Goal: Task Accomplishment & Management: Manage account settings

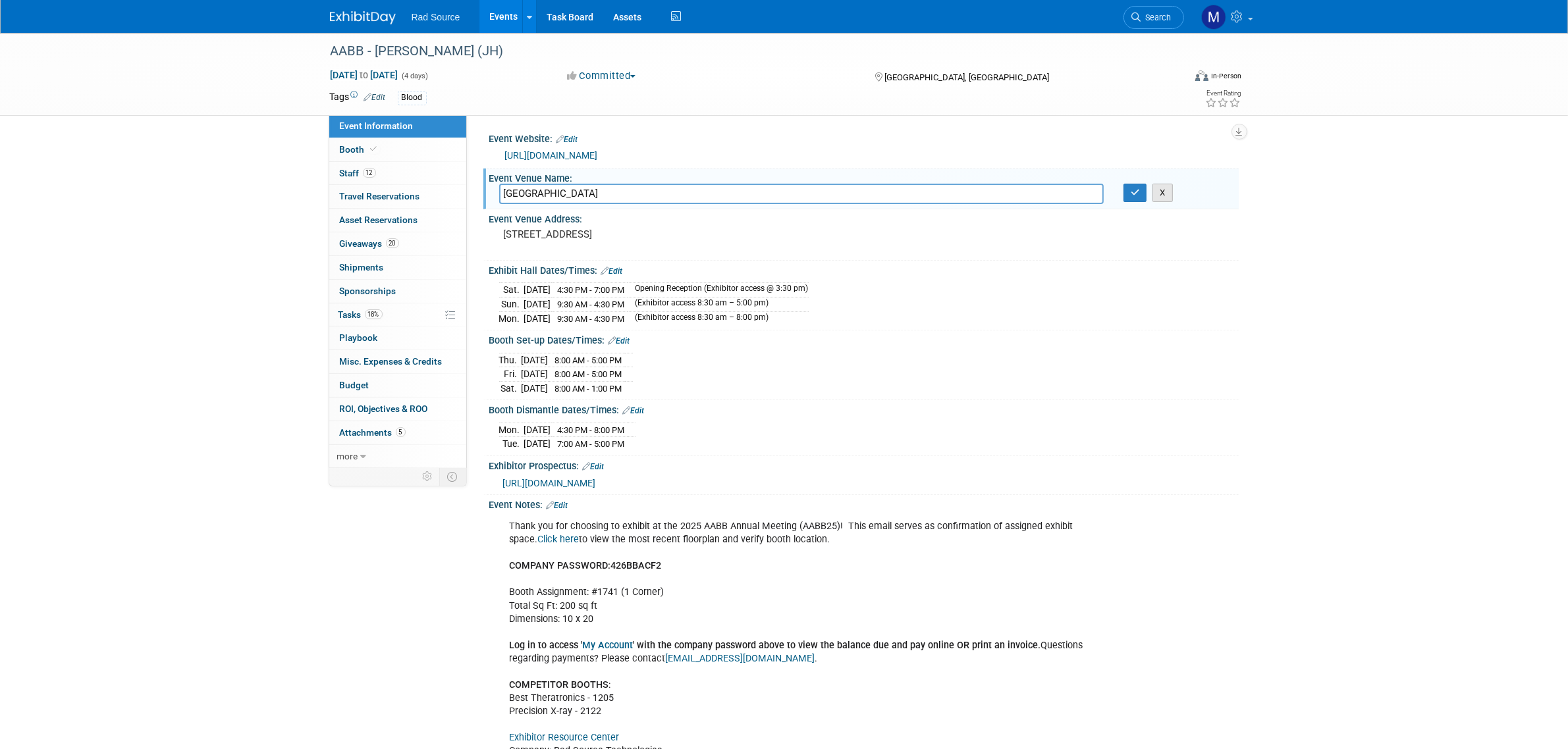
click at [1170, 195] on button "X" at bounding box center [1162, 193] width 21 height 18
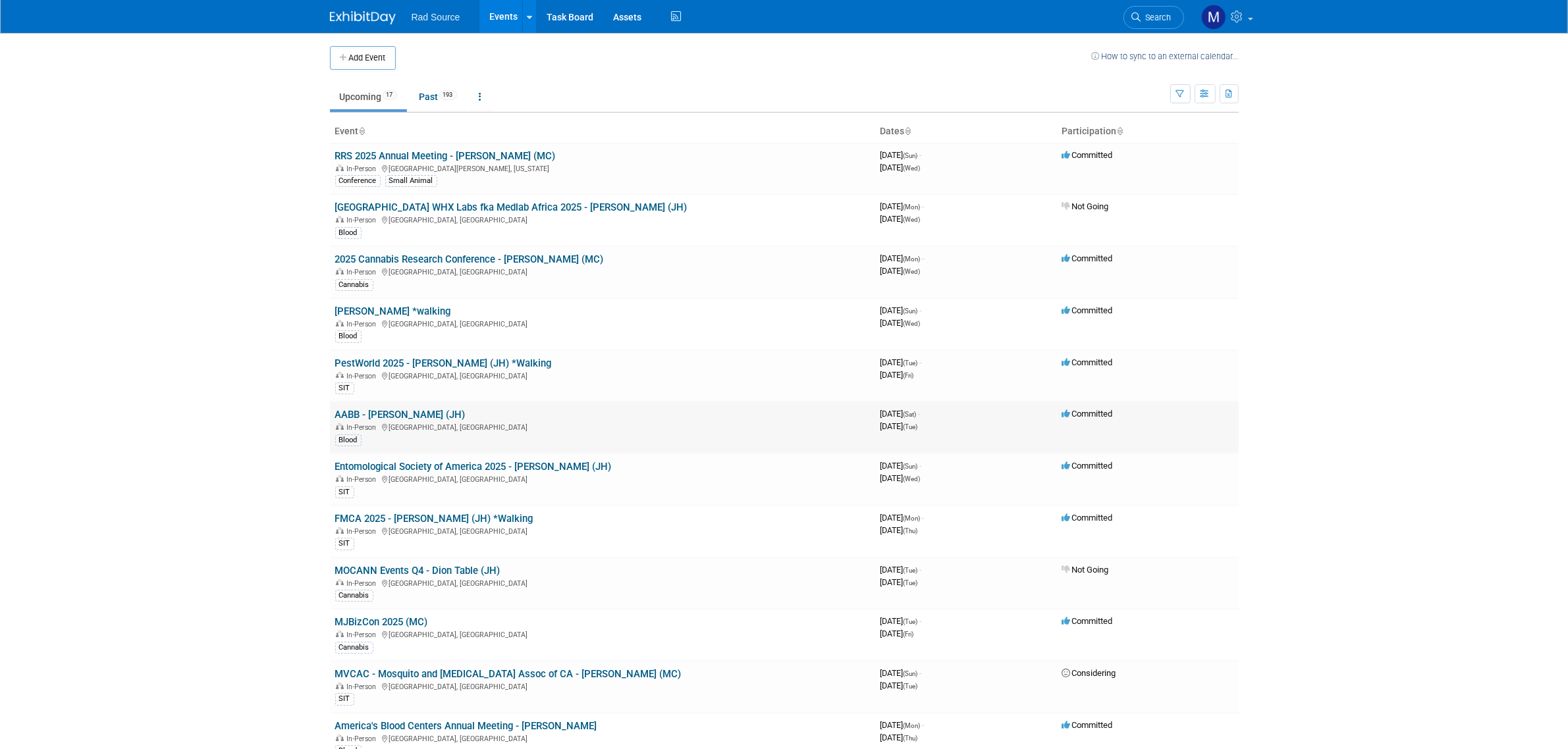
click at [409, 410] on link "AABB - [PERSON_NAME] (JH)" at bounding box center [400, 414] width 130 height 12
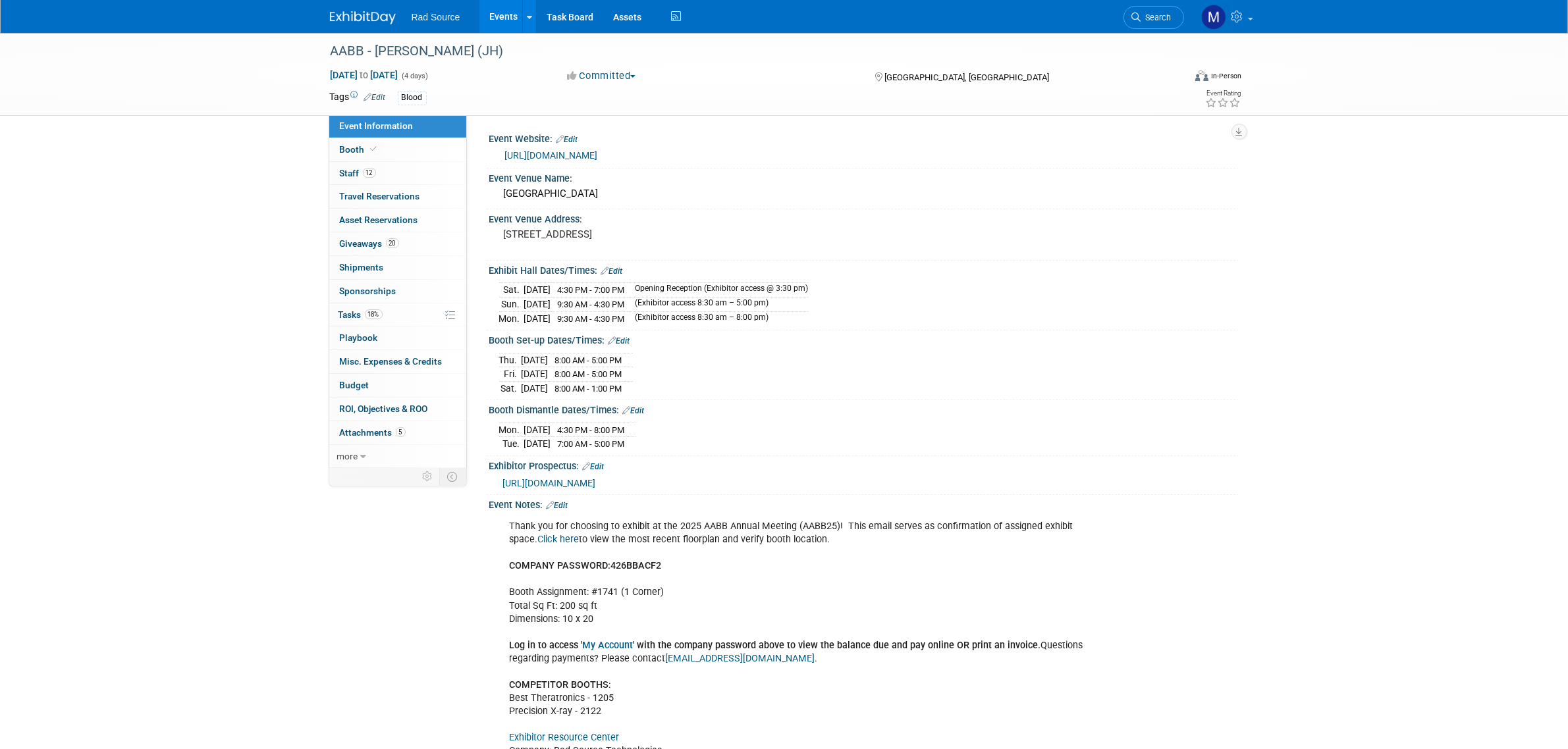
click at [360, 4] on div at bounding box center [370, 12] width 82 height 24
click at [363, 17] on img at bounding box center [363, 18] width 66 height 14
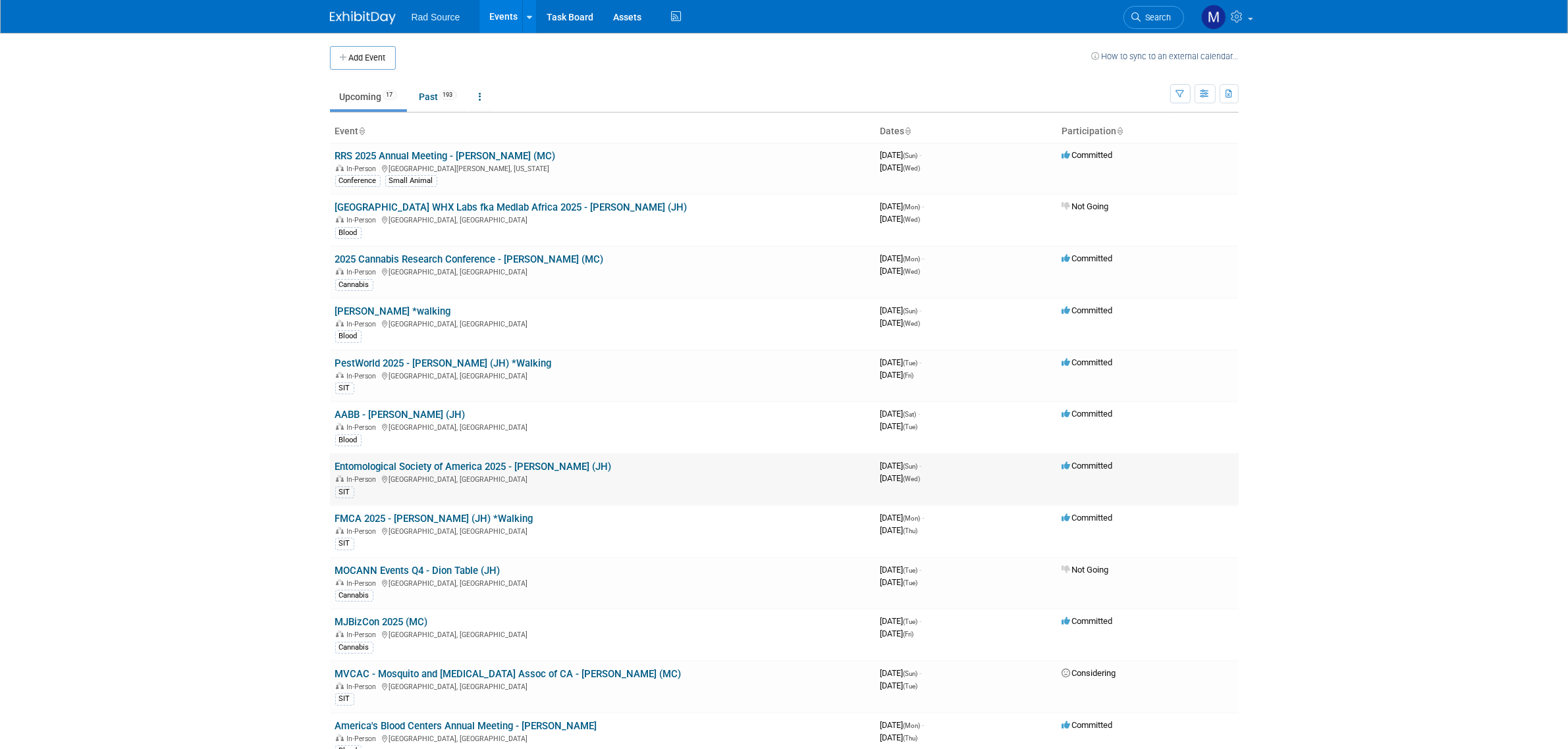
click at [485, 461] on link "Entomological Society of America 2025 - [PERSON_NAME] (JH)" at bounding box center [473, 467] width 276 height 12
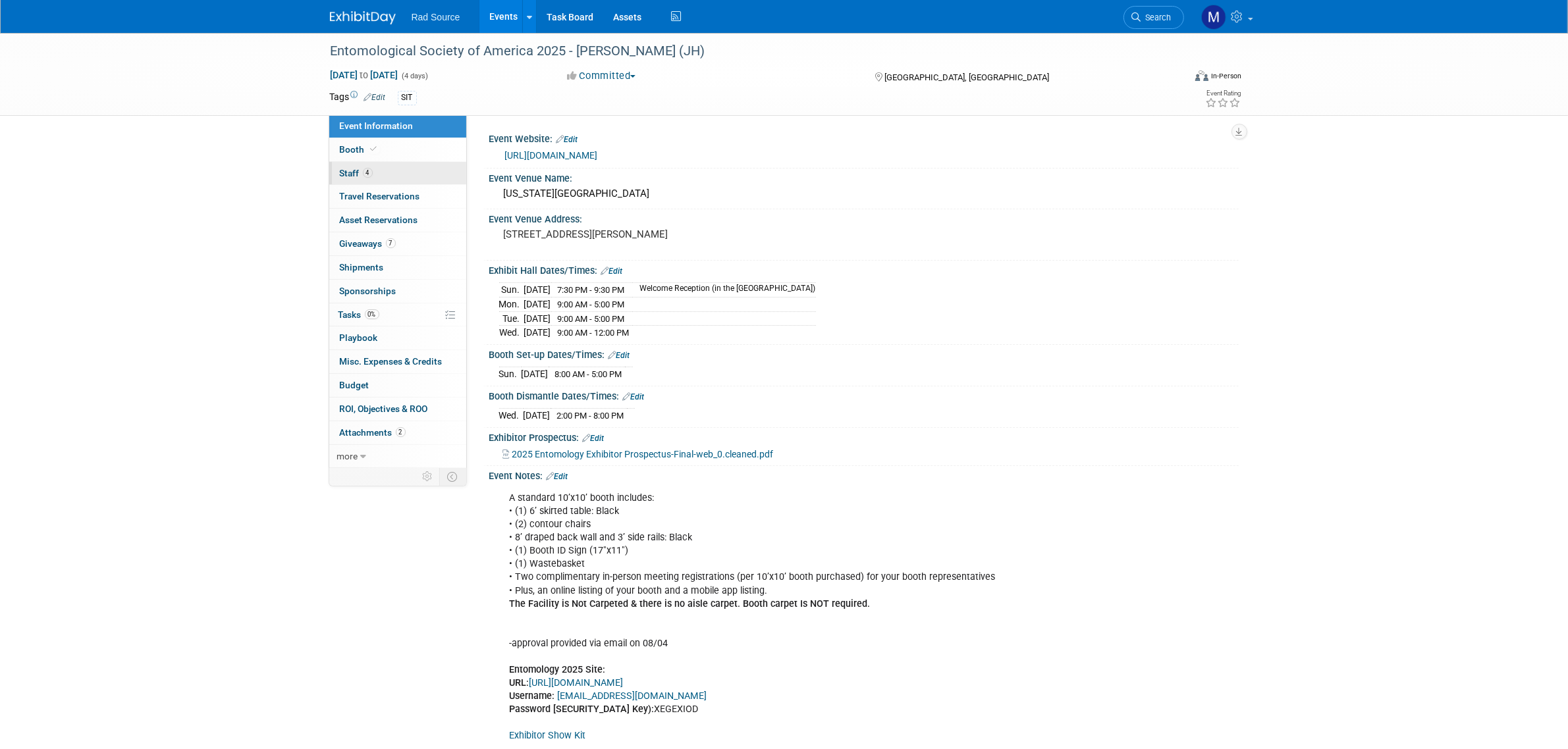
click at [423, 175] on link "4 Staff 4" at bounding box center [397, 173] width 137 height 23
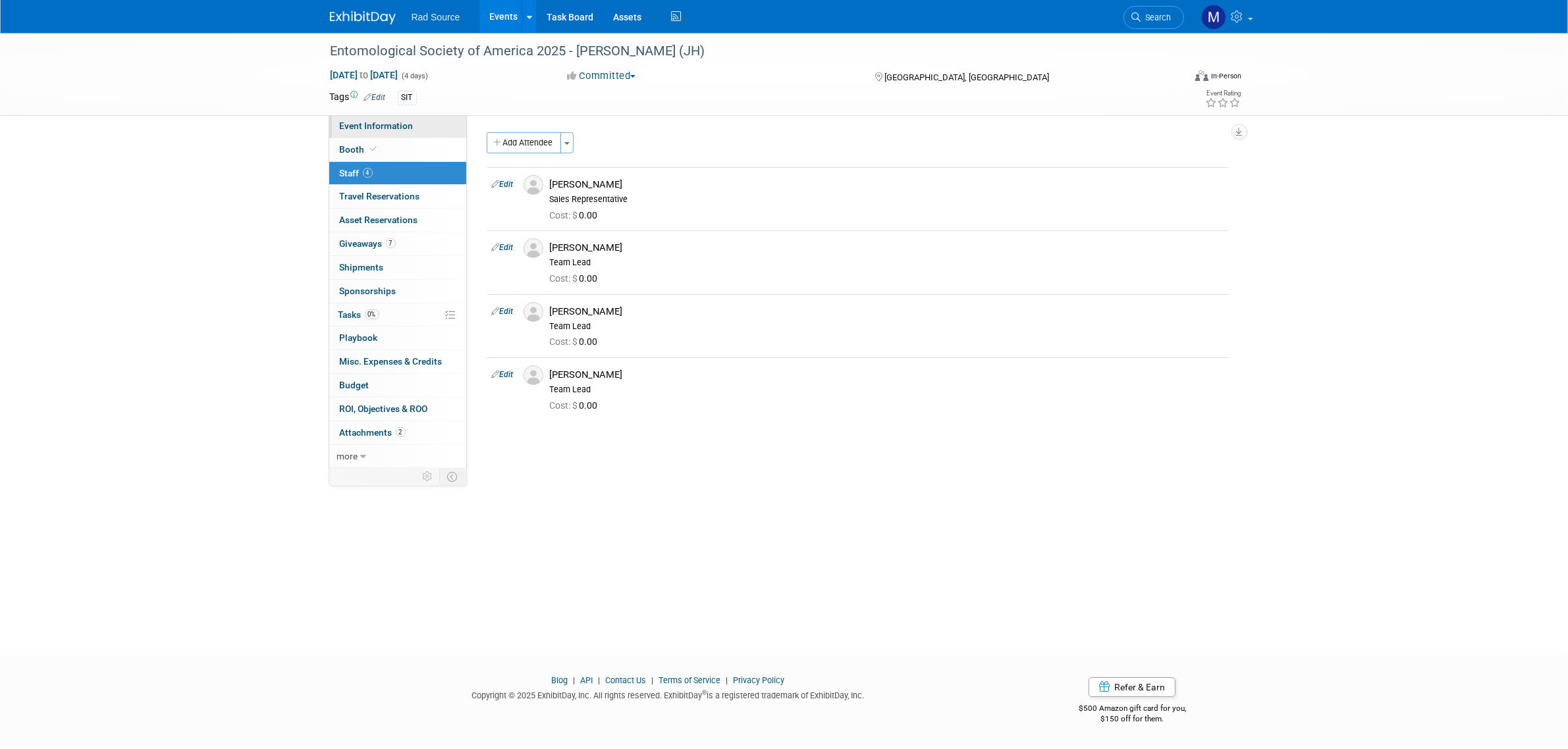
click at [364, 117] on link "Event Information" at bounding box center [397, 126] width 137 height 23
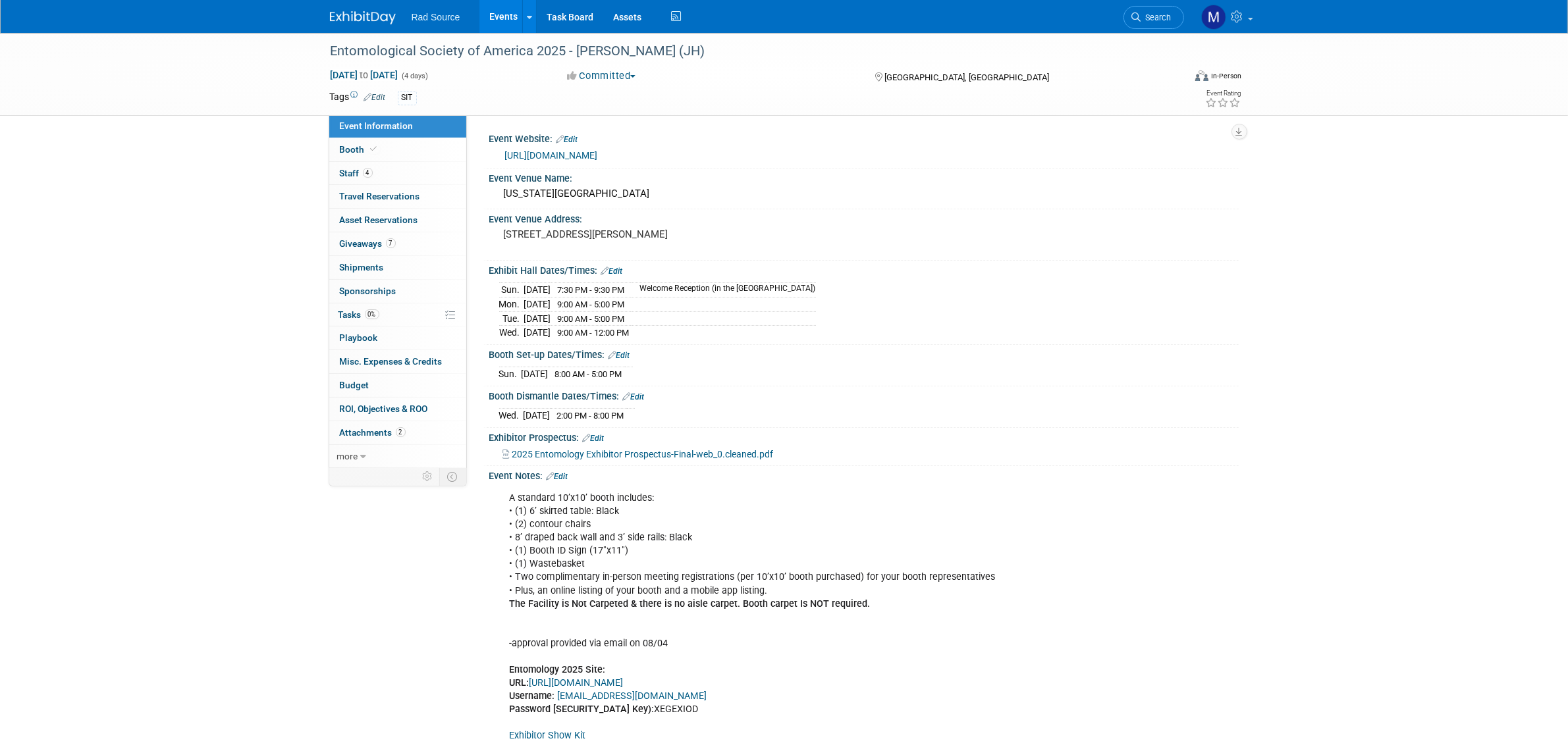
click at [598, 155] on link "https://entsoc.org/events/annual-meeting" at bounding box center [552, 155] width 93 height 11
drag, startPoint x: 621, startPoint y: 189, endPoint x: 505, endPoint y: 194, distance: 116.1
click at [505, 194] on div "Oregon Convention Center" at bounding box center [864, 193] width 730 height 21
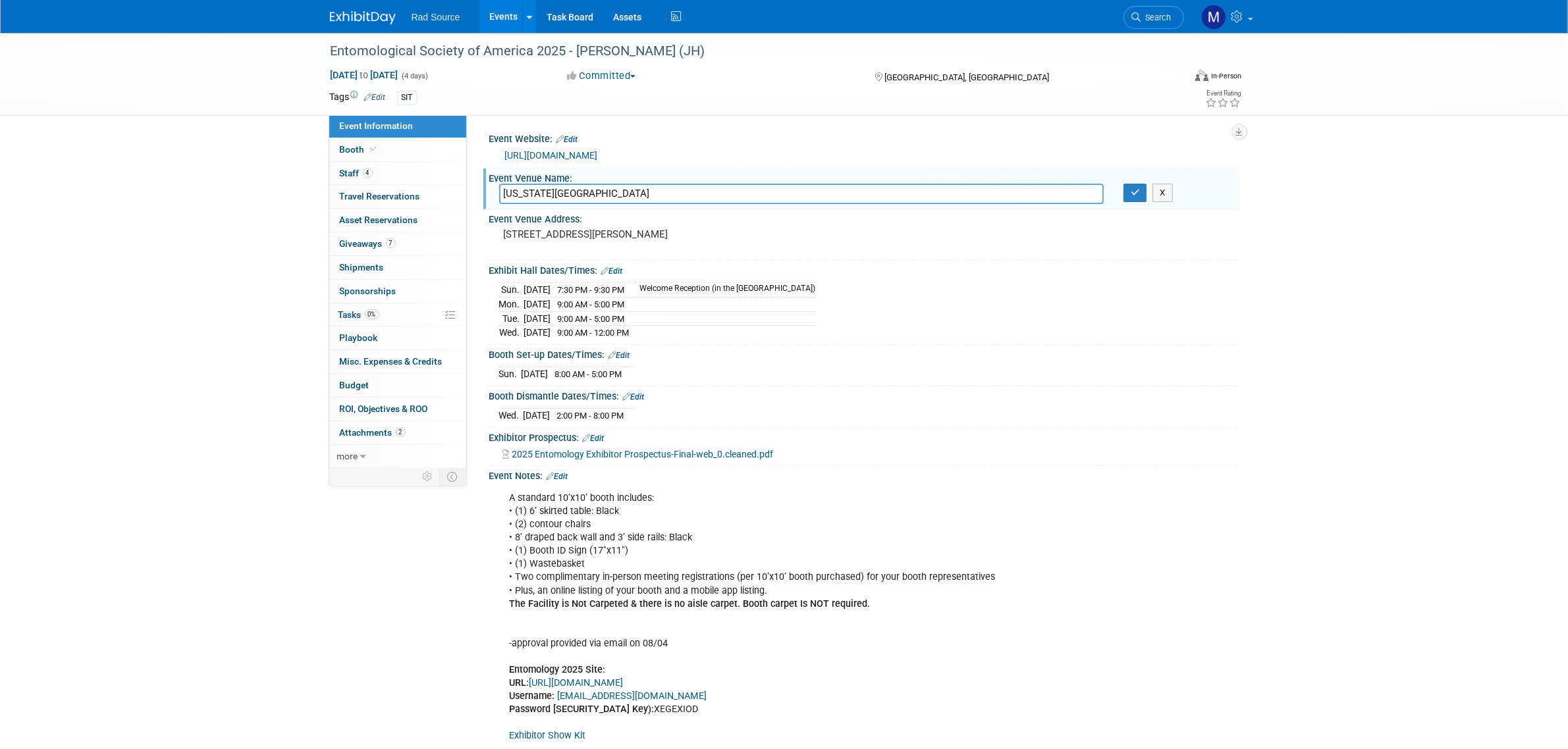
drag, startPoint x: 628, startPoint y: 194, endPoint x: 473, endPoint y: 185, distance: 155.3
click at [473, 185] on div "Event Website: Edit https://entsoc.org/events/annual-meeting Event Venue Name: …" at bounding box center [853, 292] width 772 height 356
drag, startPoint x: 1166, startPoint y: 194, endPoint x: 599, endPoint y: 119, distance: 571.9
click at [1166, 194] on button "X" at bounding box center [1162, 193] width 21 height 18
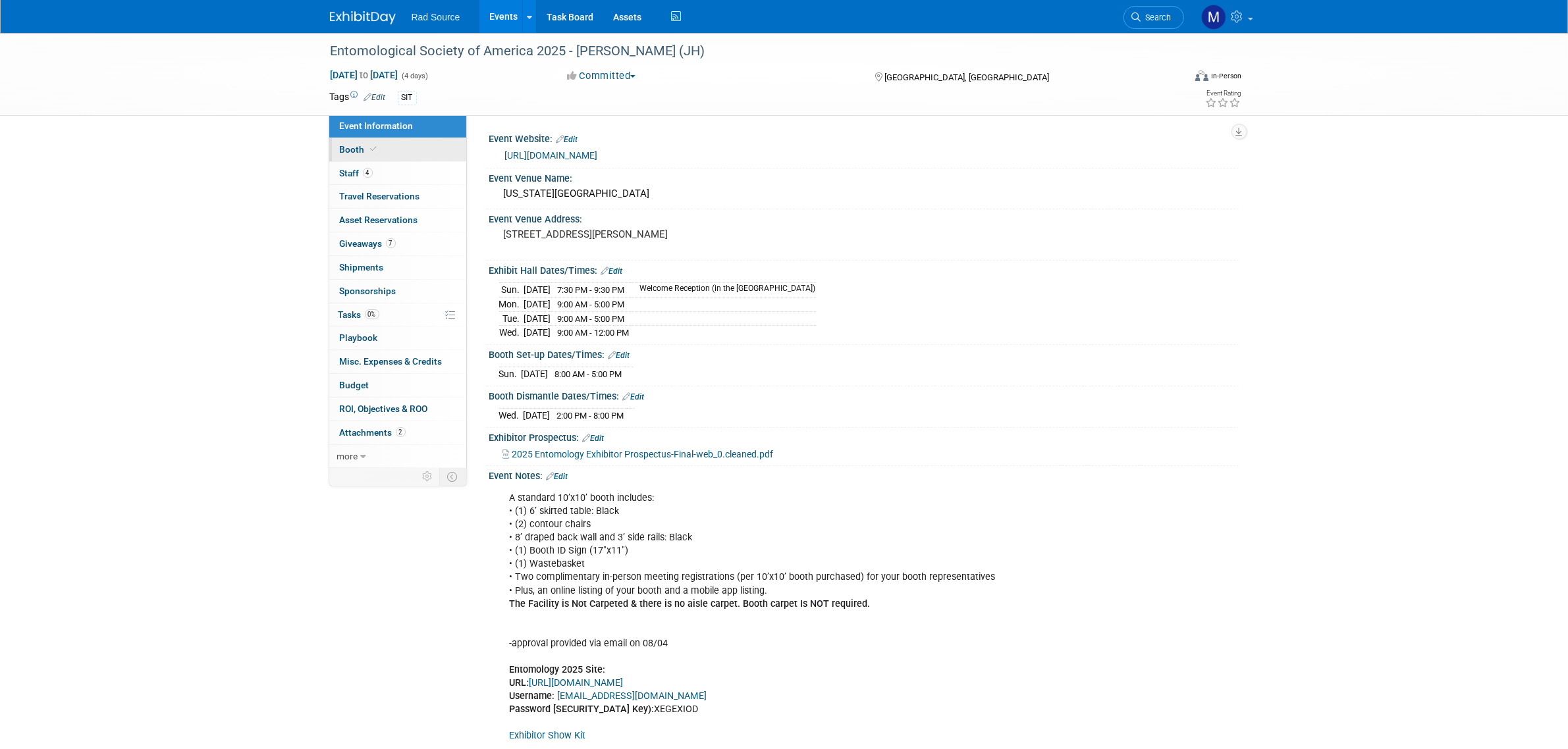
click at [389, 142] on link "Booth" at bounding box center [397, 150] width 137 height 23
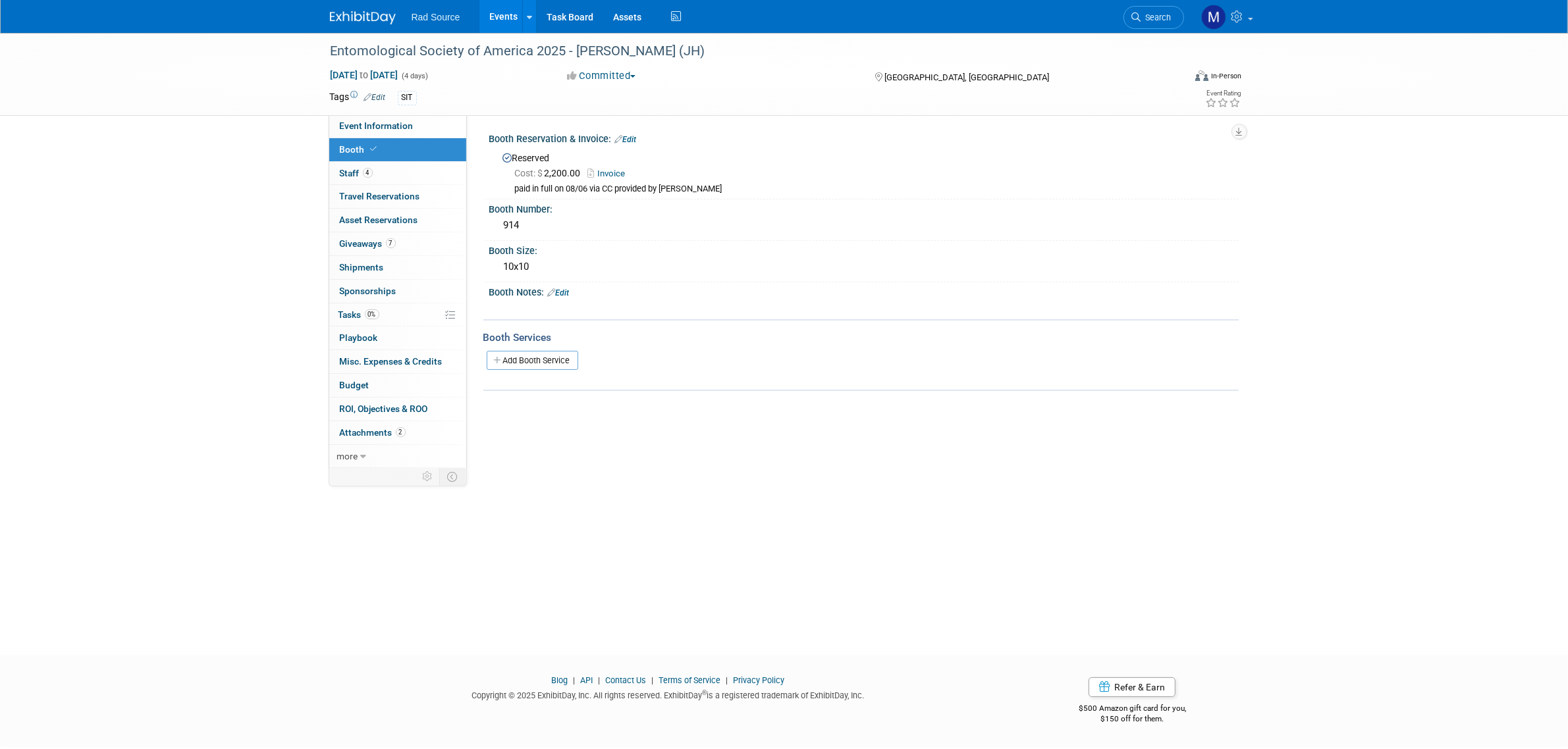
drag, startPoint x: 354, startPoint y: 119, endPoint x: 367, endPoint y: 142, distance: 26.4
click at [354, 119] on link "Event Information" at bounding box center [397, 126] width 137 height 23
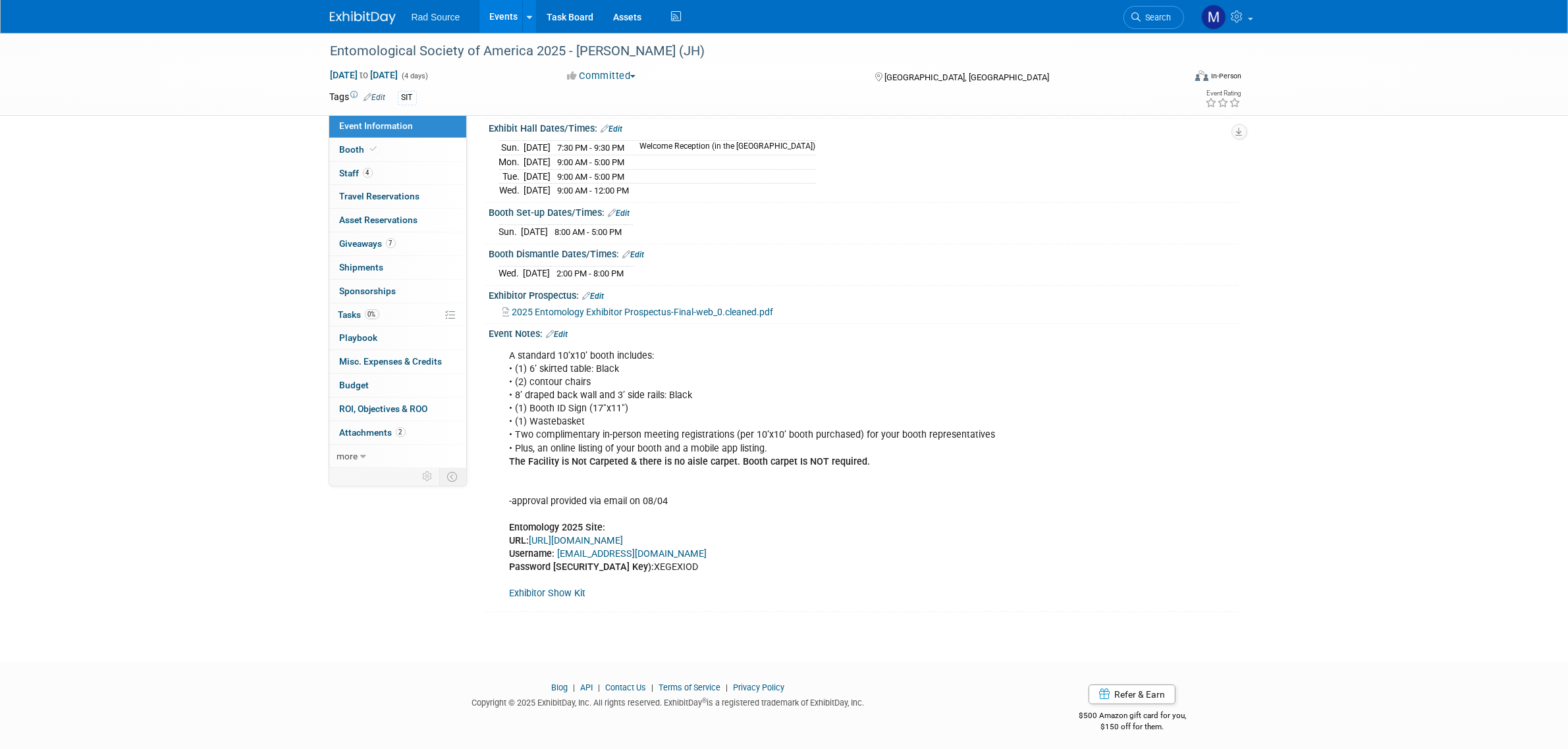
scroll to position [149, 0]
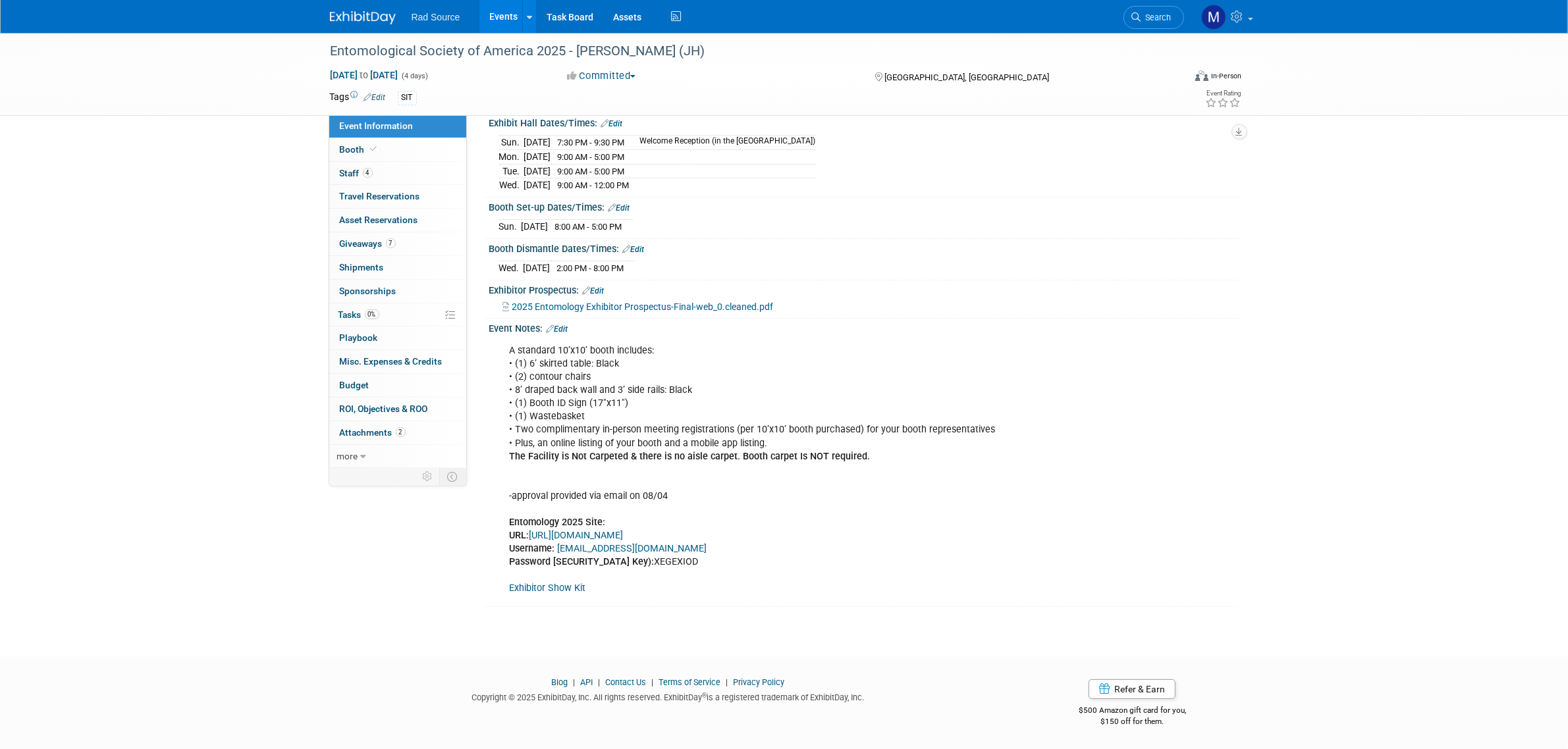
click at [564, 590] on link "Exhibitor Show Kit" at bounding box center [547, 588] width 76 height 11
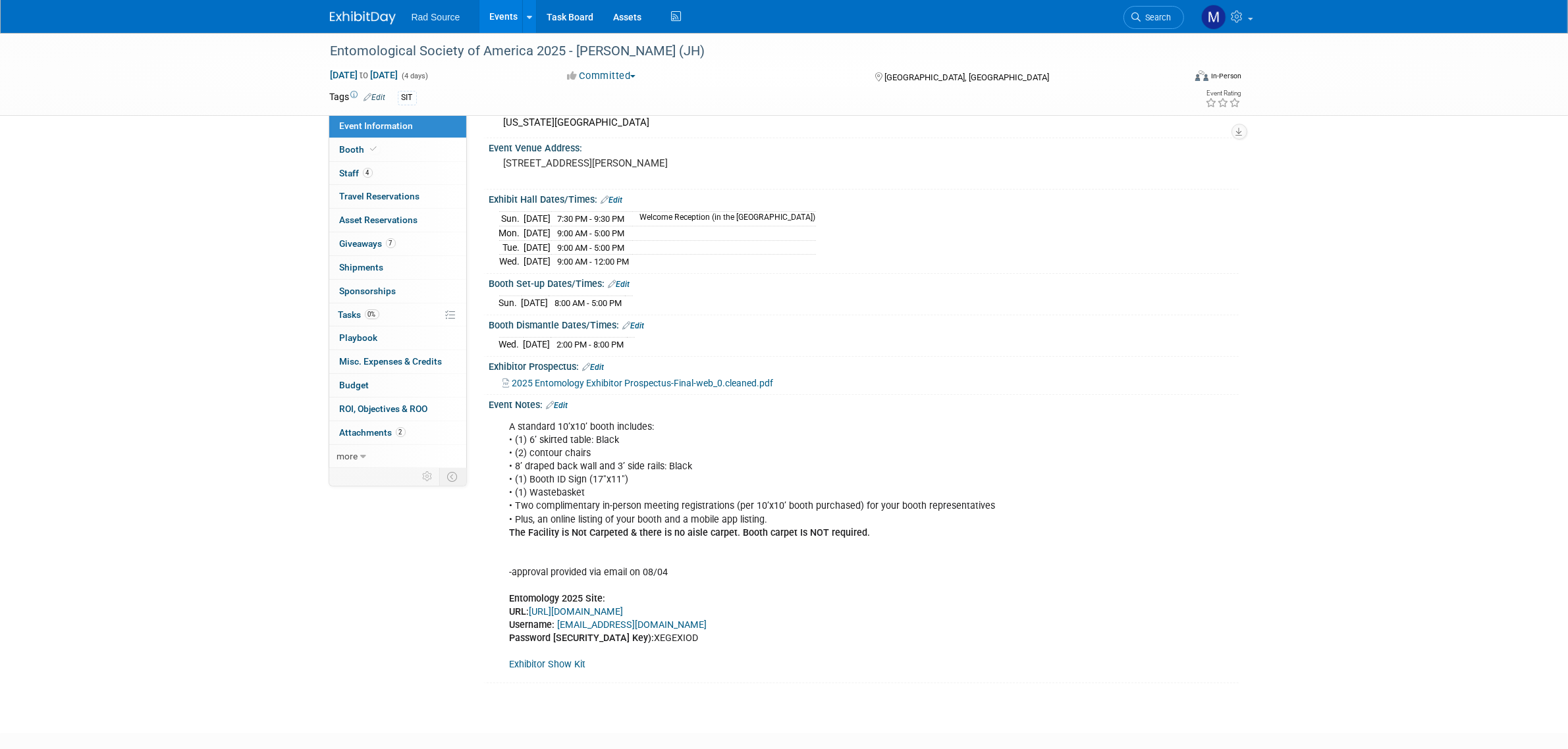
scroll to position [0, 0]
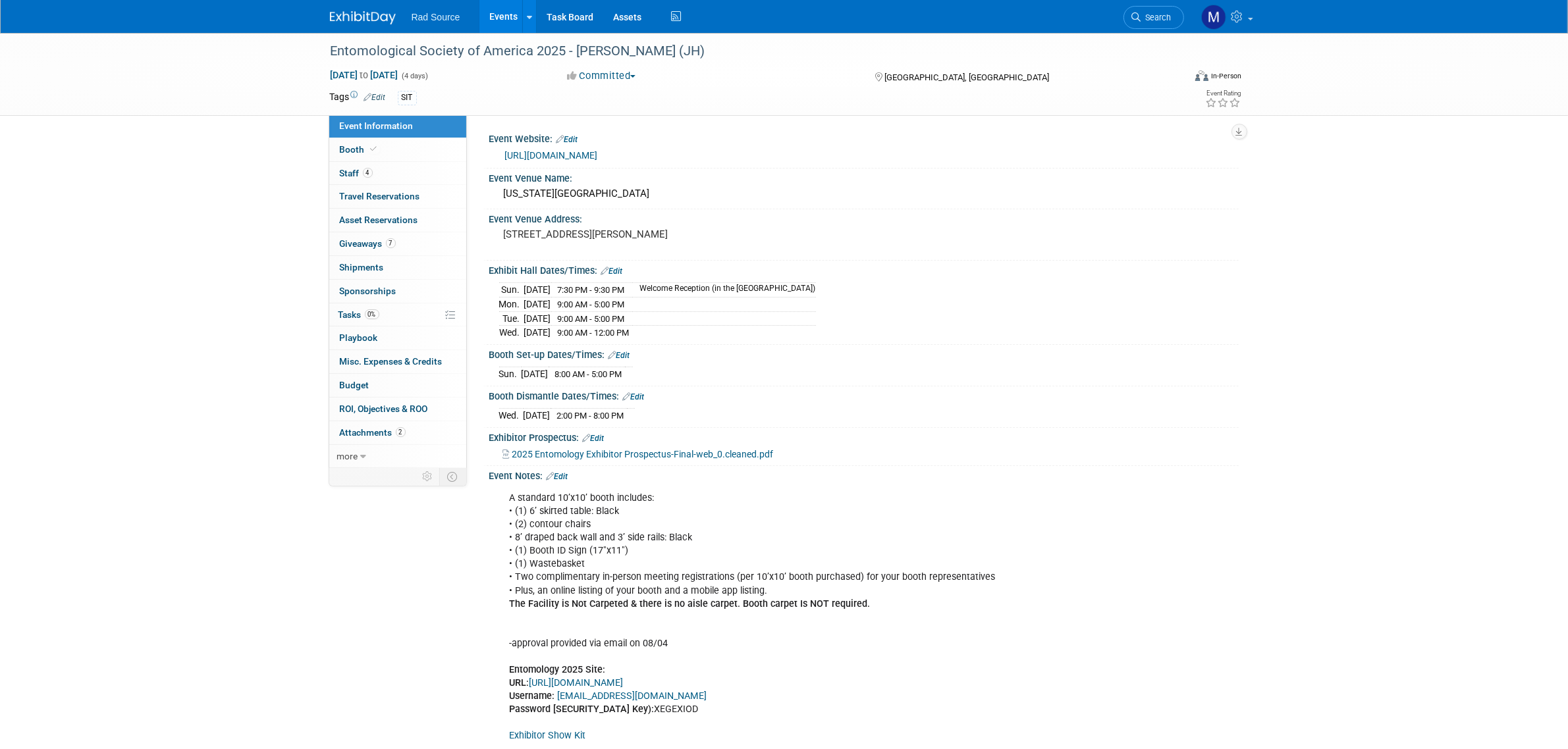
click at [584, 156] on link "https://entsoc.org/events/annual-meeting" at bounding box center [552, 155] width 93 height 11
click at [394, 180] on link "4 Staff 4" at bounding box center [397, 173] width 137 height 23
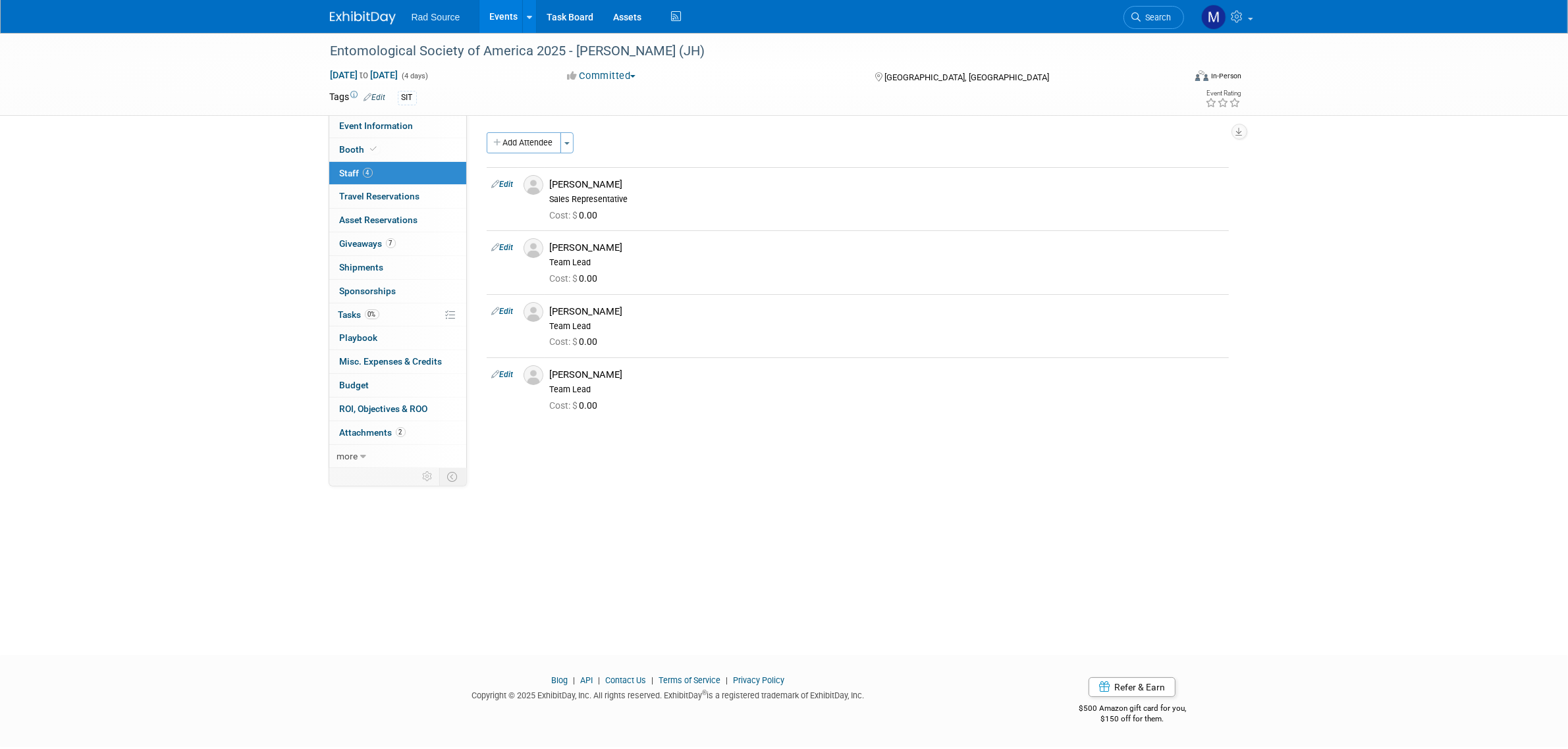
click at [363, 14] on img at bounding box center [363, 18] width 66 height 14
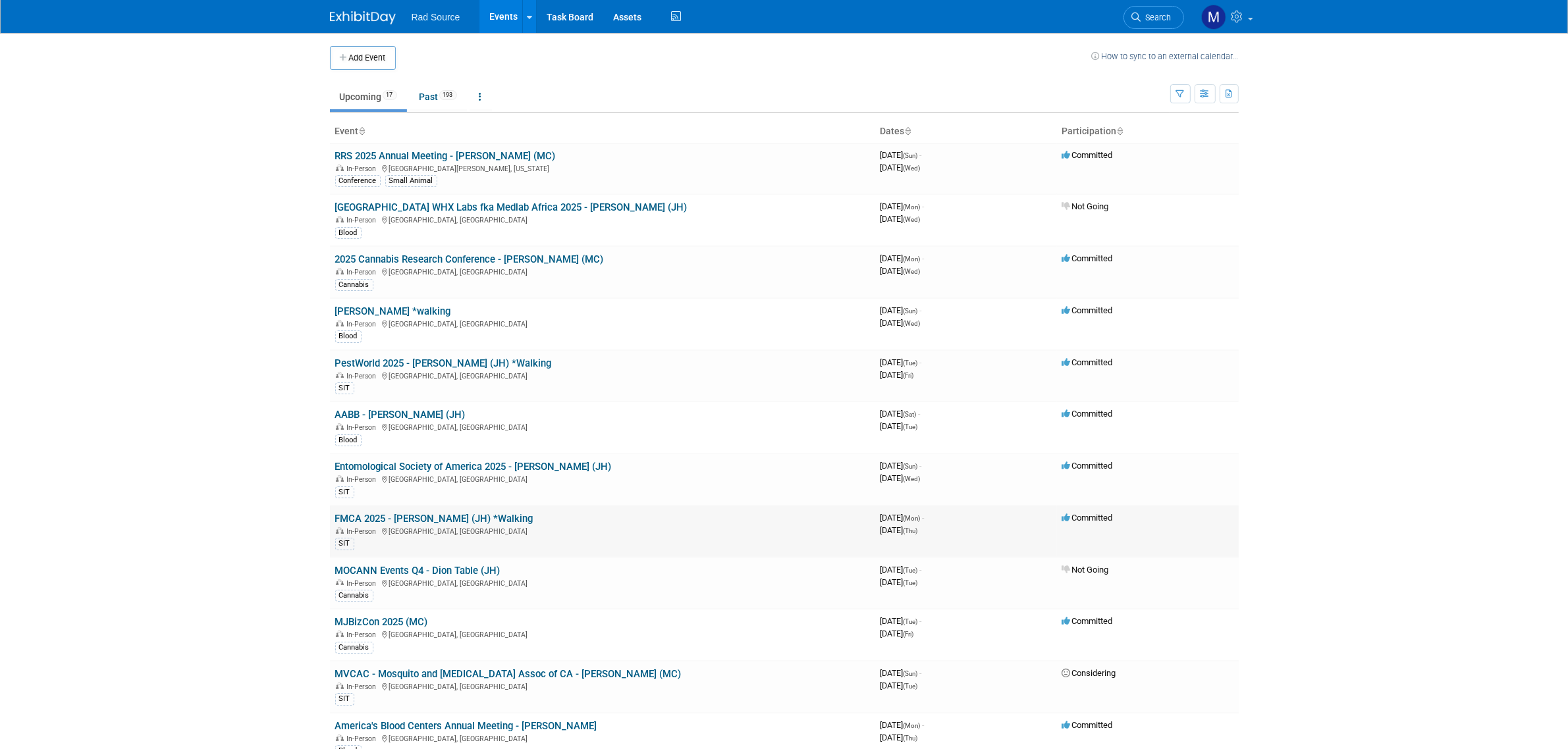
click at [455, 520] on link "FMCA 2025 - [PERSON_NAME] (JH) *Walking" at bounding box center [434, 519] width 198 height 12
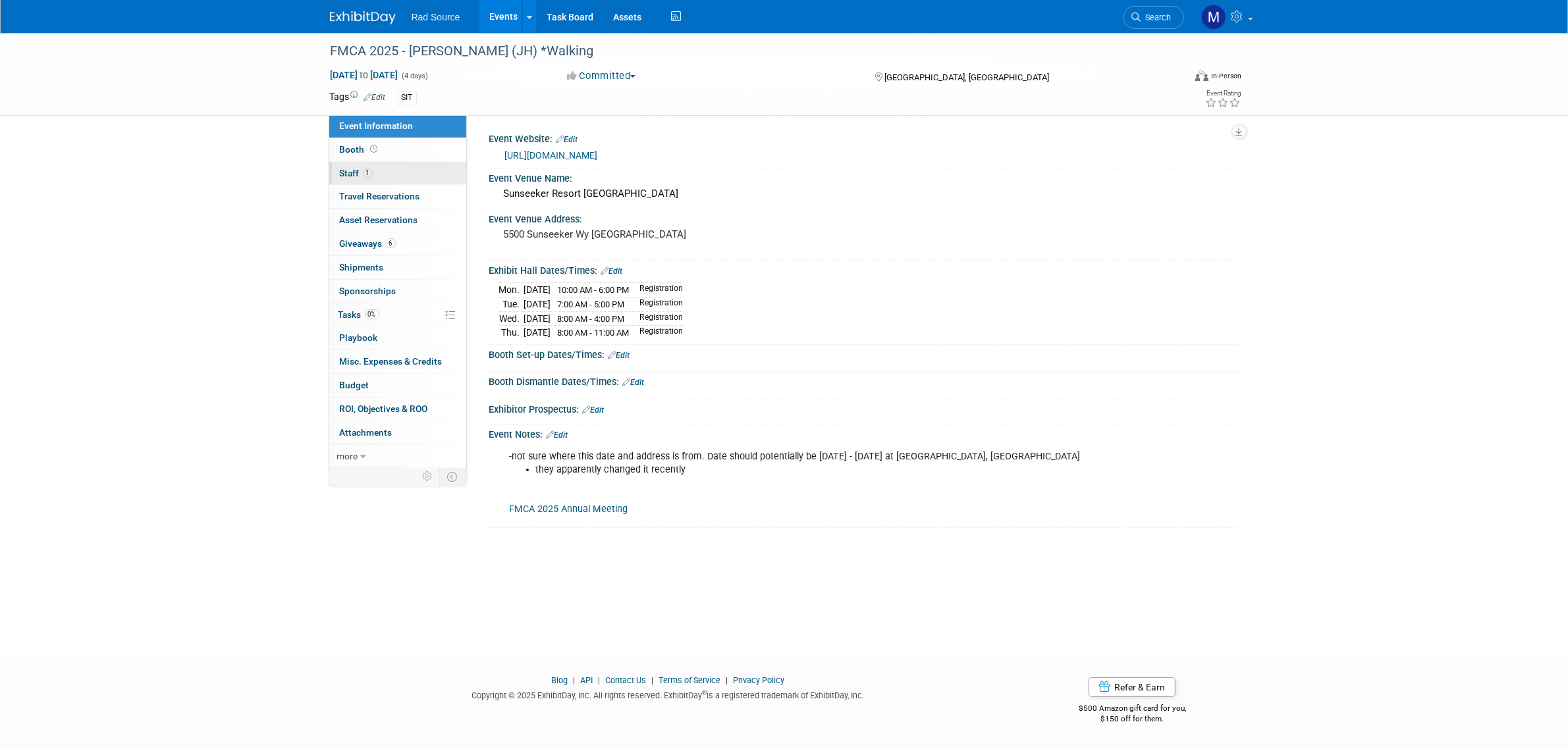
click at [397, 178] on link "1 Staff 1" at bounding box center [397, 173] width 137 height 23
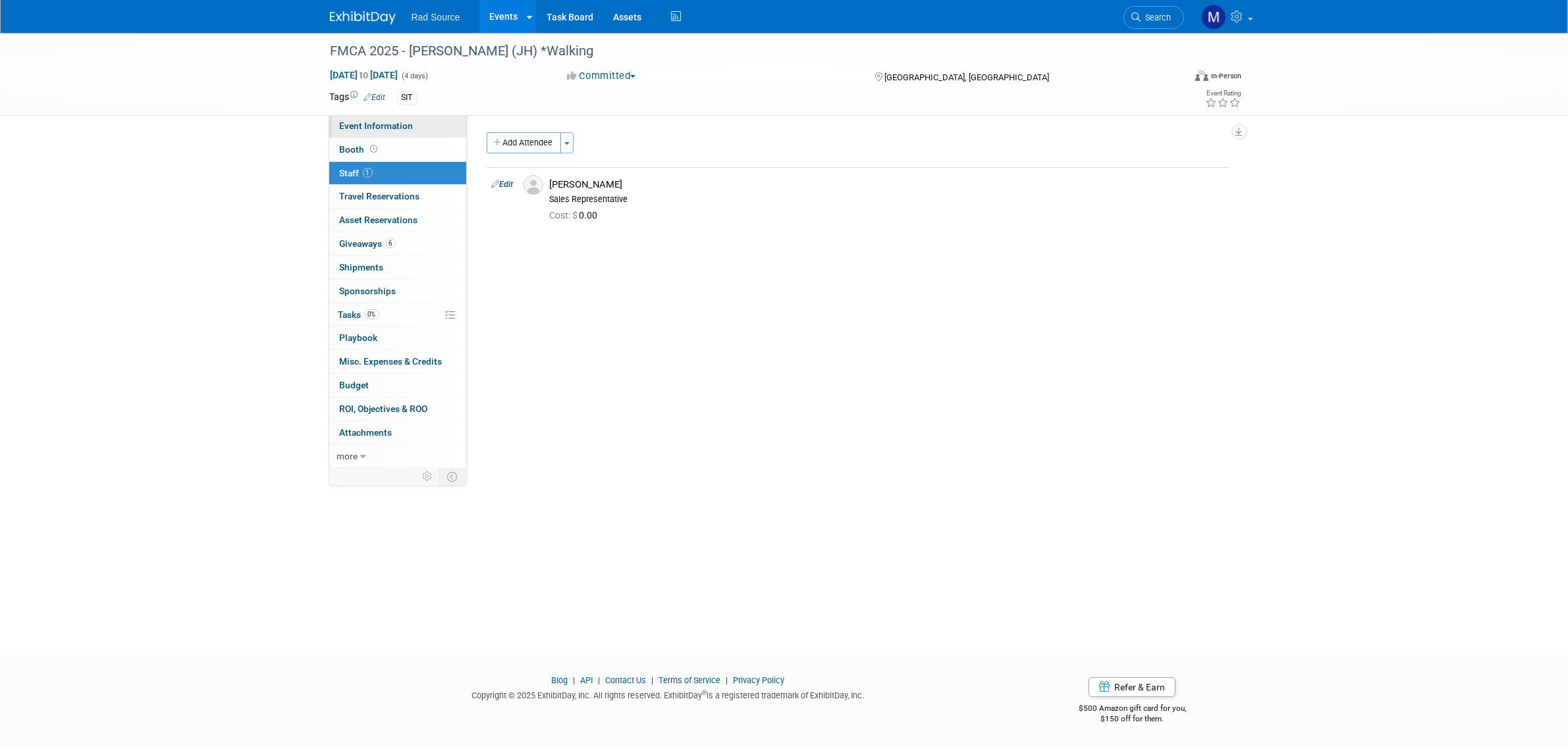
click at [419, 123] on link "Event Information" at bounding box center [397, 126] width 137 height 23
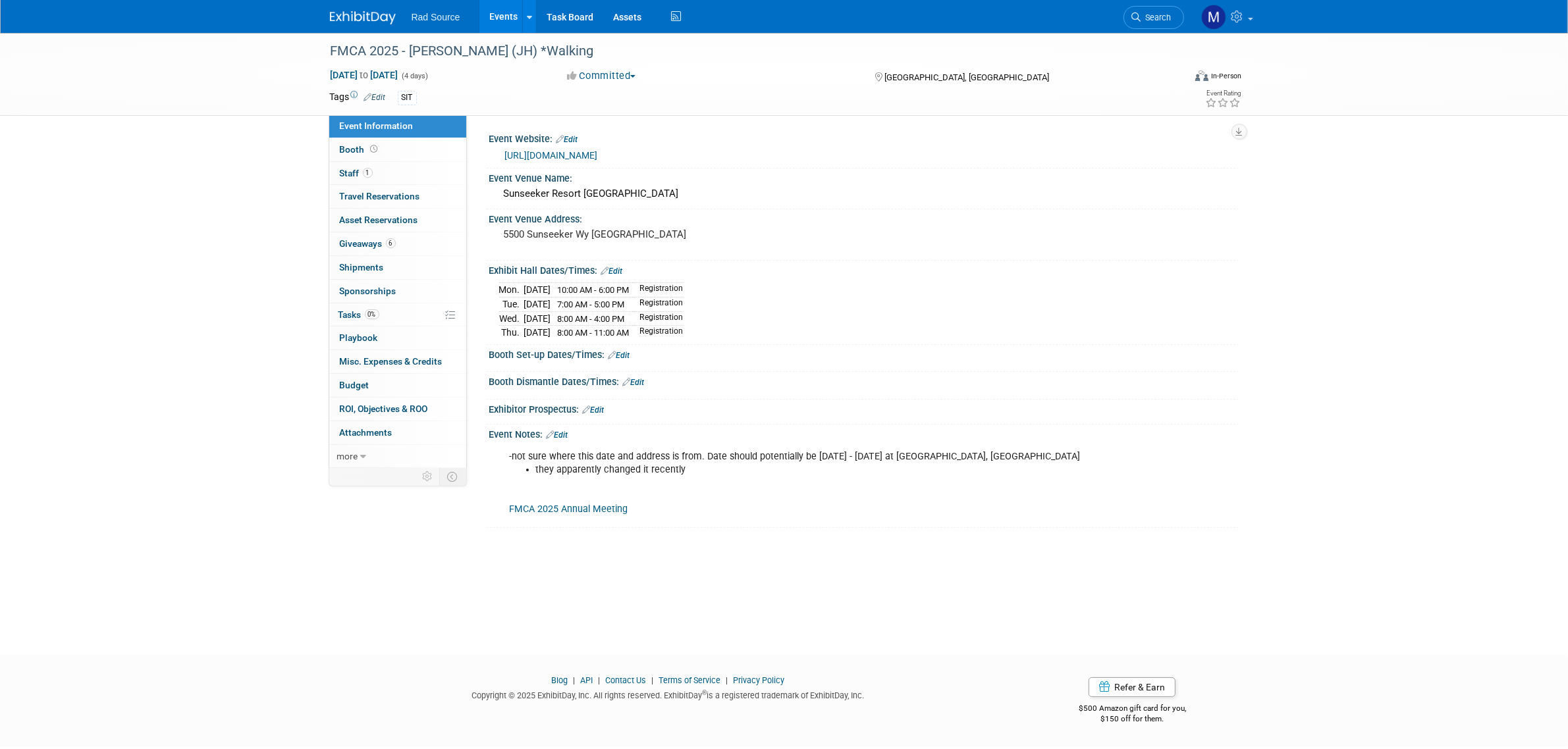
click at [147, 215] on div "FMCA 2025 - [PERSON_NAME] (JH) *Walking [DATE] to [DATE] (4 days) [DATE] to [DA…" at bounding box center [784, 332] width 1568 height 598
click at [569, 433] on link "Edit" at bounding box center [557, 435] width 22 height 9
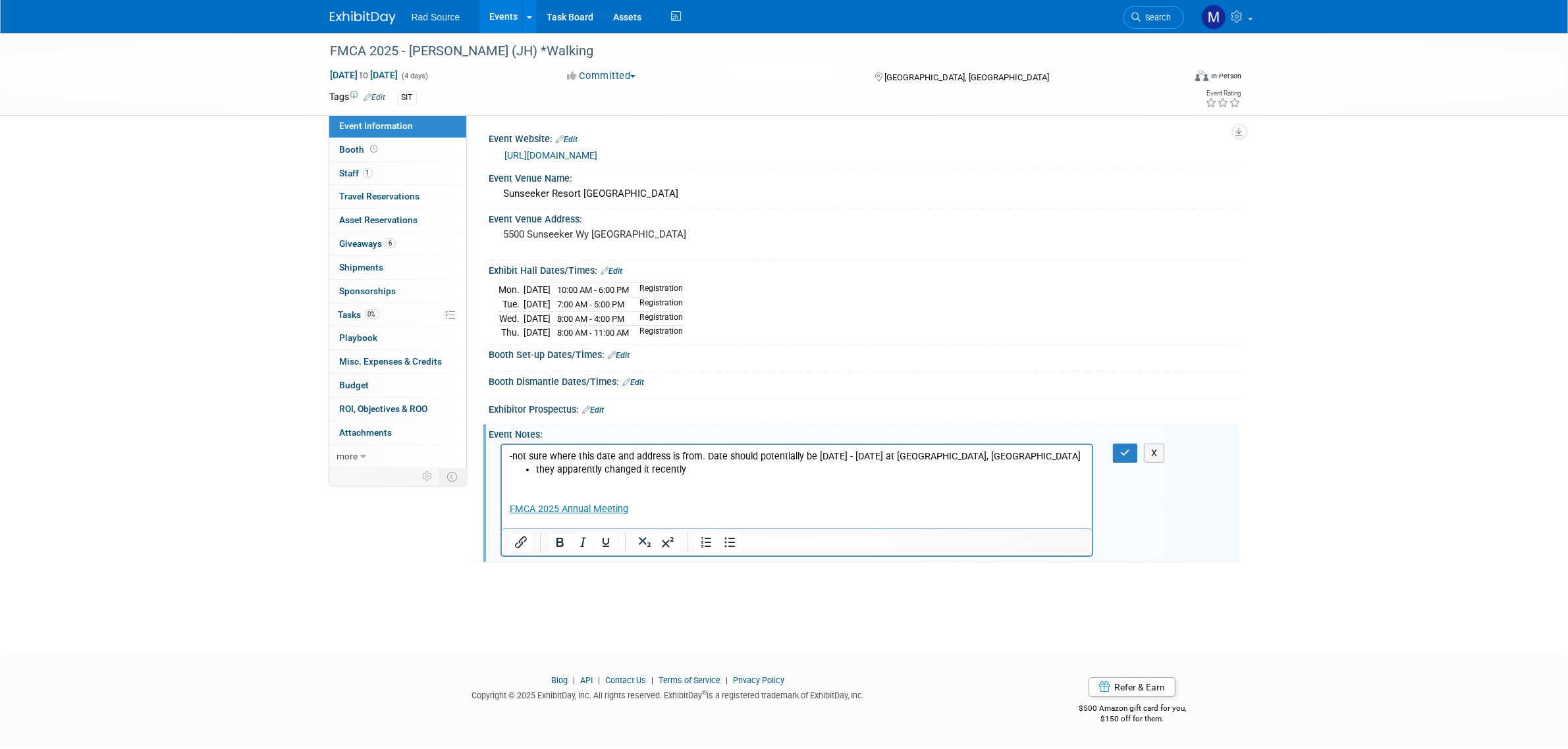
click at [511, 501] on p "FMCA 2025 Annual Meeting" at bounding box center [797, 496] width 576 height 40
click at [506, 497] on html "-not sure where this date and address is from. Date should potentially be Novem…" at bounding box center [796, 480] width 591 height 71
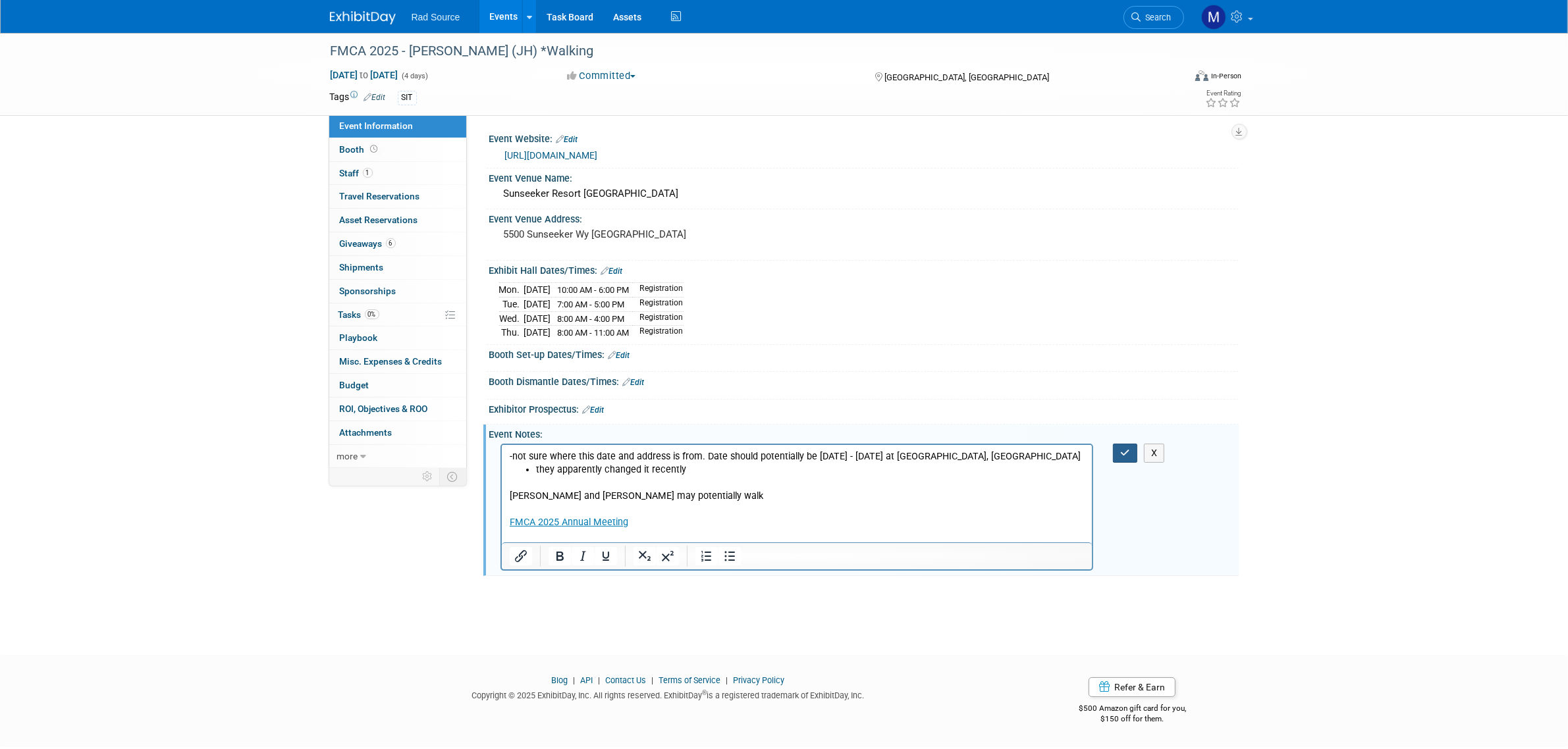
click at [1123, 448] on button "button" at bounding box center [1125, 453] width 24 height 19
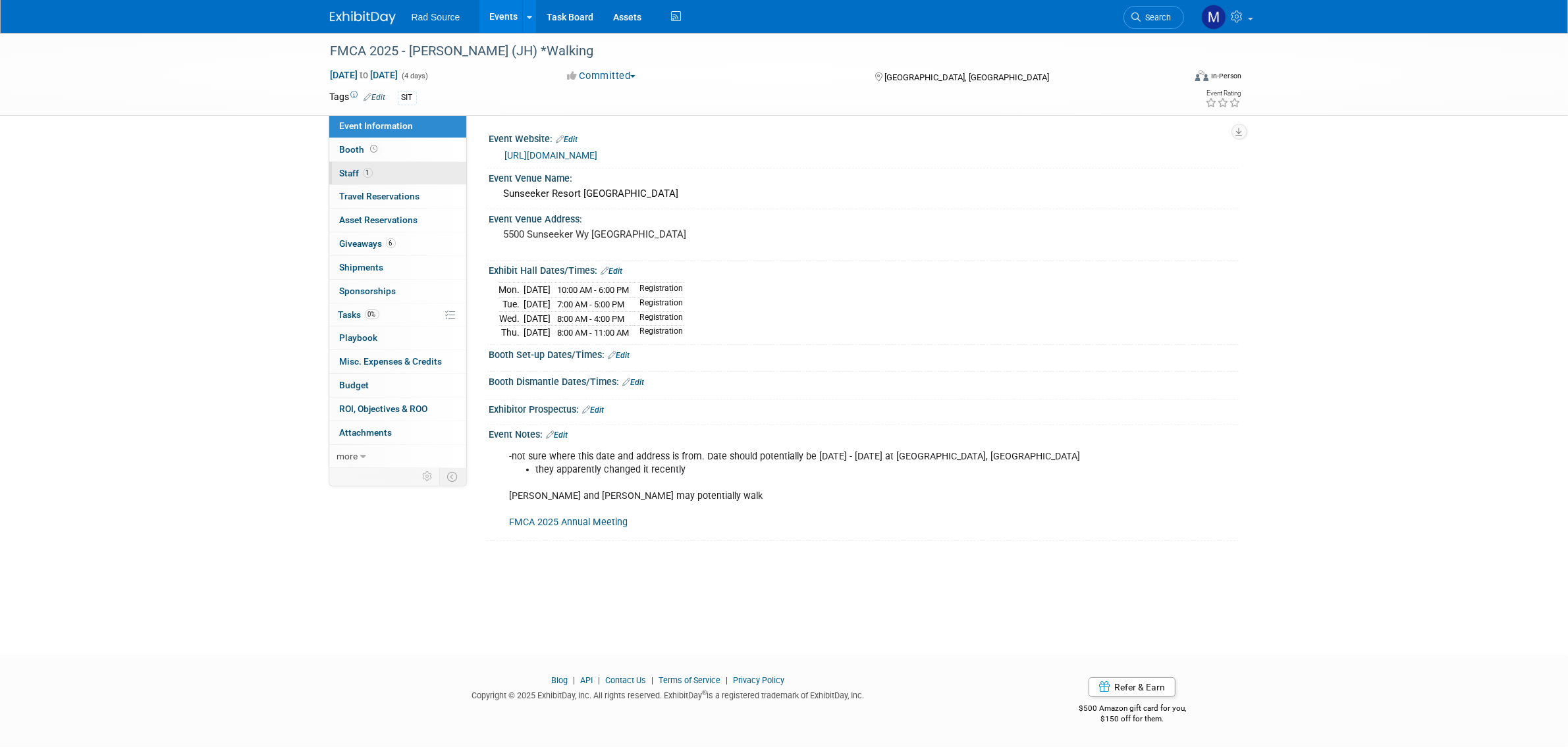
click at [424, 166] on link "1 Staff 1" at bounding box center [397, 173] width 137 height 23
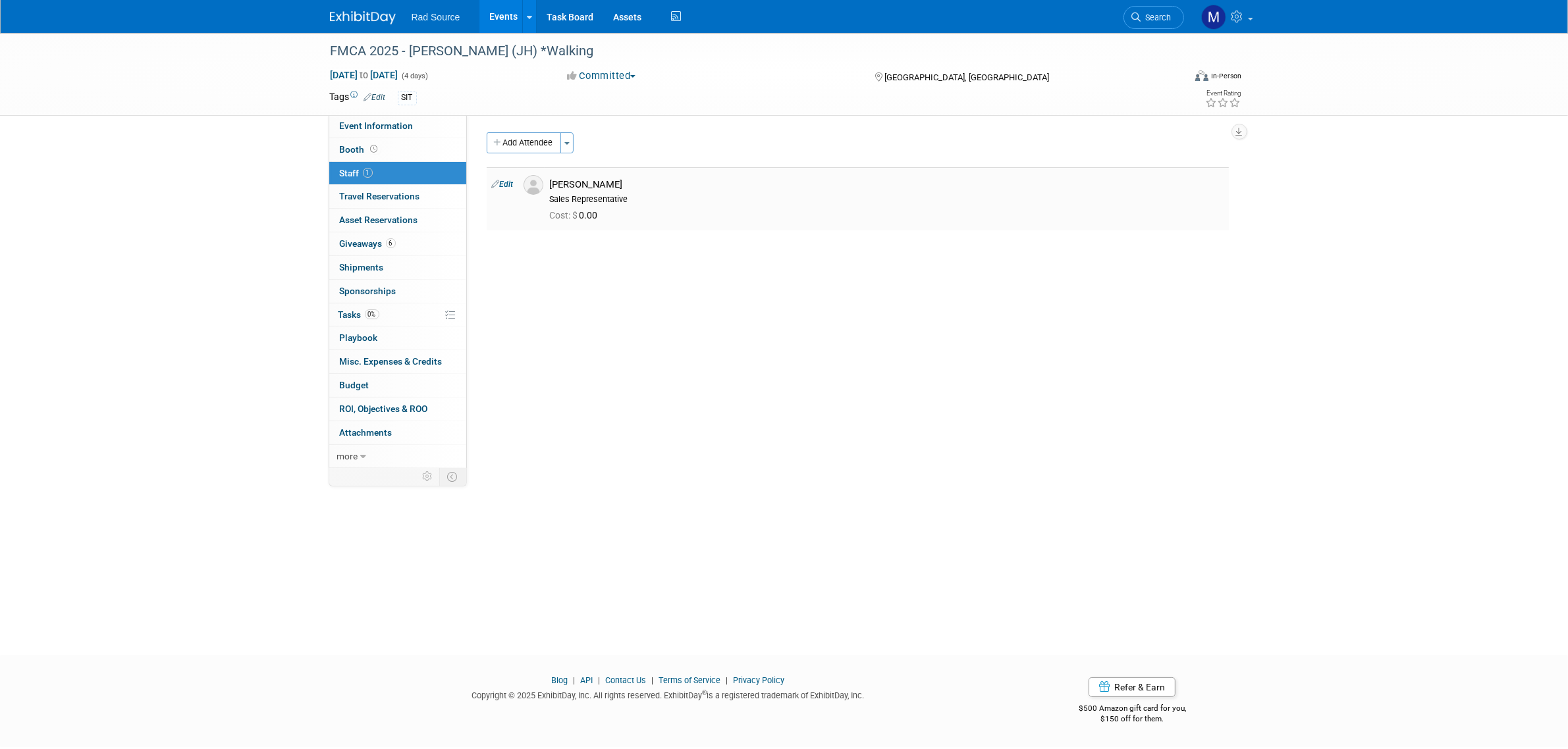
click at [499, 184] on link "Edit" at bounding box center [503, 184] width 22 height 9
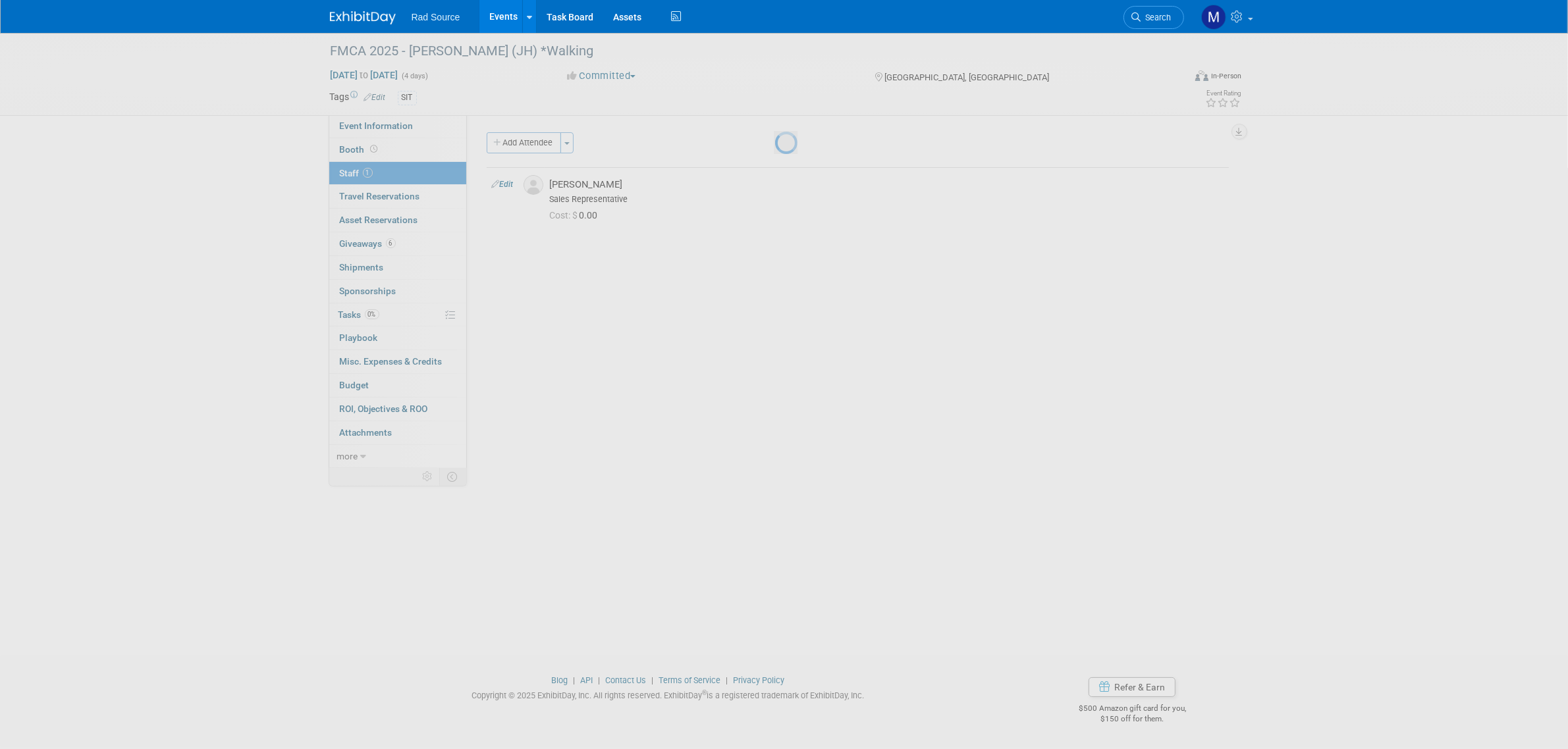
select select "5a83cb66-d86e-41c6-bf7e-5d8e126766d7"
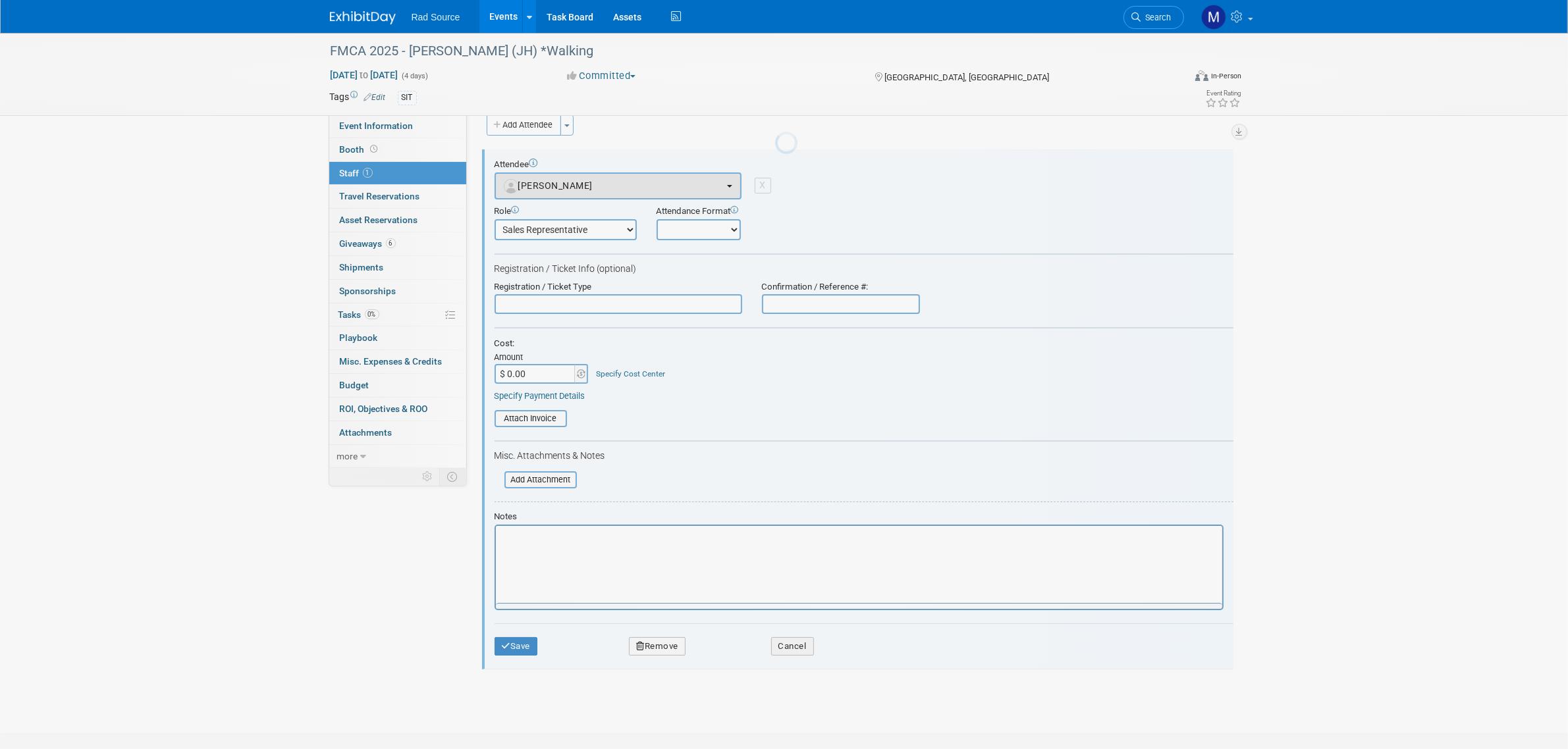
scroll to position [18, 0]
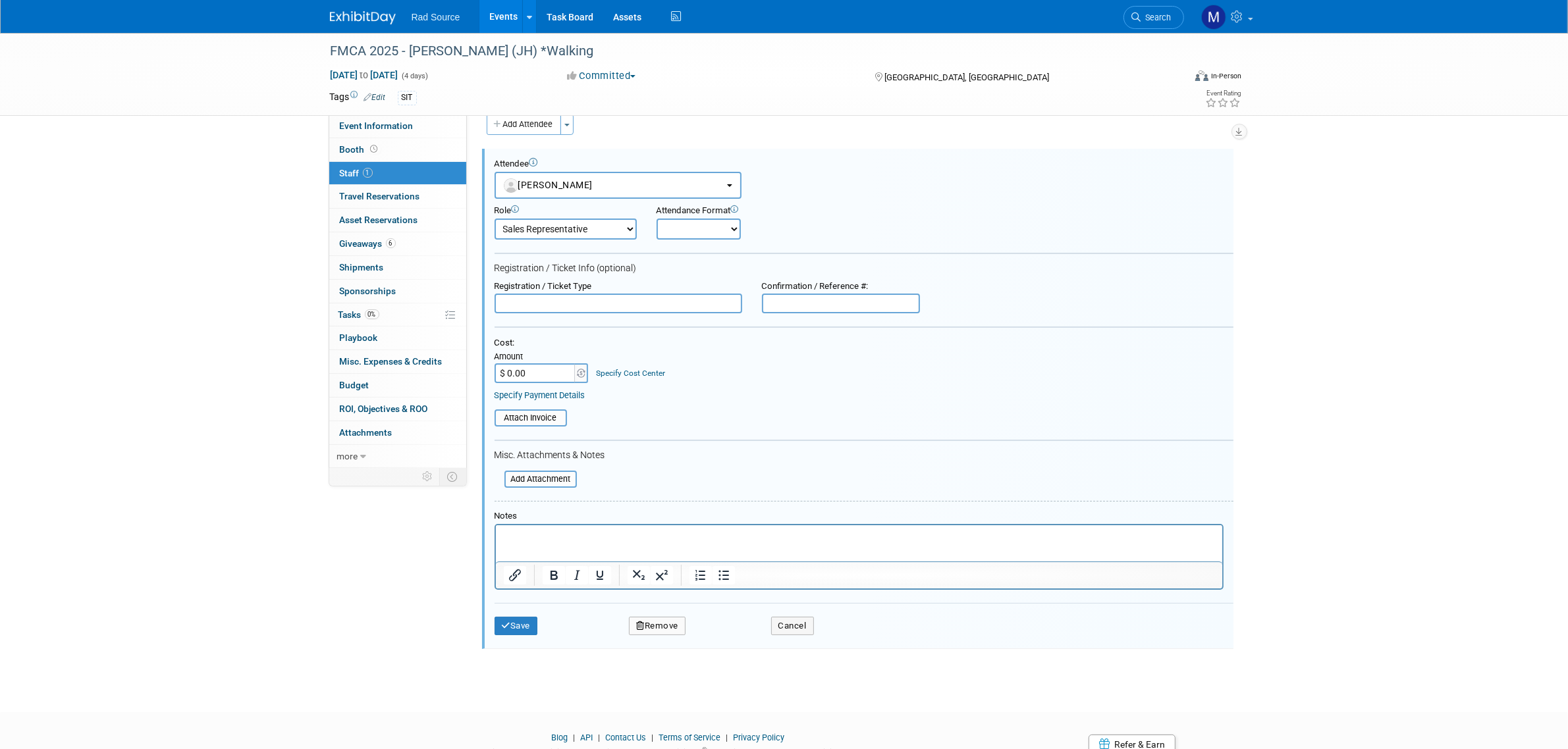
click at [667, 620] on button "Remove" at bounding box center [657, 626] width 57 height 18
click at [729, 623] on link "Yes" at bounding box center [729, 630] width 38 height 21
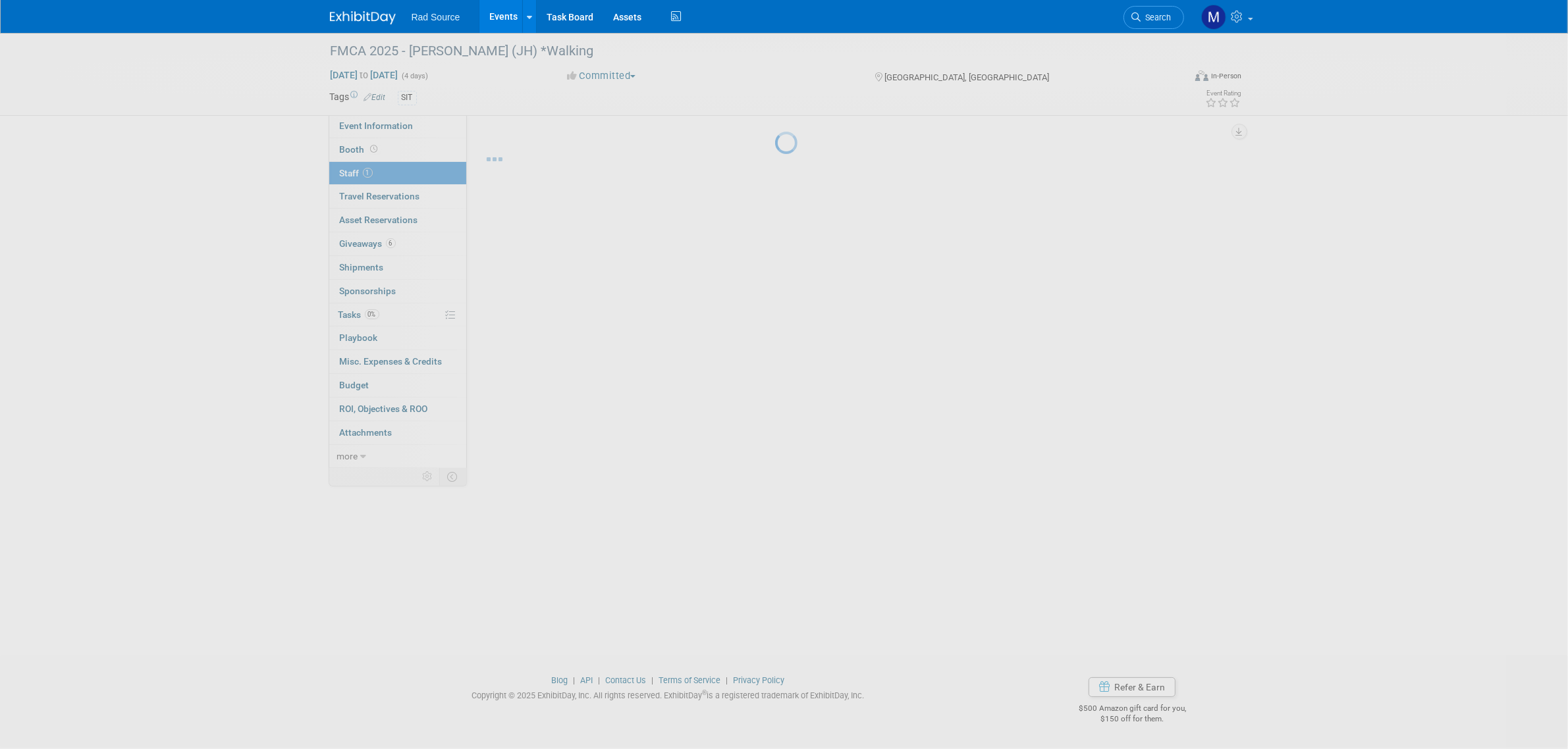
scroll to position [0, 0]
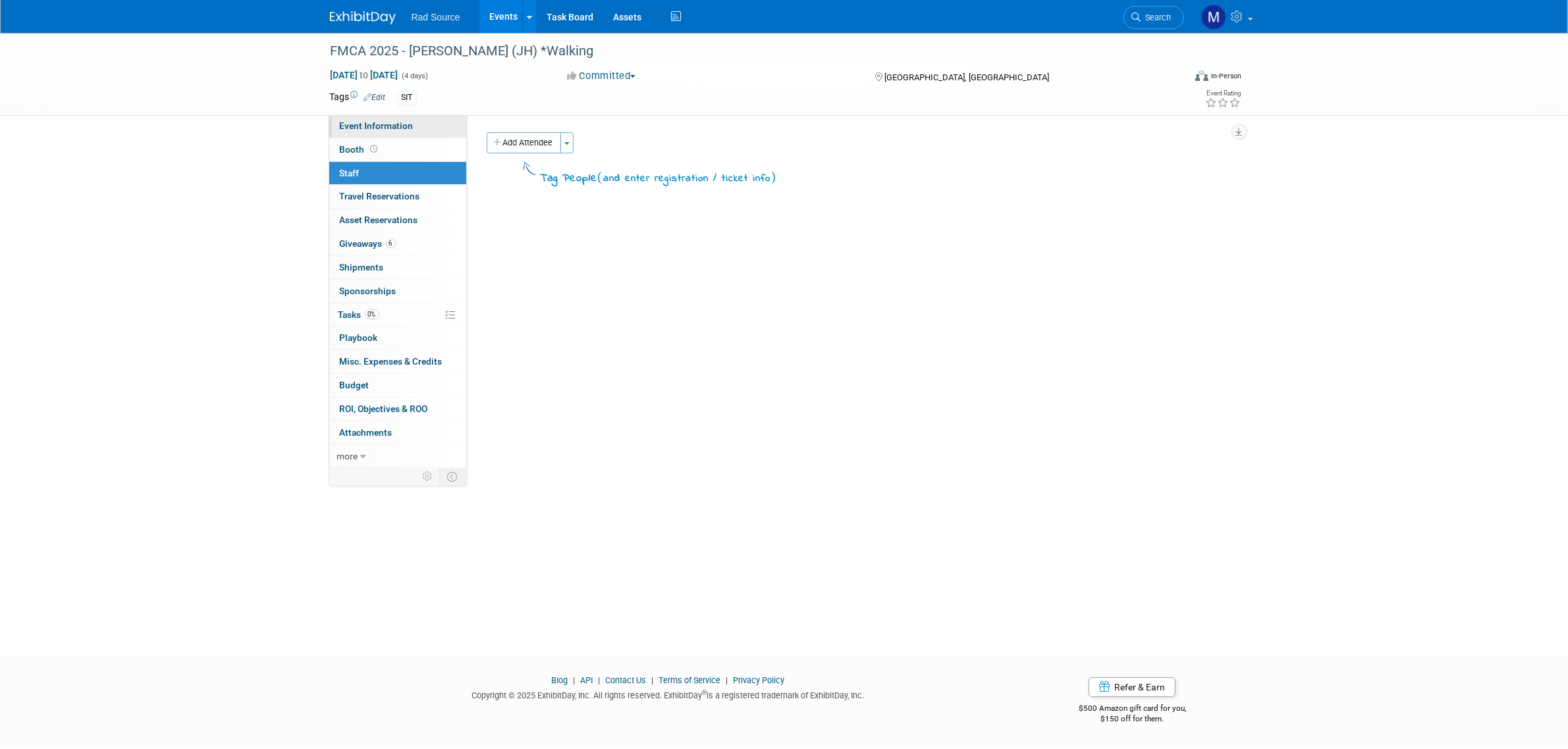
click at [433, 132] on link "Event Information" at bounding box center [397, 126] width 137 height 23
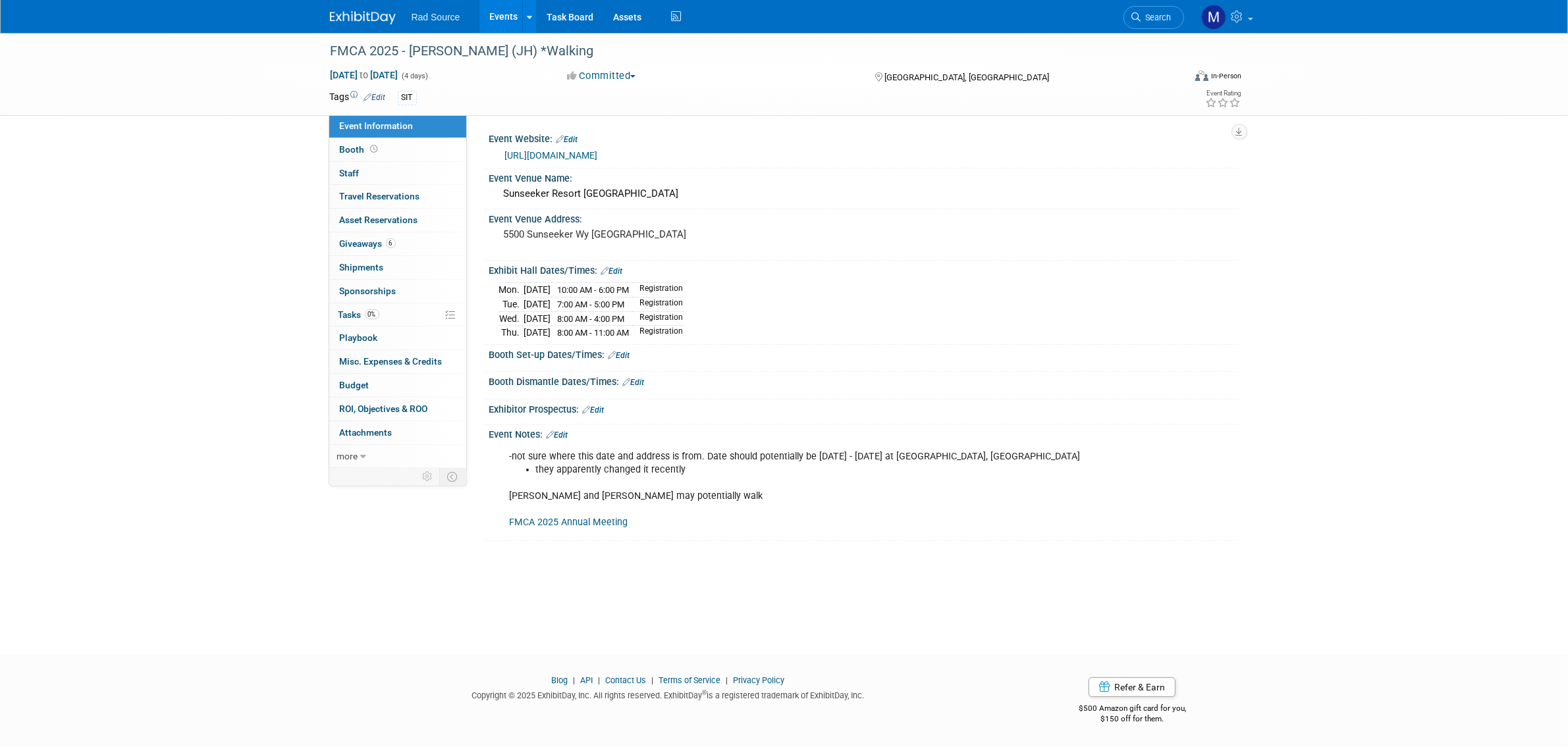
click at [578, 156] on link "https://www.yourfmca.org/" at bounding box center [552, 155] width 93 height 11
drag, startPoint x: 662, startPoint y: 193, endPoint x: 502, endPoint y: 193, distance: 160.0
click at [502, 193] on div "Sunseeker Resort Charlotte Harbor" at bounding box center [864, 193] width 730 height 21
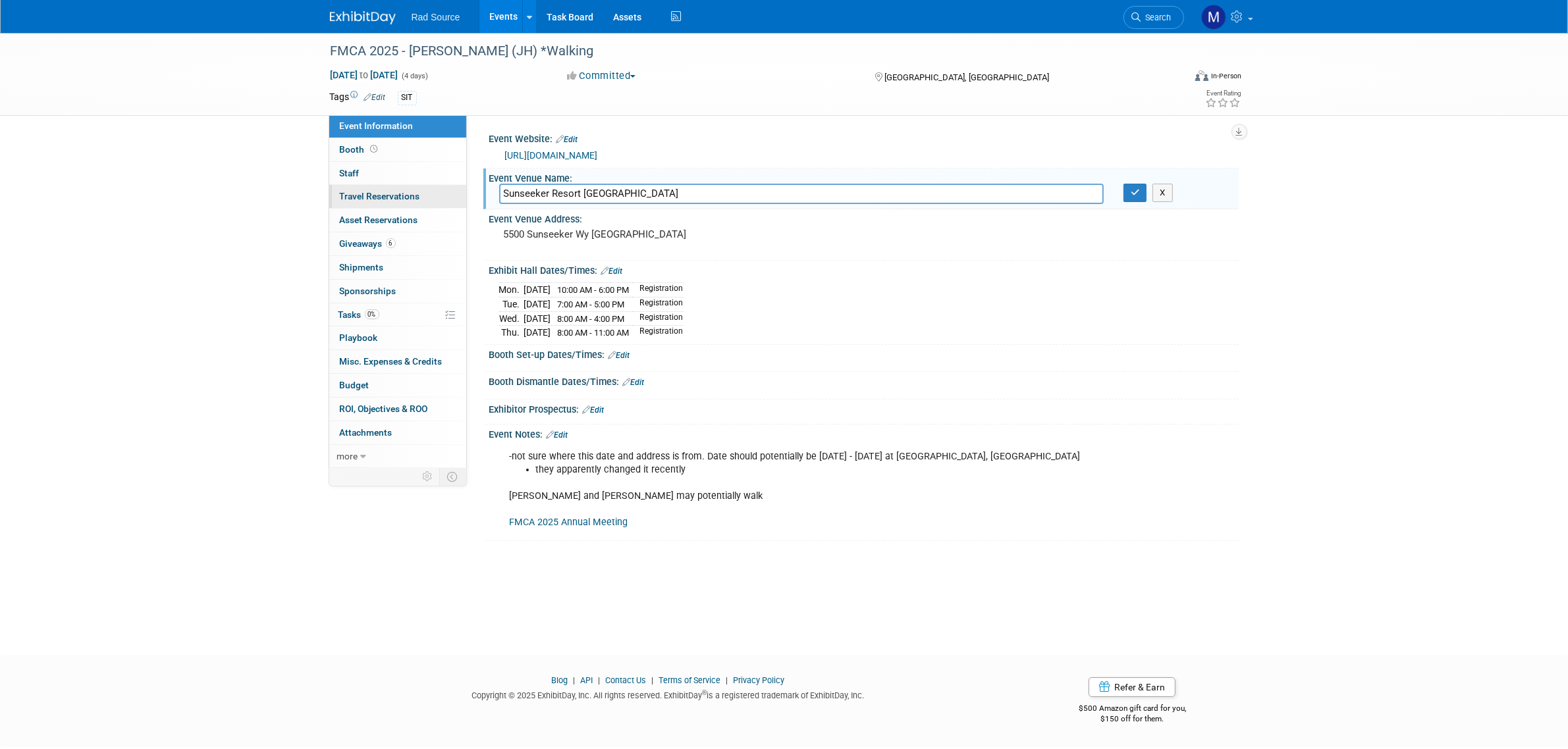
drag, startPoint x: 680, startPoint y: 185, endPoint x: 414, endPoint y: 186, distance: 266.0
click at [414, 186] on div "Event Information Event Info Booth Booth 1 Staff 1 Staff 0 Travel Reservations …" at bounding box center [784, 286] width 928 height 508
click at [638, 232] on pre "5500 Sunseeker Wy Pt Charlotte, FL 33980" at bounding box center [645, 234] width 283 height 12
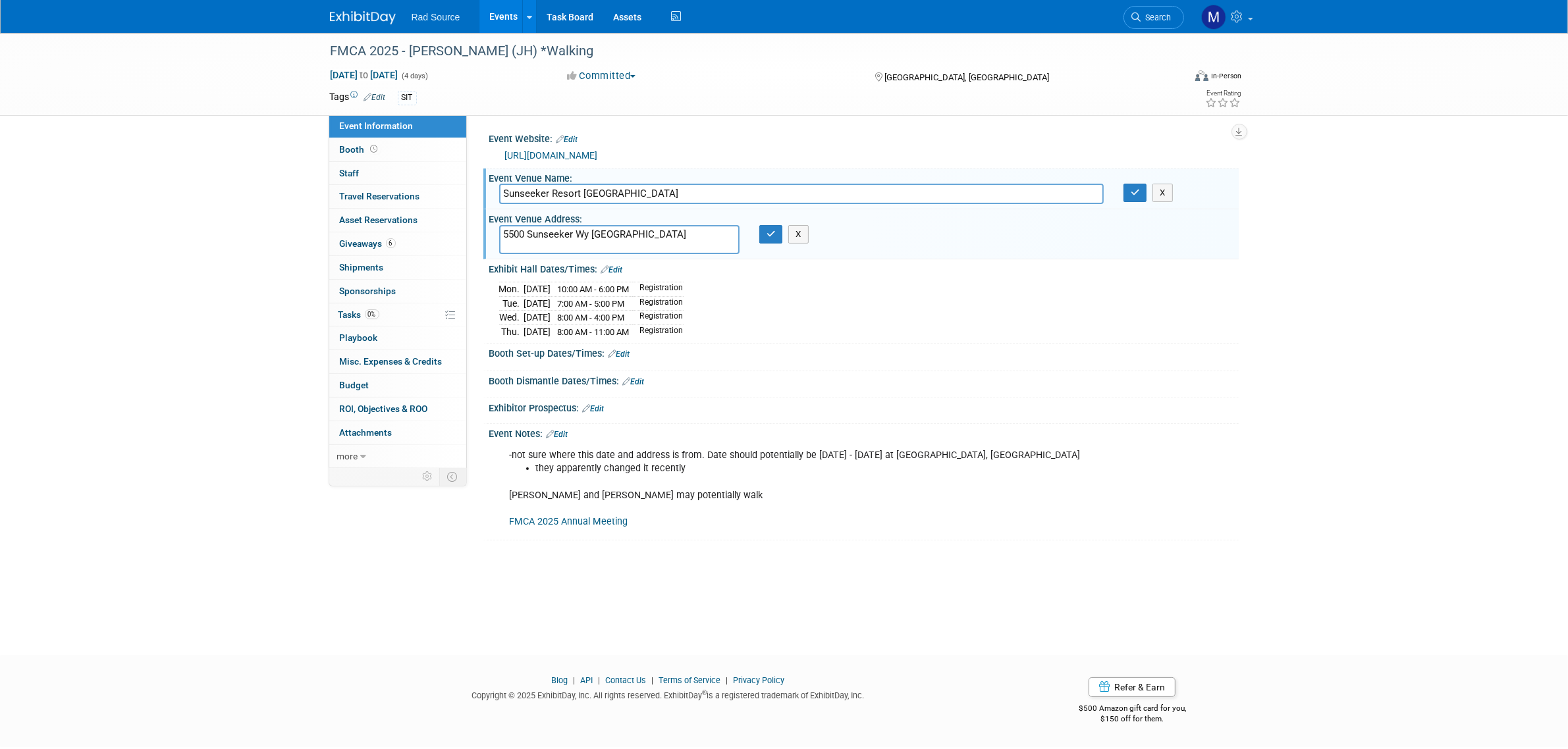
drag, startPoint x: 658, startPoint y: 232, endPoint x: 606, endPoint y: 234, distance: 52.0
click at [606, 234] on textarea "5500 Sunseeker Wy Pt Charlotte, FL 33980" at bounding box center [619, 240] width 240 height 30
click at [594, 235] on textarea "5500 Sunseeker Wy Pt Charlotte, FL 33980" at bounding box center [619, 240] width 240 height 30
drag, startPoint x: 593, startPoint y: 232, endPoint x: 657, endPoint y: 232, distance: 64.0
click at [657, 232] on textarea "5500 Sunseeker Wy Pt Charlotte, FL 33980" at bounding box center [619, 240] width 240 height 30
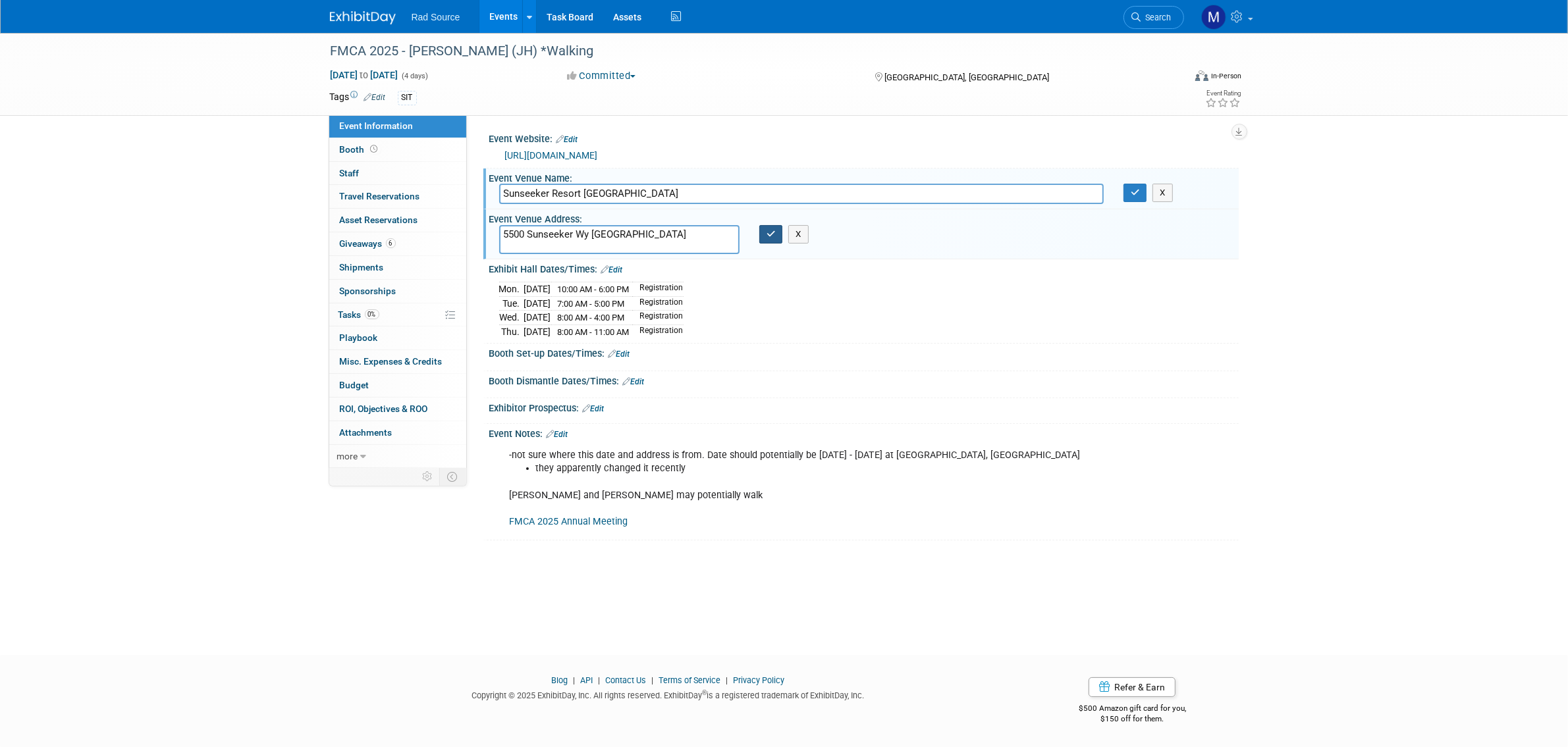
click at [770, 232] on icon "button" at bounding box center [770, 234] width 9 height 9
click at [1134, 199] on button "button" at bounding box center [1135, 193] width 23 height 18
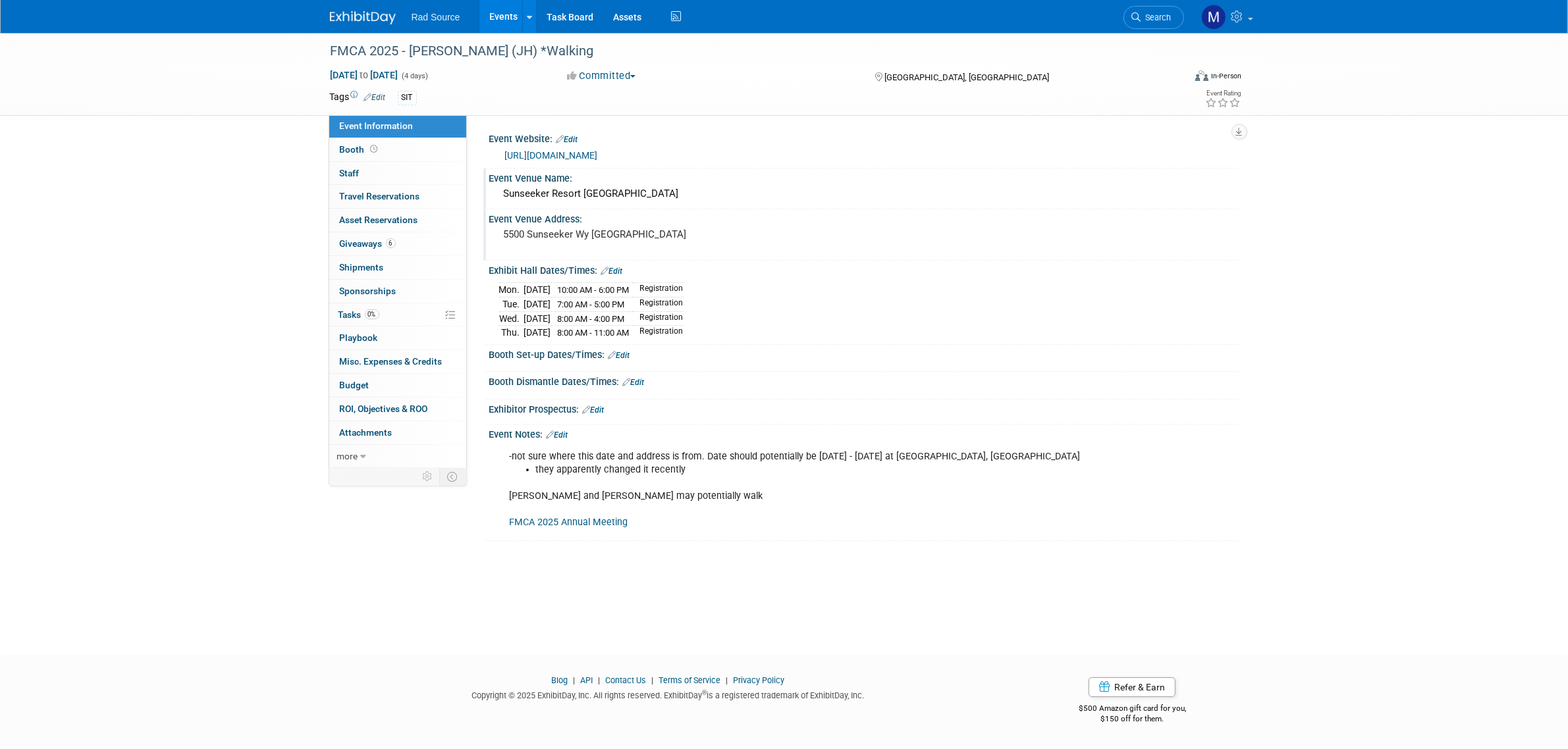
drag, startPoint x: 468, startPoint y: 587, endPoint x: 538, endPoint y: 538, distance: 85.4
click at [468, 587] on div "FMCA 2025 - Brent (JH) *Walking Nov 17, 2025 to Nov 20, 2025 (4 days) Nov 17, 2…" at bounding box center [784, 332] width 1568 height 598
drag, startPoint x: 557, startPoint y: 539, endPoint x: 500, endPoint y: 574, distance: 66.9
click at [500, 574] on div "FMCA 2025 - Brent (JH) *Walking Nov 17, 2025 to Nov 20, 2025 (4 days) Nov 17, 2…" at bounding box center [784, 332] width 1568 height 598
click at [605, 528] on link "FMCA 2025 Annual Meeting" at bounding box center [569, 522] width 119 height 11
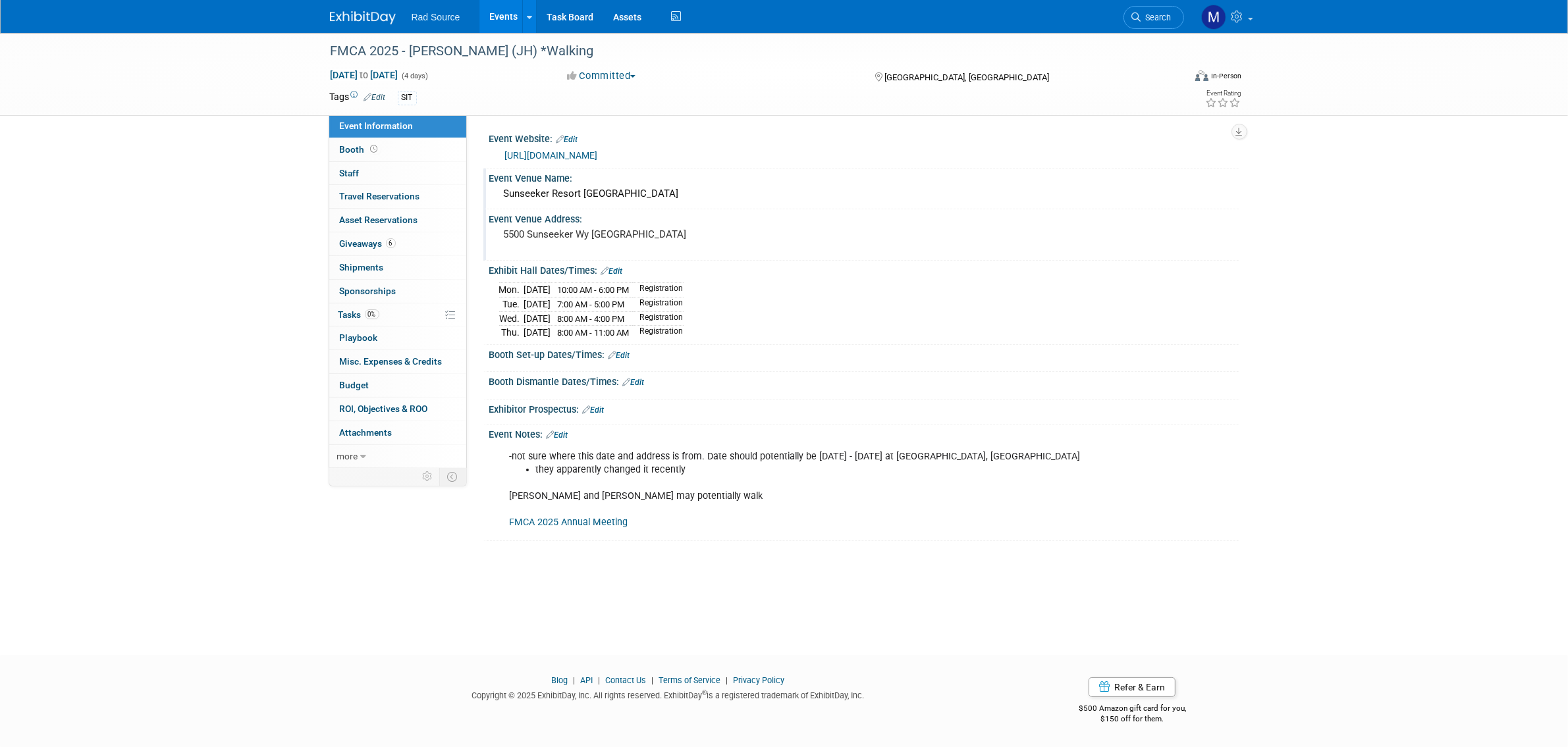
click at [326, 14] on div "Rad Source Events Add Event Bulk Upload Events Shareable Event Boards Recently …" at bounding box center [784, 16] width 928 height 33
click at [348, 14] on img at bounding box center [363, 18] width 66 height 14
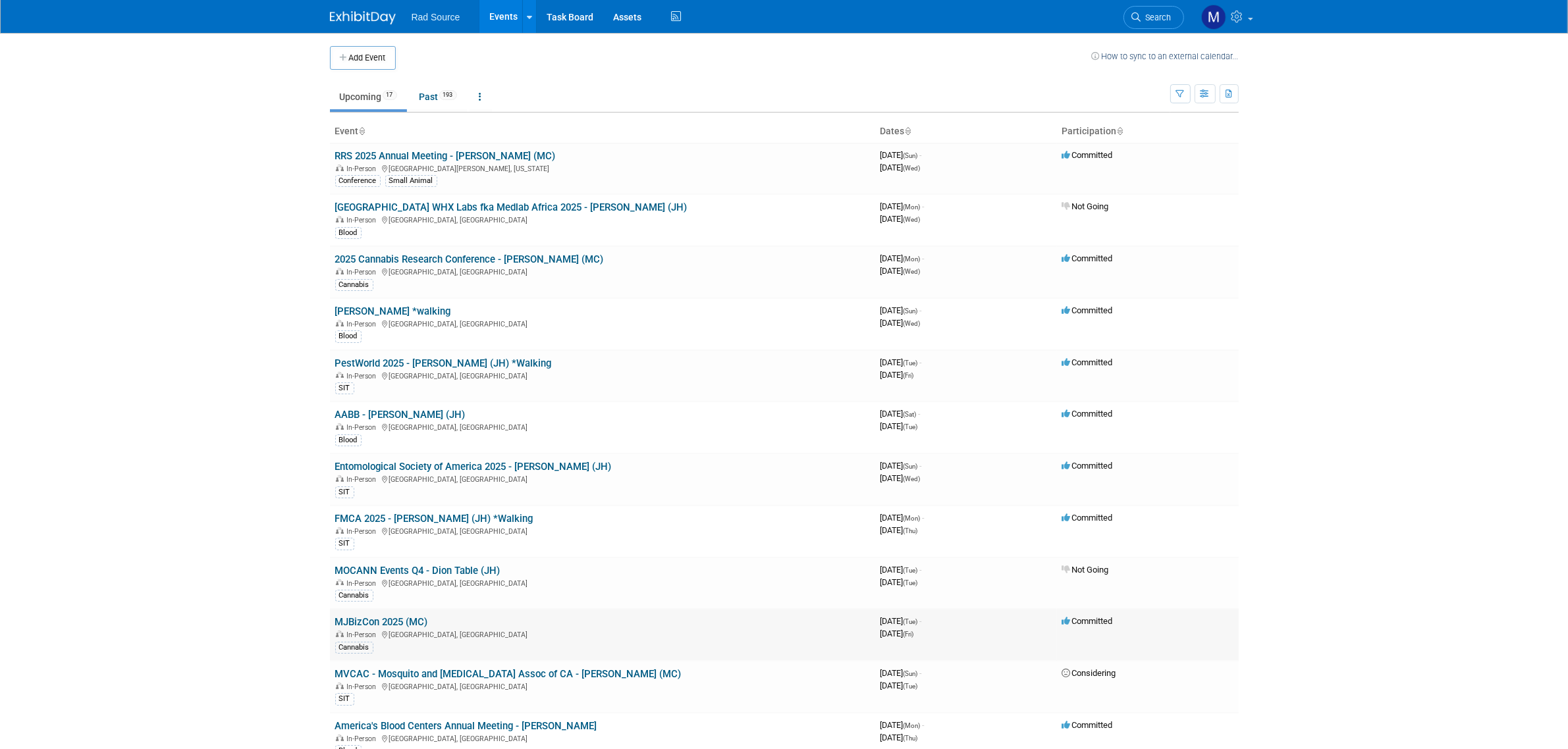
click at [406, 616] on link "MJBizCon 2025 (MC)" at bounding box center [382, 622] width 93 height 12
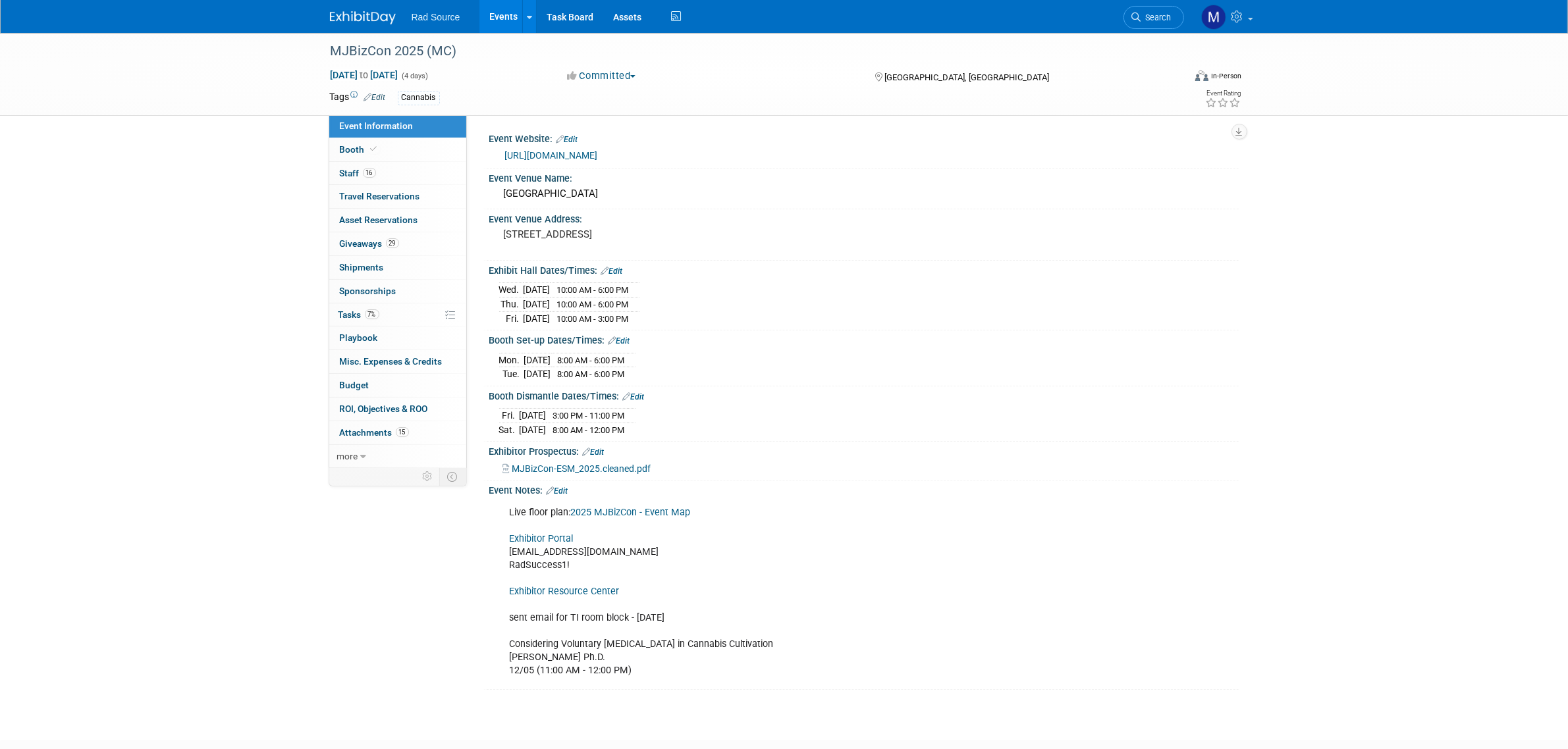
click at [598, 153] on link "https://mjbizconference.com/" at bounding box center [552, 155] width 93 height 11
click at [392, 152] on link "Booth" at bounding box center [397, 150] width 137 height 23
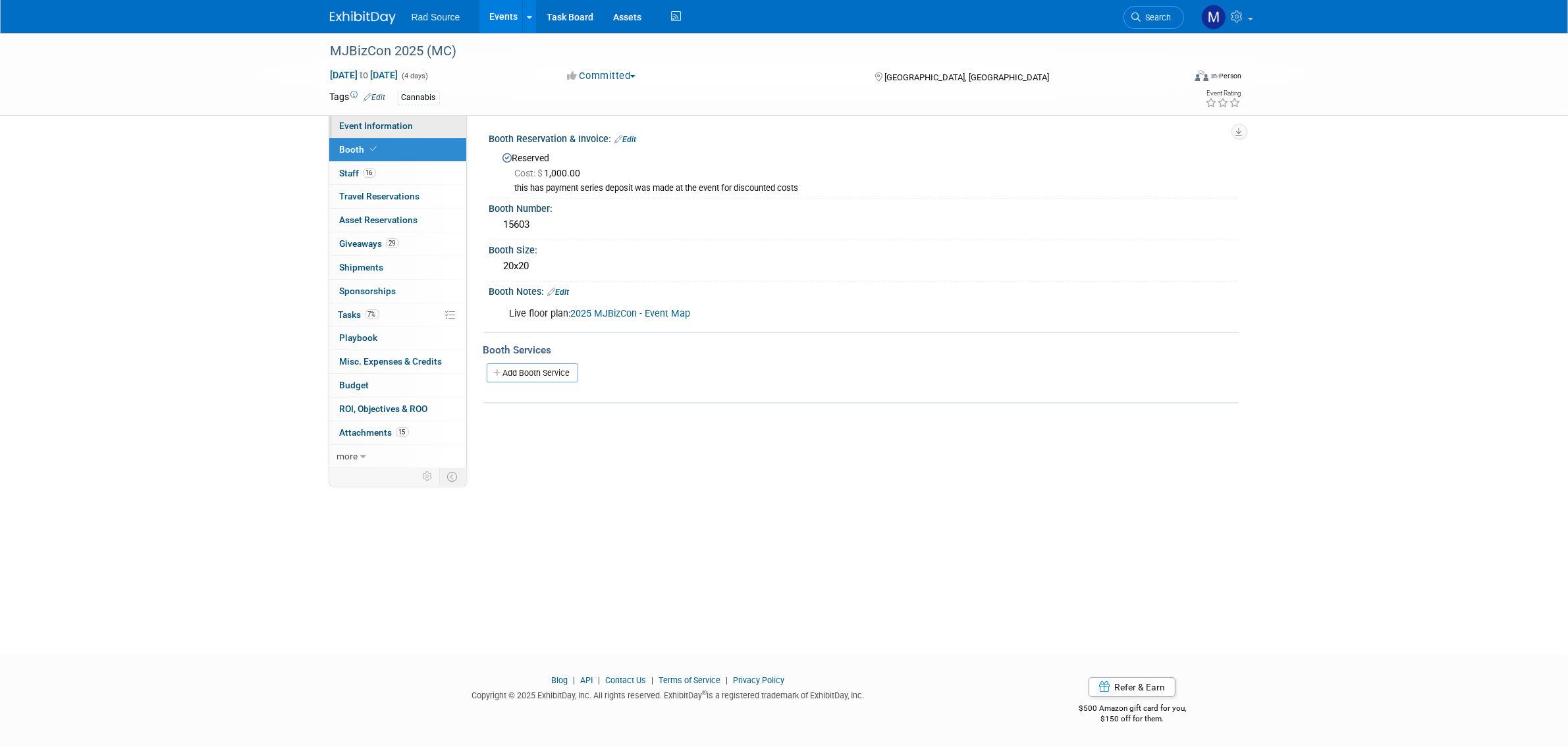
click at [435, 126] on link "Event Information" at bounding box center [397, 126] width 137 height 23
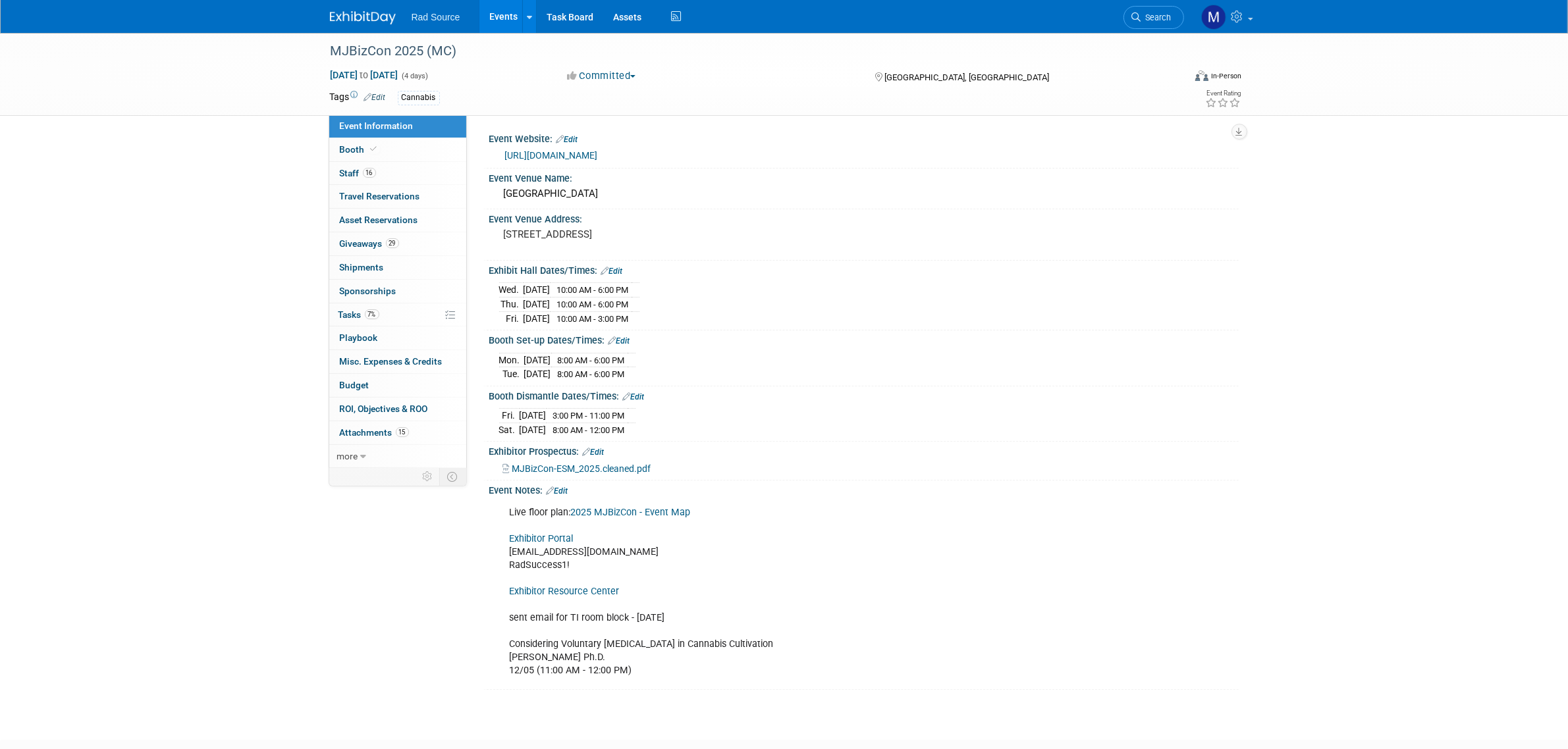
click at [587, 597] on link "Exhibitor Resource Center" at bounding box center [564, 592] width 110 height 11
click at [598, 150] on link "https://mjbizconference.com/" at bounding box center [552, 155] width 93 height 11
drag, startPoint x: 639, startPoint y: 193, endPoint x: 502, endPoint y: 184, distance: 137.3
click at [502, 184] on div "Las Vegas Convention Center" at bounding box center [864, 193] width 730 height 21
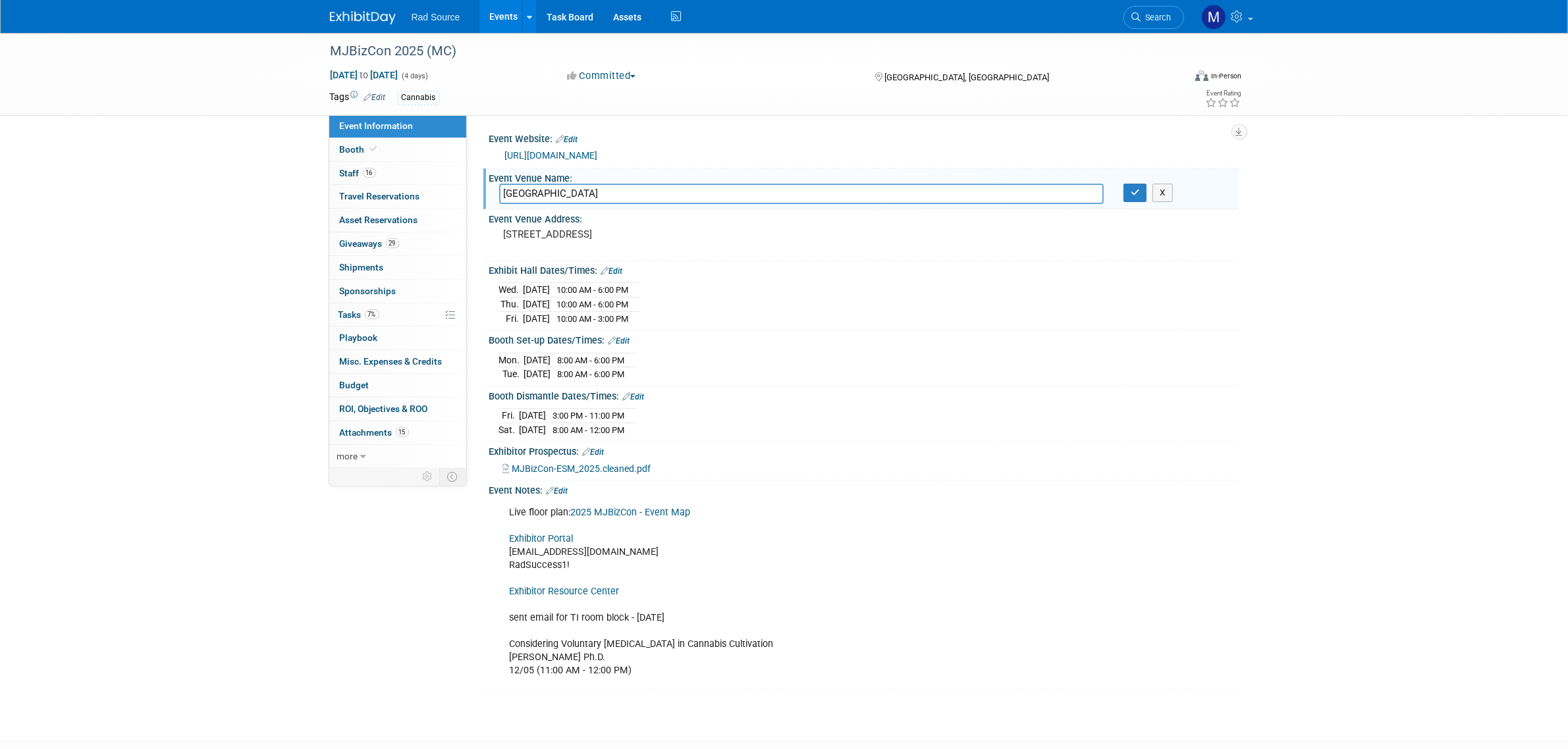
drag, startPoint x: 646, startPoint y: 179, endPoint x: 466, endPoint y: 178, distance: 180.0
click at [467, 178] on div "Event Website: Edit https://mjbizconference.com/ Event Venue Name: Las Vegas Co…" at bounding box center [853, 292] width 772 height 356
drag, startPoint x: 653, startPoint y: 198, endPoint x: 464, endPoint y: 185, distance: 189.4
click at [464, 185] on div "Event Information Event Info Booth Booth 16 Staff 16 Staff 0 Travel Reservation…" at bounding box center [784, 361] width 928 height 657
click at [166, 283] on div "MJBizCon 2025 (MC) Dec 2, 2025 to Dec 5, 2025 (4 days) Dec 2, 2025 to Dec 5, 20…" at bounding box center [784, 374] width 1568 height 684
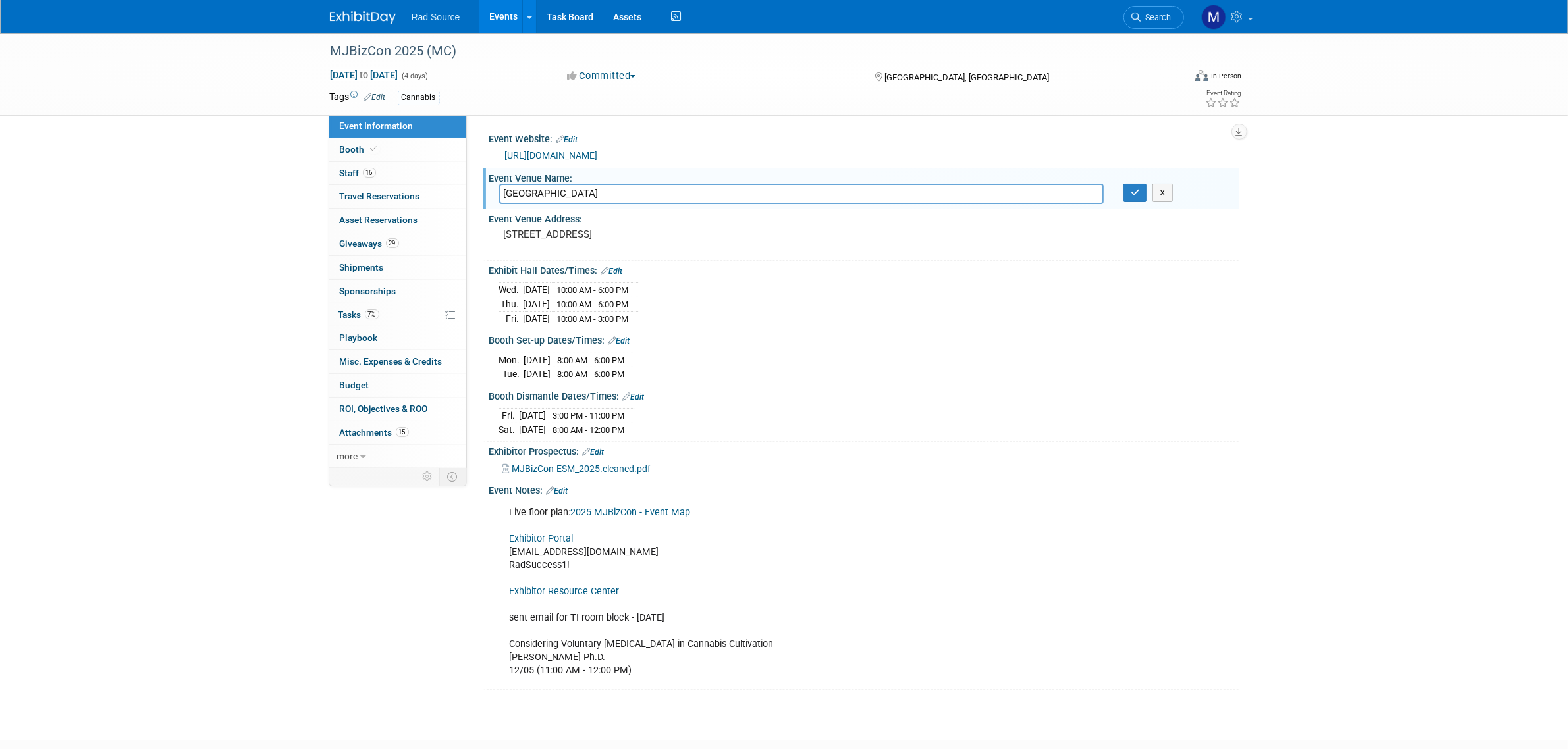
click at [349, 10] on link at bounding box center [370, 11] width 82 height 11
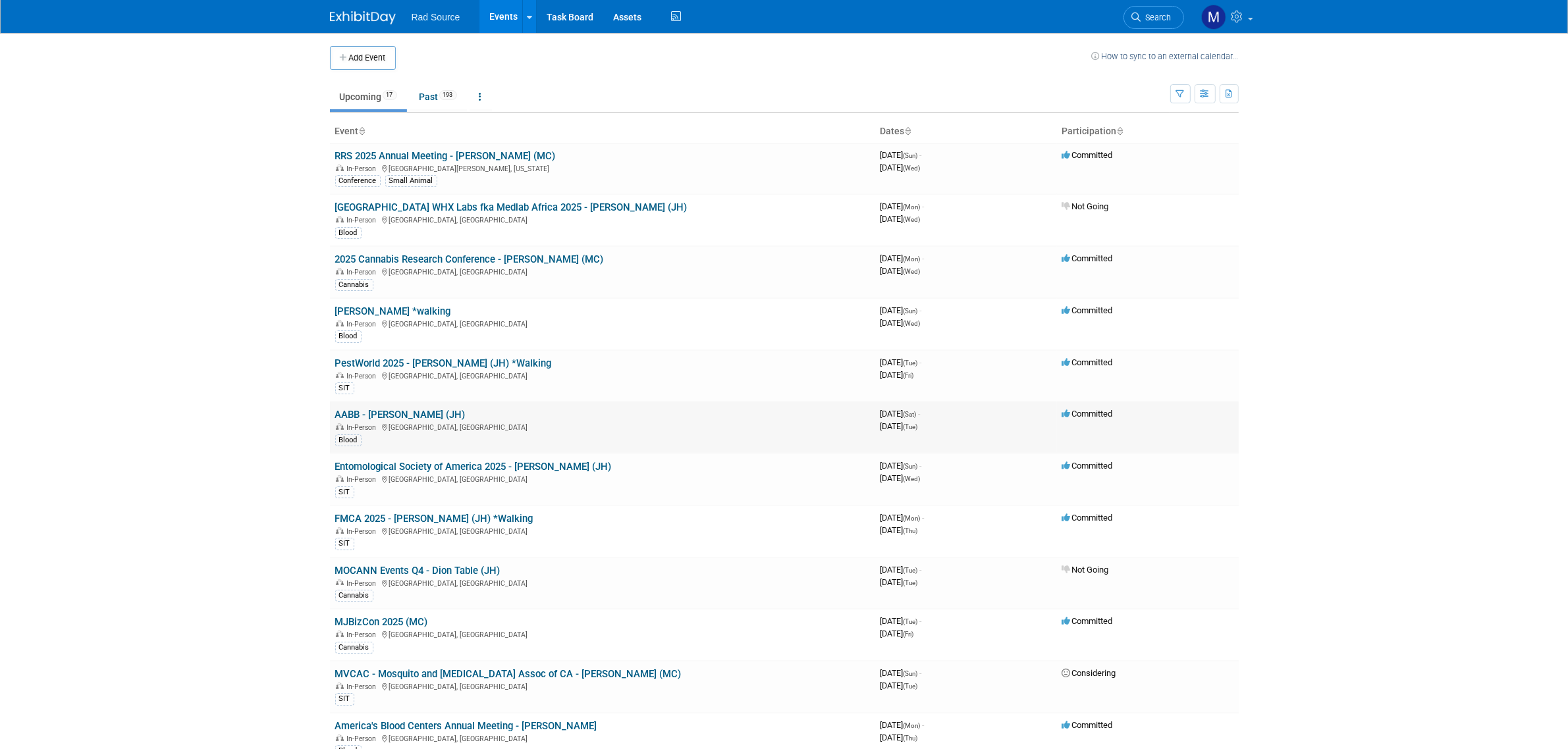
click at [423, 410] on link "AABB - [PERSON_NAME] (JH)" at bounding box center [400, 414] width 130 height 12
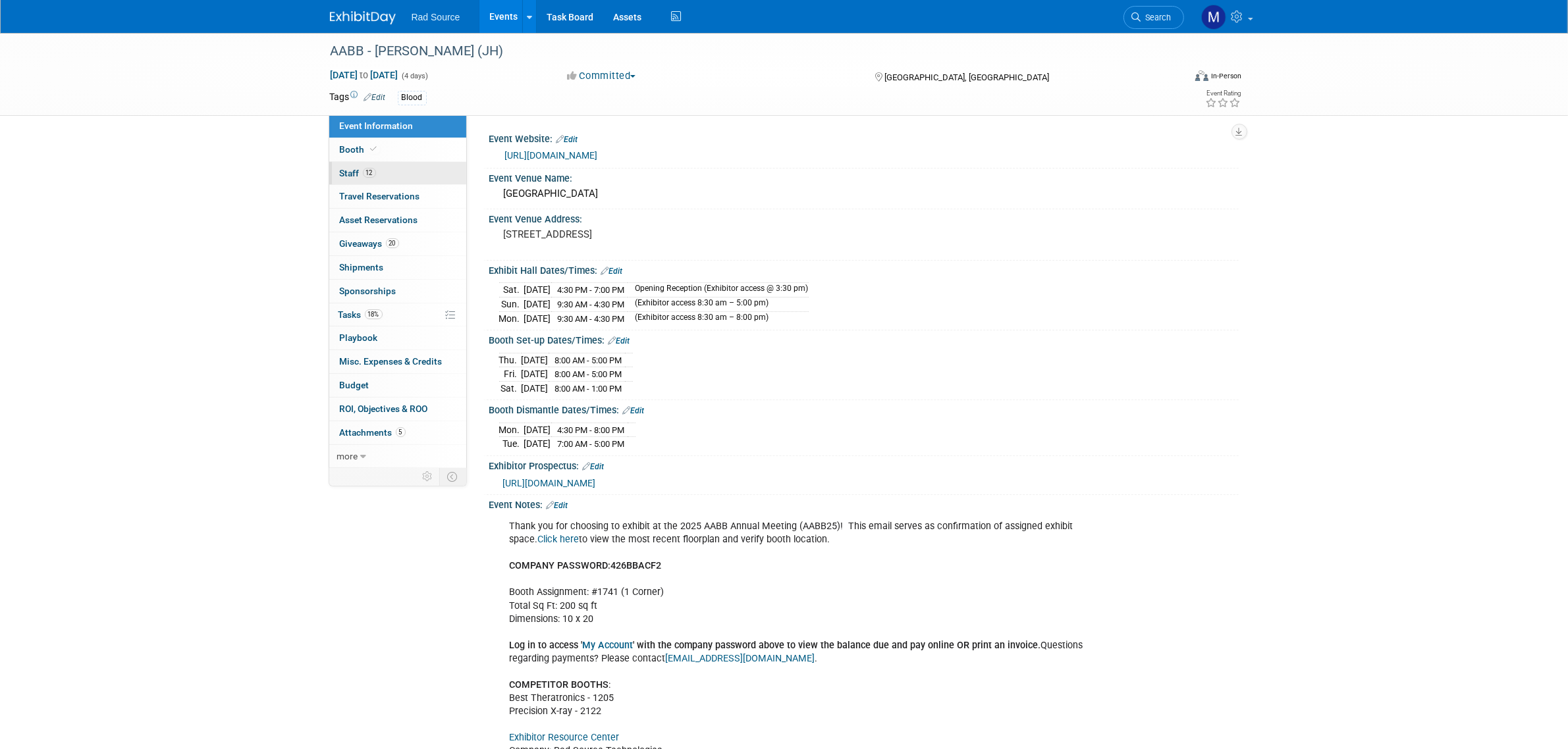
click at [399, 175] on link "12 Staff 12" at bounding box center [397, 173] width 137 height 23
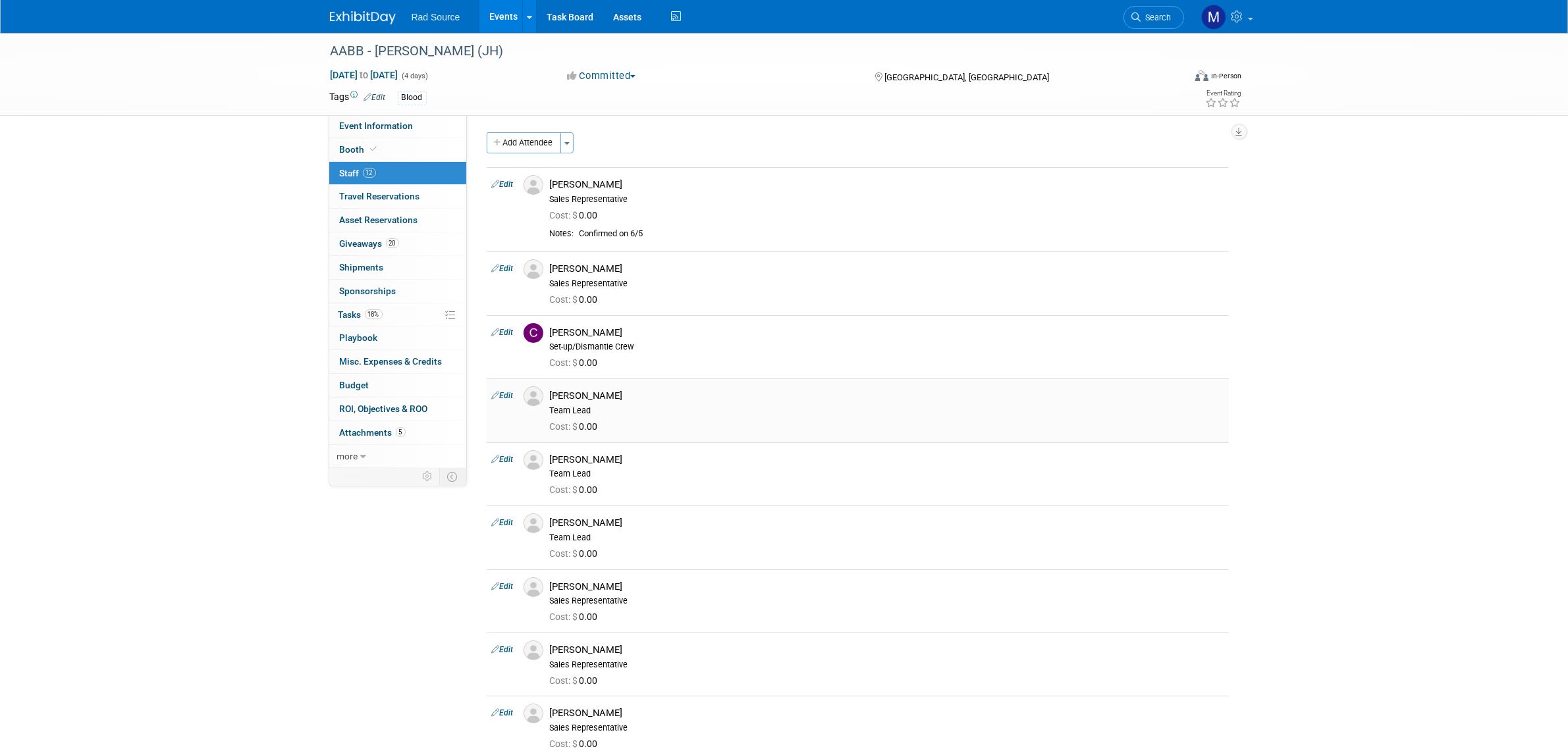
click at [508, 396] on link "Edit" at bounding box center [503, 395] width 22 height 9
select select "2ff78bb2-4855-46a1-bba7-d8a11ba600bb"
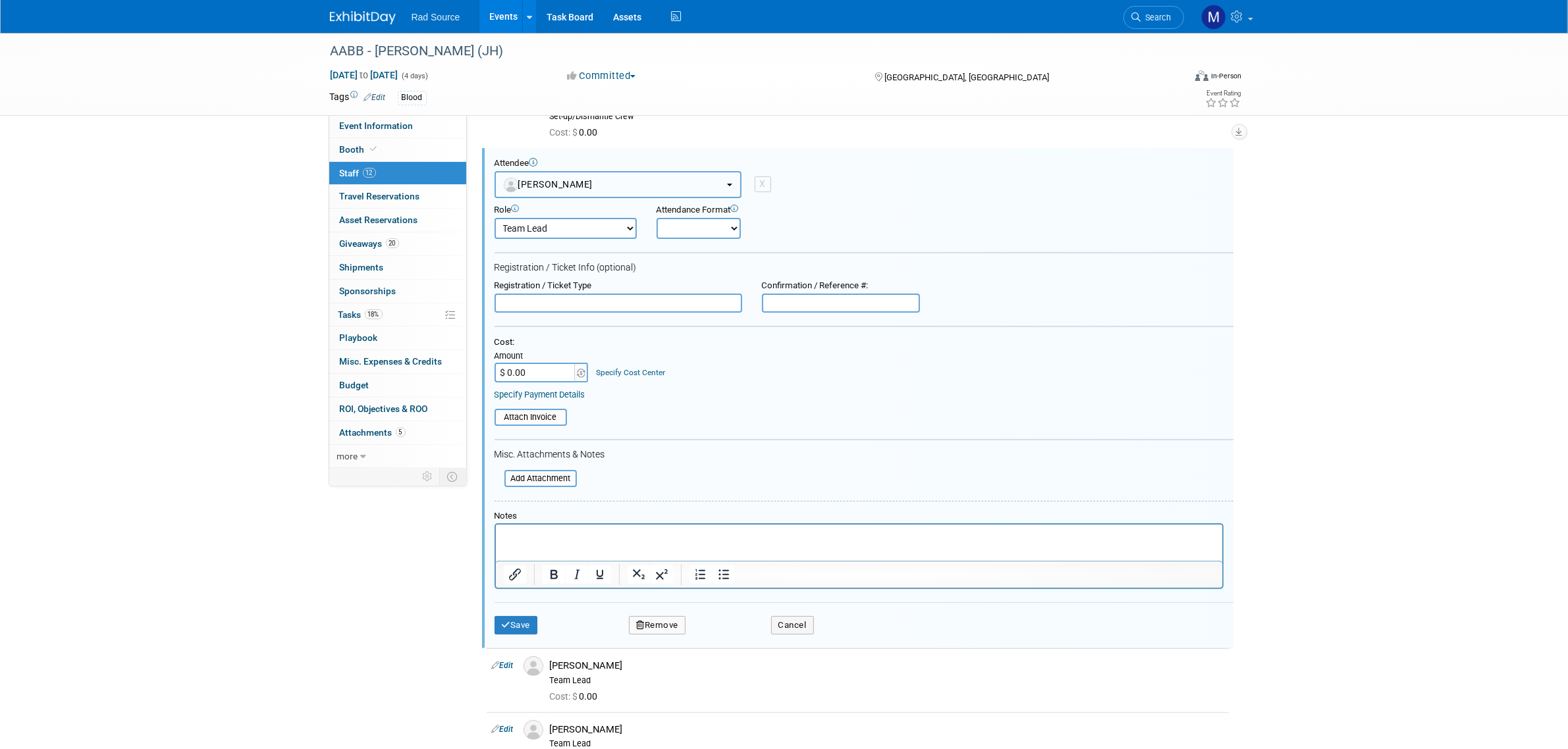
click at [731, 188] on button "David Cole" at bounding box center [618, 185] width 247 height 27
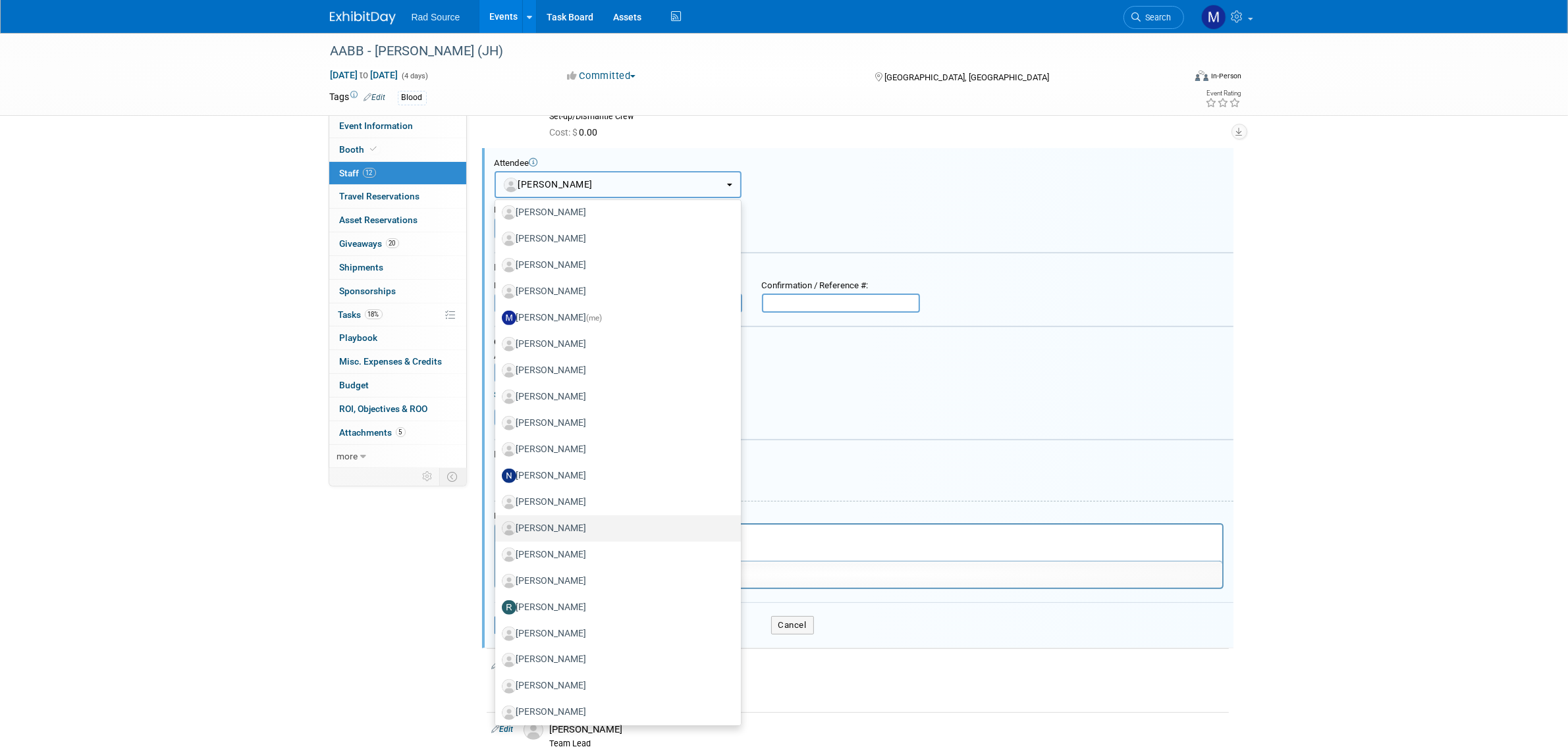
scroll to position [824, 0]
click at [1473, 425] on div "AABB - Catherine (JH) Oct 25, 2025 to Oct 28, 2025 (4 days) Oct 25, 2025 to Oct…" at bounding box center [784, 499] width 1568 height 1394
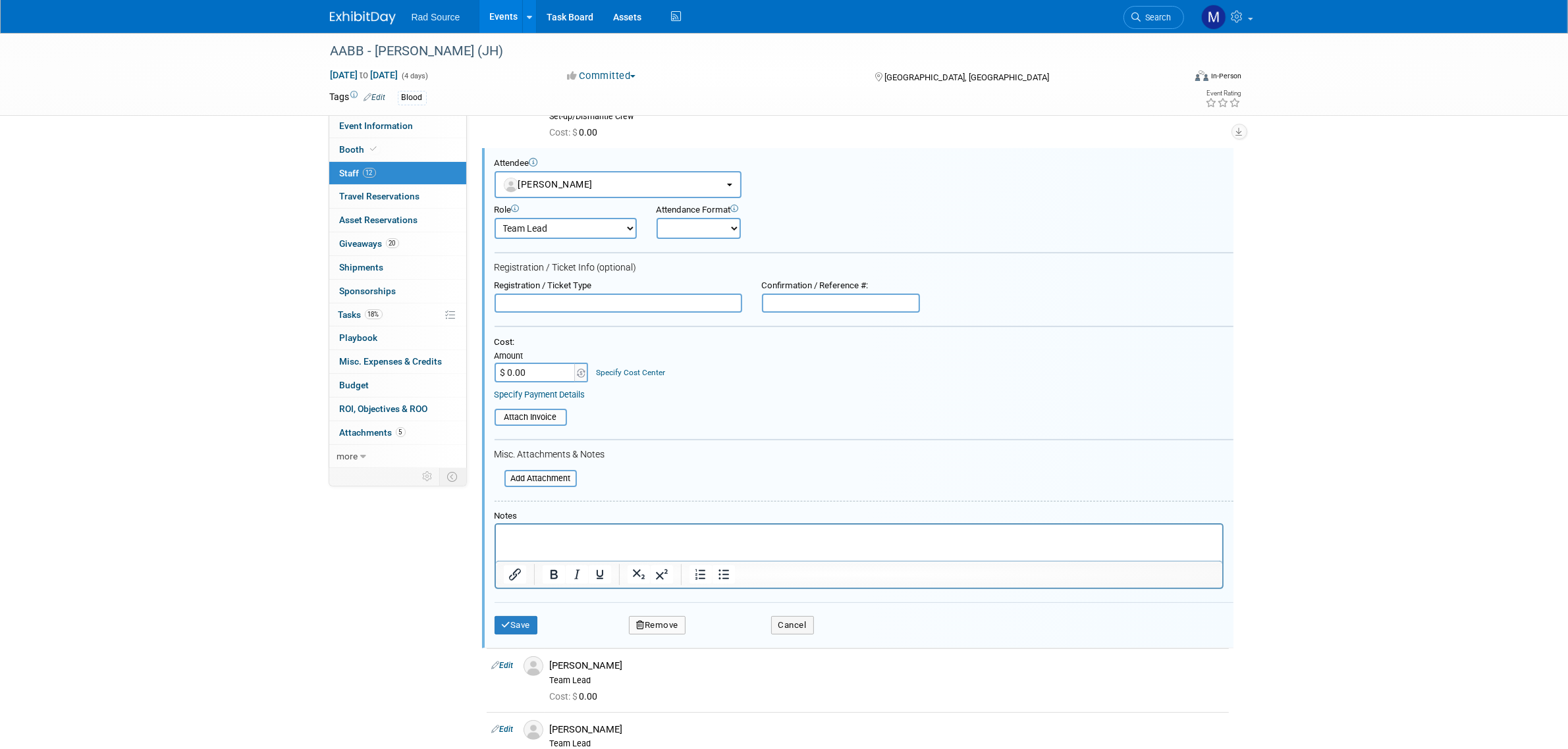
click at [662, 618] on button "Remove" at bounding box center [657, 625] width 57 height 18
click at [725, 627] on link "Yes" at bounding box center [729, 630] width 38 height 21
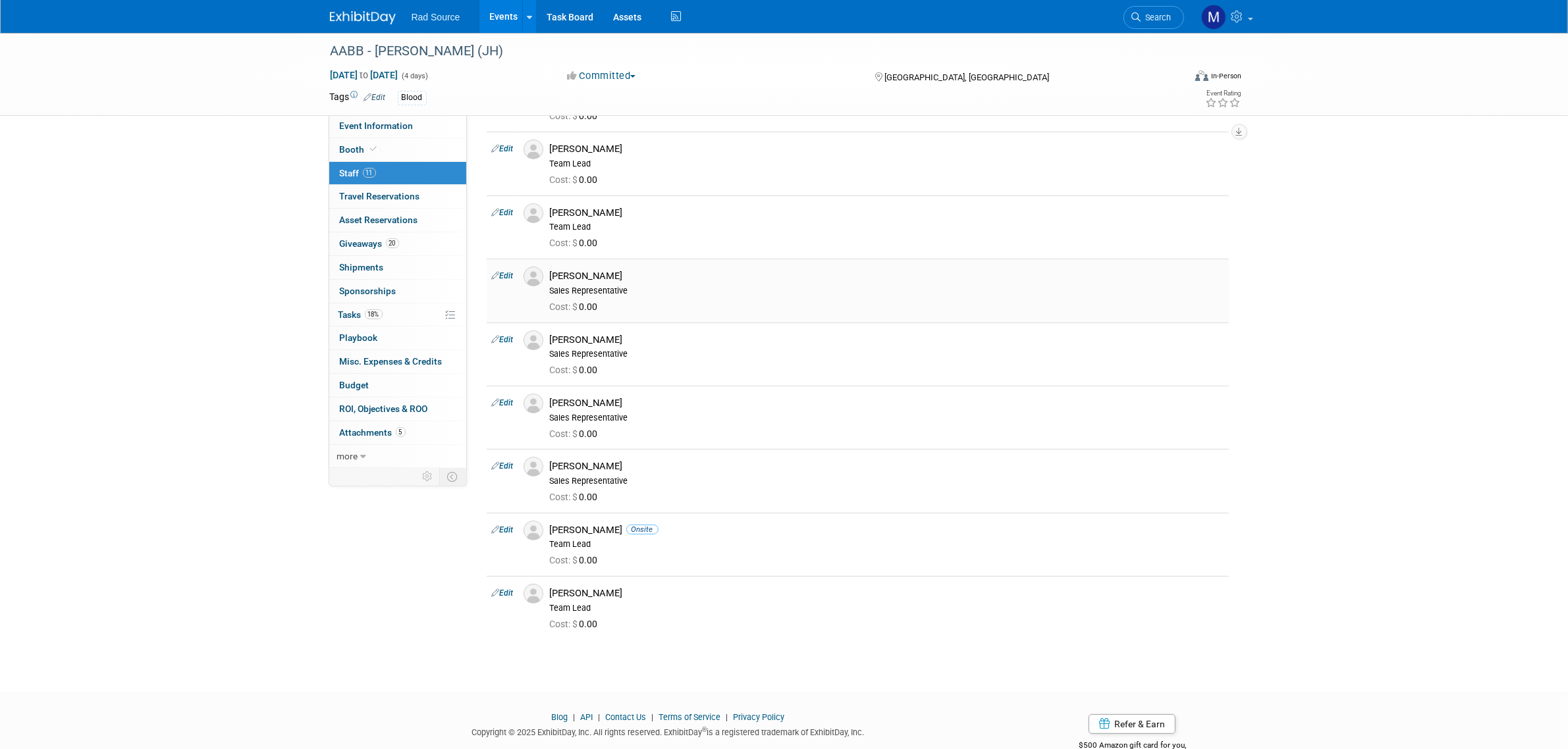
scroll to position [0, 0]
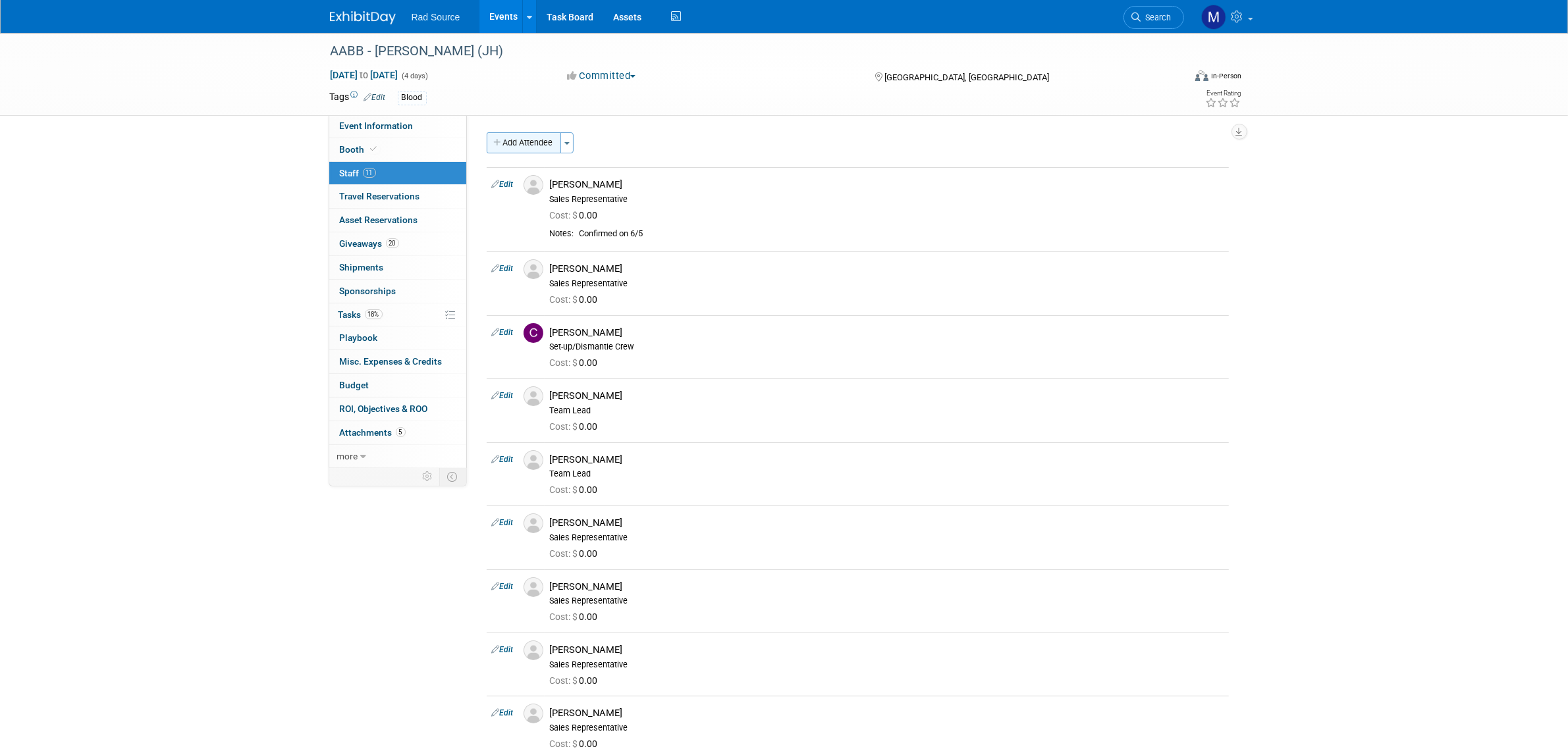
click at [542, 144] on button "Add Attendee" at bounding box center [524, 143] width 75 height 21
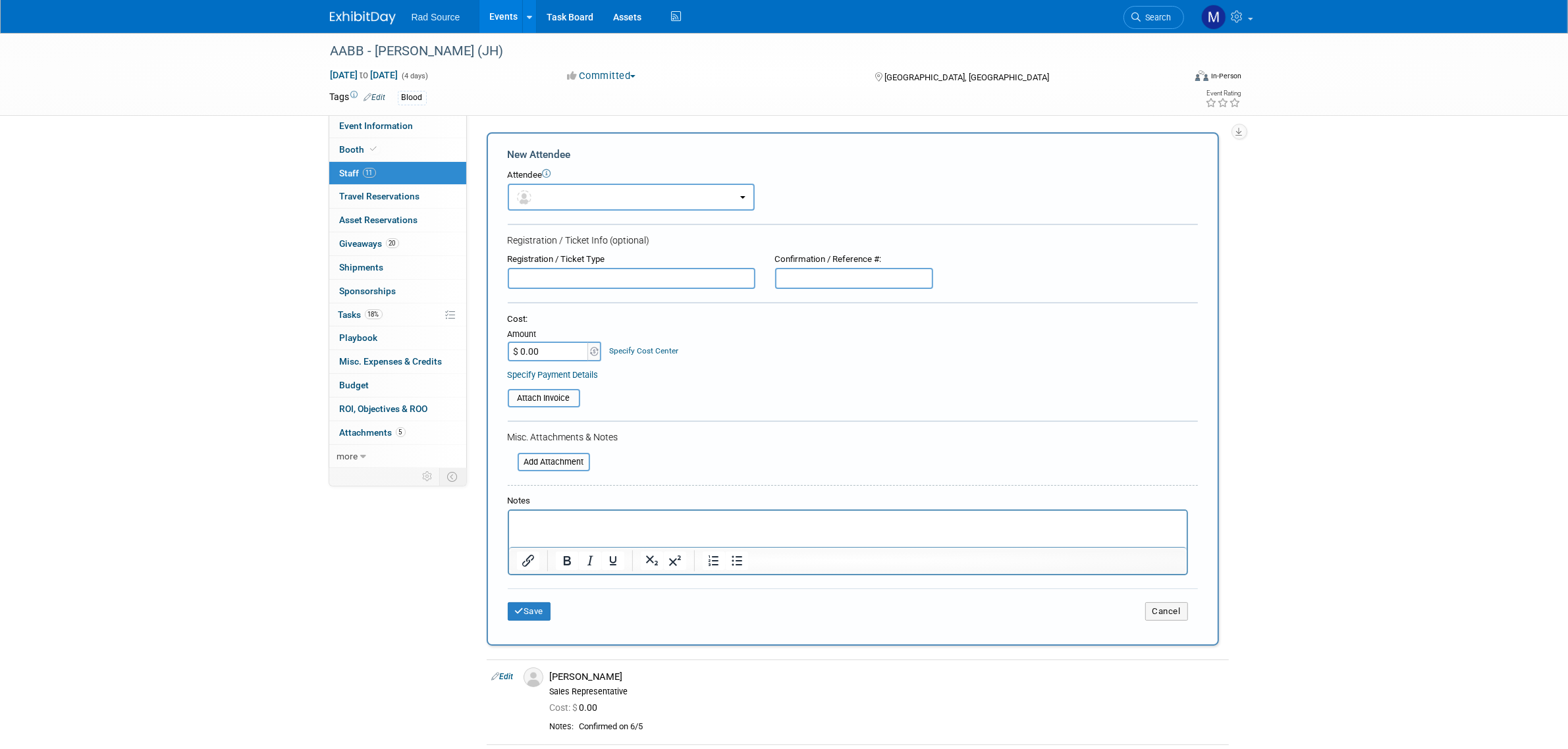
click at [1439, 376] on div "AABB - Catherine (JH) Oct 25, 2025 to Oct 28, 2025 (4 days) Oct 25, 2025 to Oct…" at bounding box center [784, 726] width 1568 height 1386
click at [1163, 610] on button "Cancel" at bounding box center [1166, 612] width 43 height 18
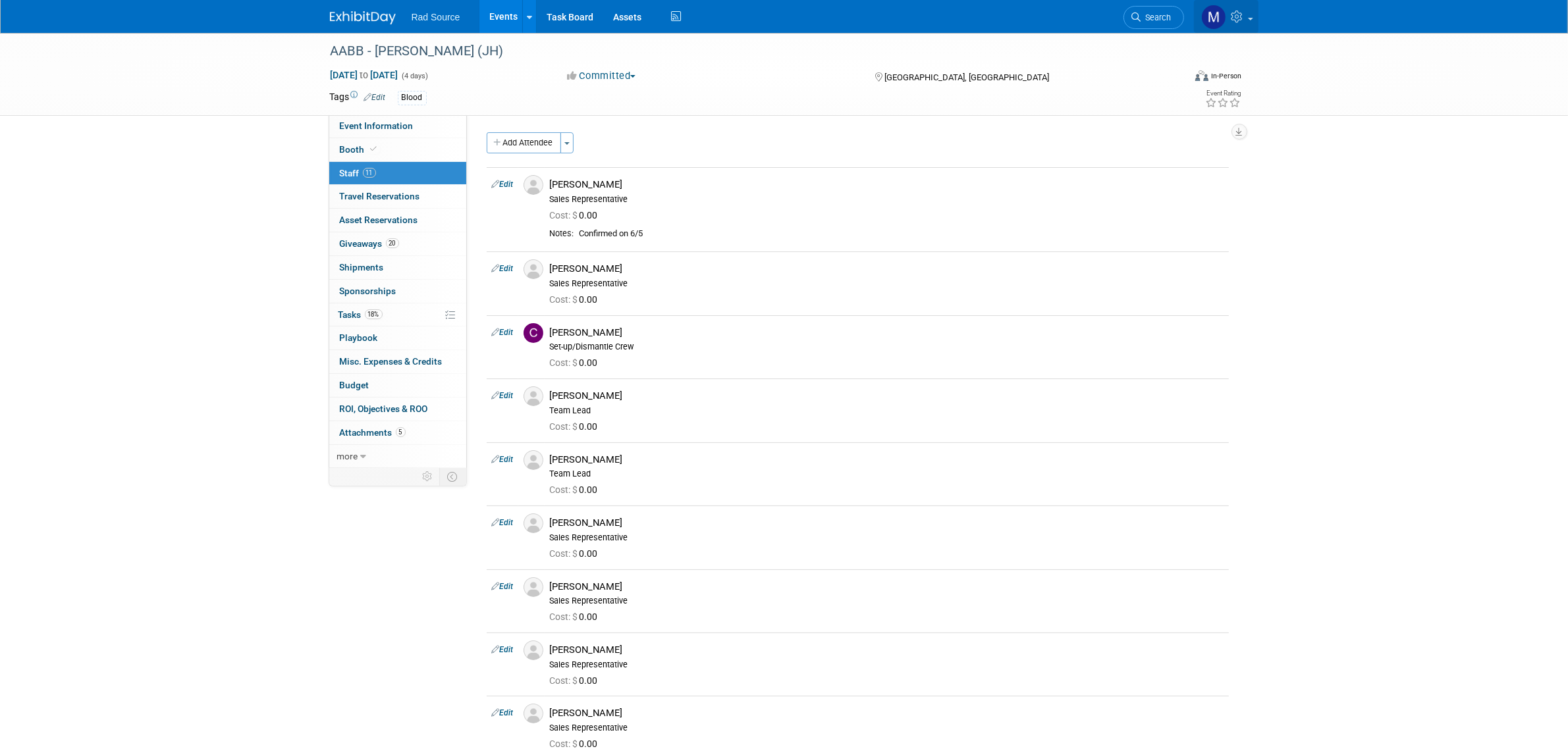
click at [1233, 18] on icon at bounding box center [1239, 16] width 15 height 12
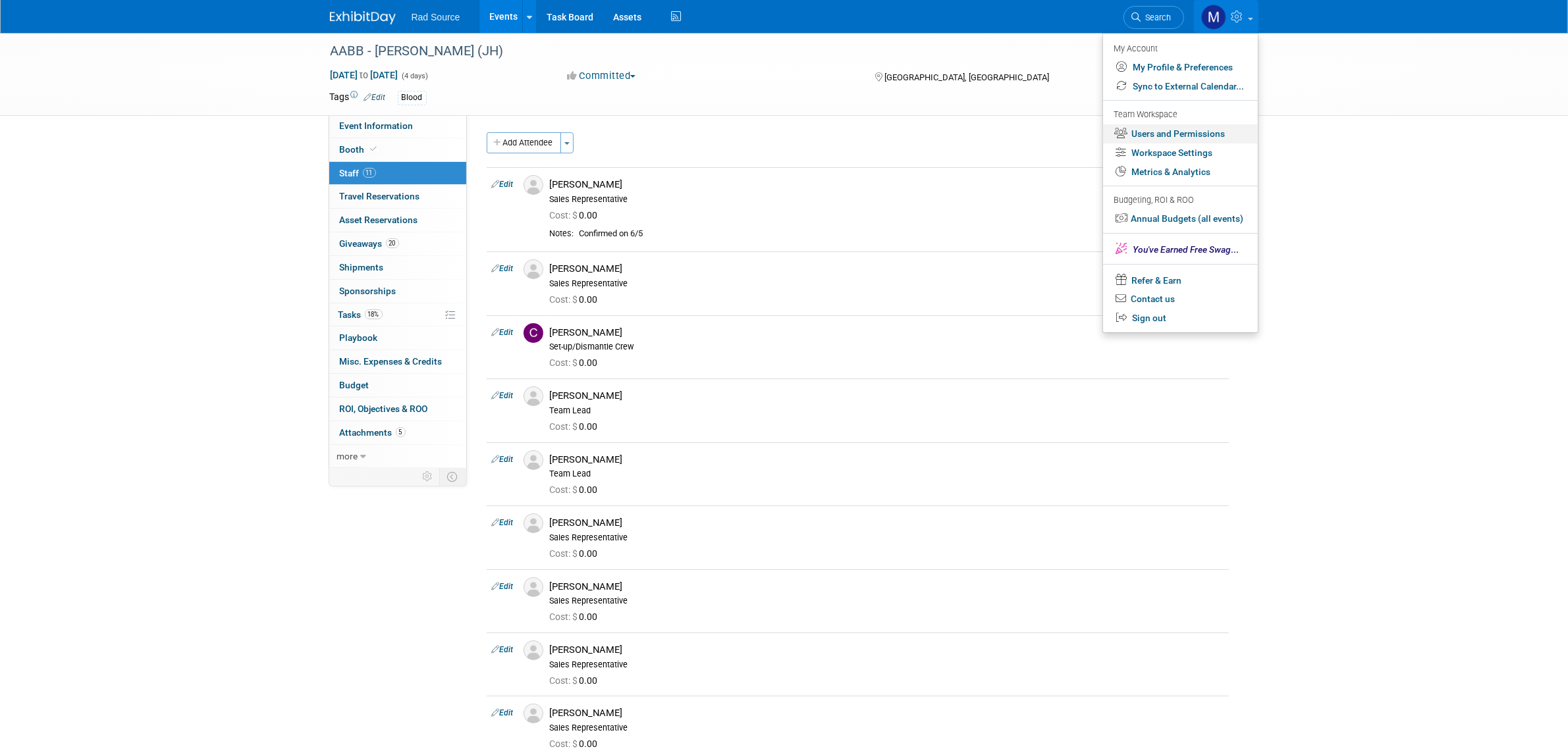
click at [1213, 132] on link "Users and Permissions" at bounding box center [1181, 134] width 155 height 19
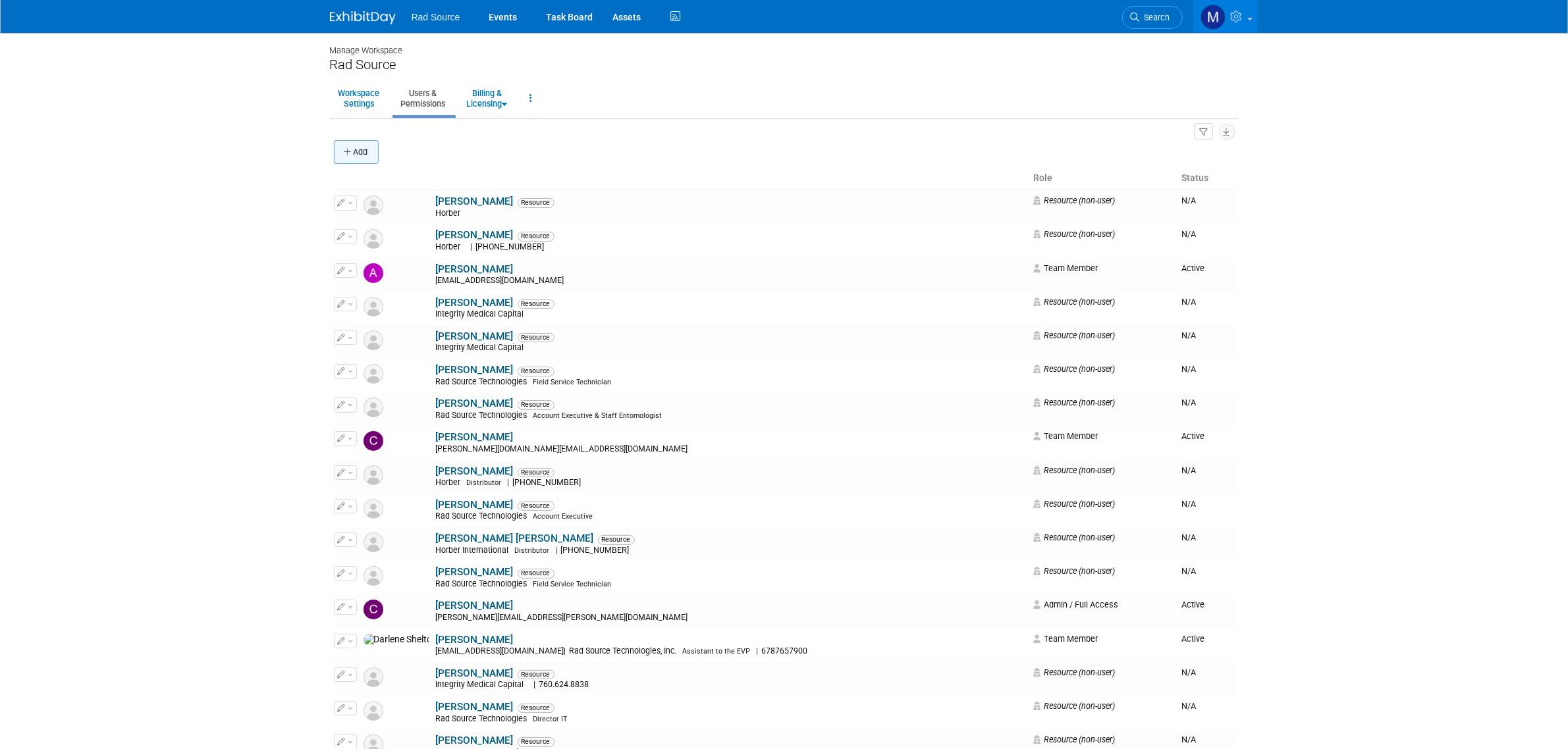
click at [356, 160] on button "Add" at bounding box center [356, 151] width 45 height 23
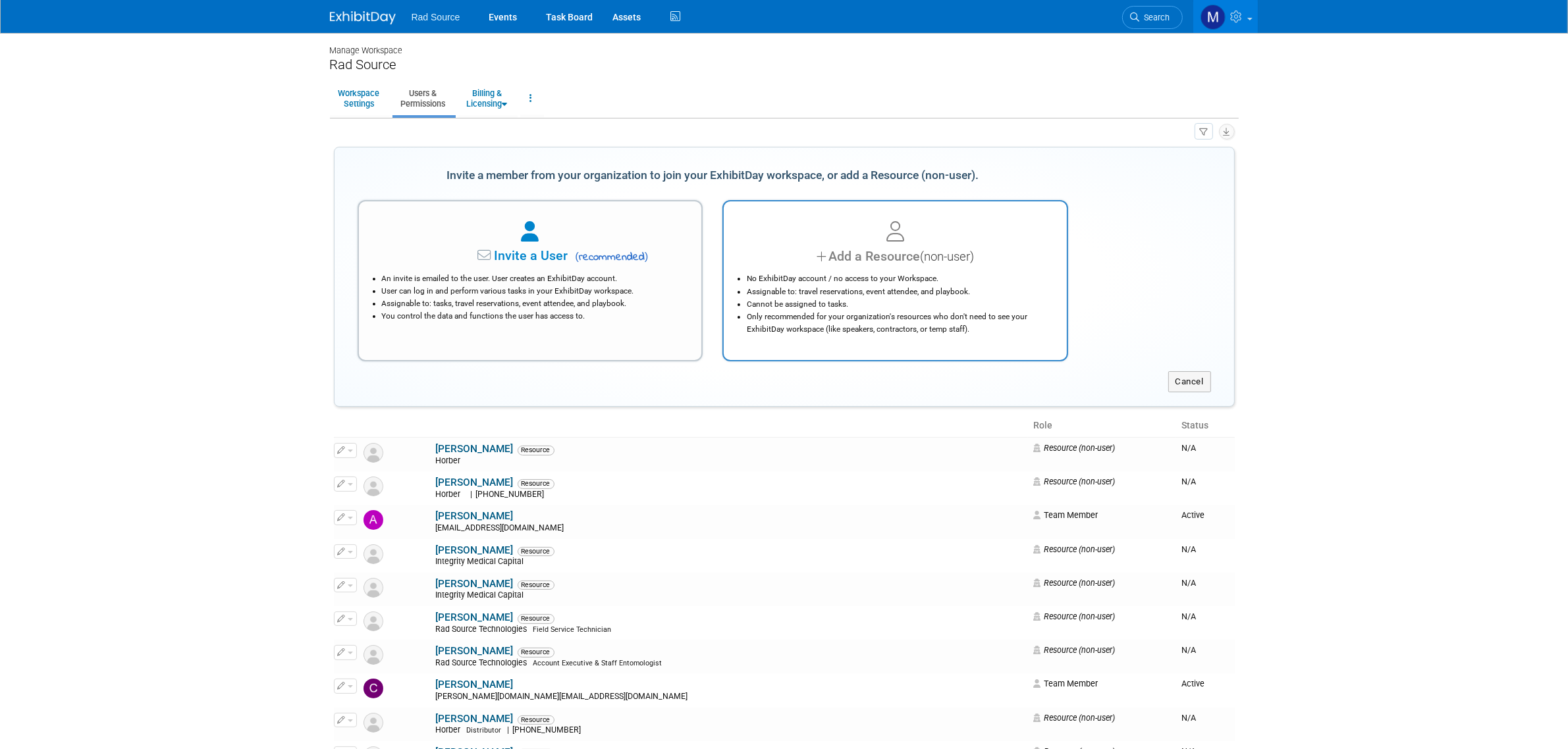
click at [863, 271] on div "No ExhibitDay account / no access to your Workspace. Assignable to: travel rese…" at bounding box center [895, 300] width 310 height 69
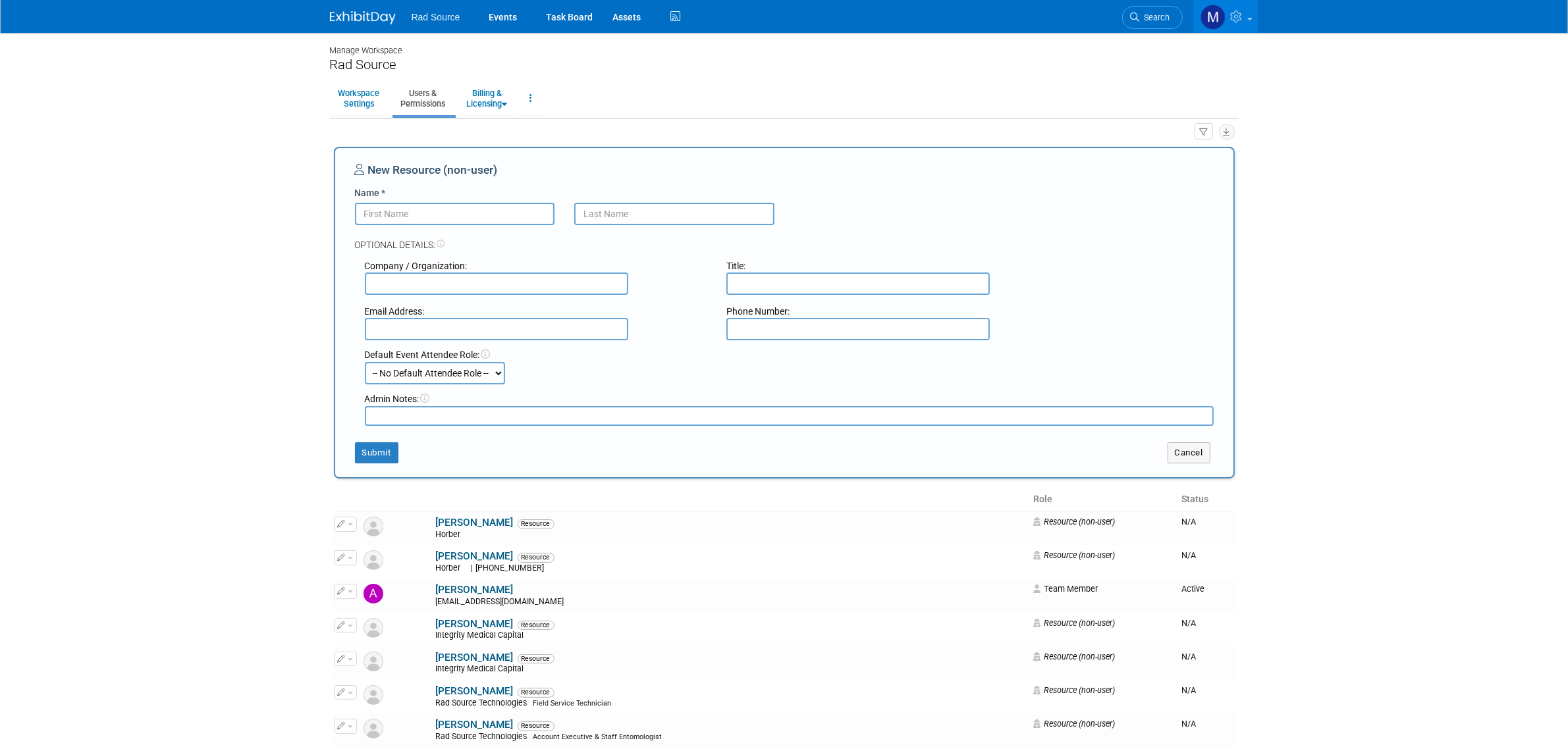
click at [452, 215] on input "Name *" at bounding box center [455, 214] width 200 height 23
type input "[PERSON_NAME]"
click at [493, 275] on input "text" at bounding box center [496, 284] width 264 height 23
type input "Rad Source Technologies"
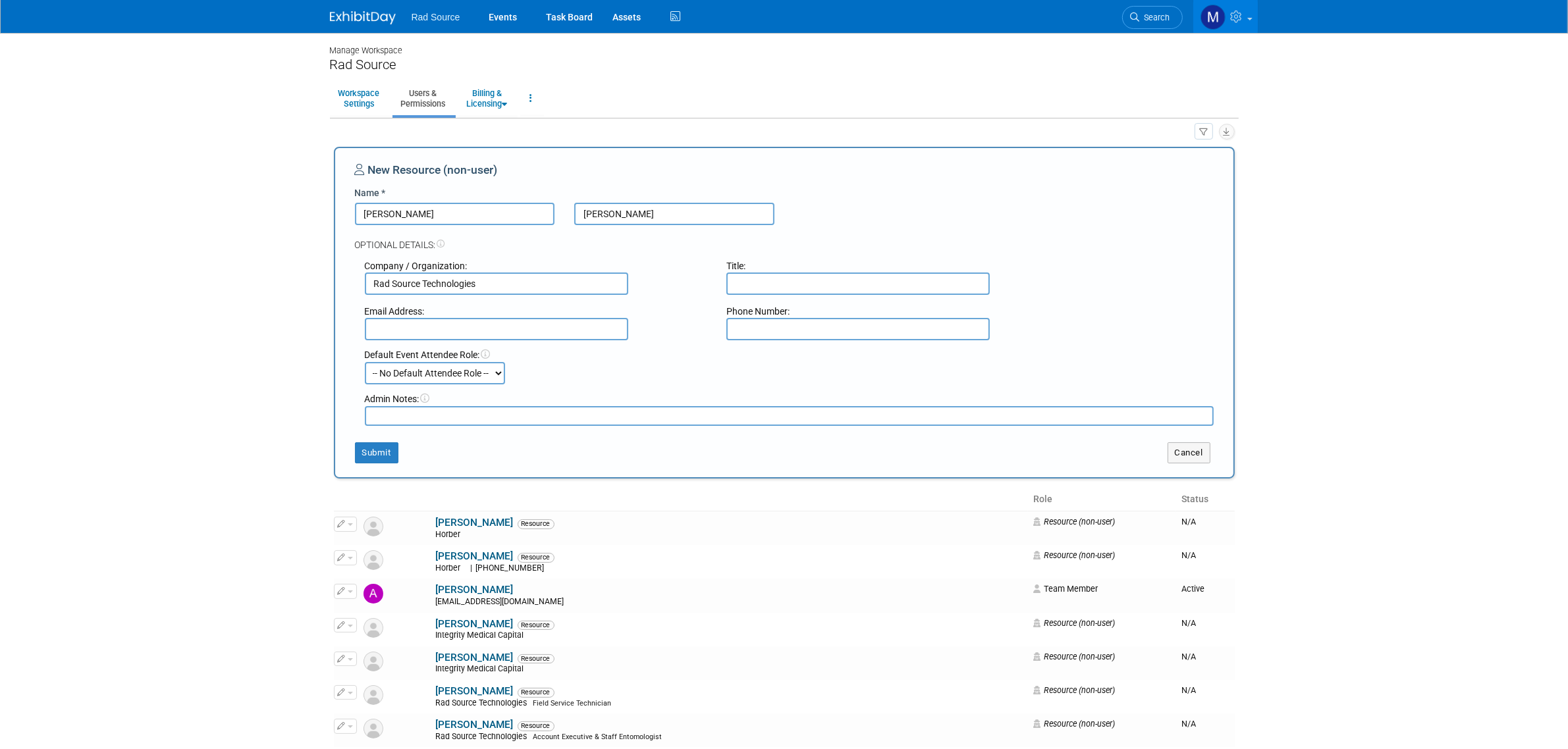
type input "6787657900"
drag, startPoint x: 809, startPoint y: 330, endPoint x: 676, endPoint y: 327, distance: 133.0
click at [676, 327] on div "Email Address: Phone Number: 6787657900" at bounding box center [789, 318] width 869 height 45
click at [758, 285] on input "text" at bounding box center [858, 284] width 264 height 23
click at [739, 287] on input "I.T Manager" at bounding box center [858, 284] width 264 height 23
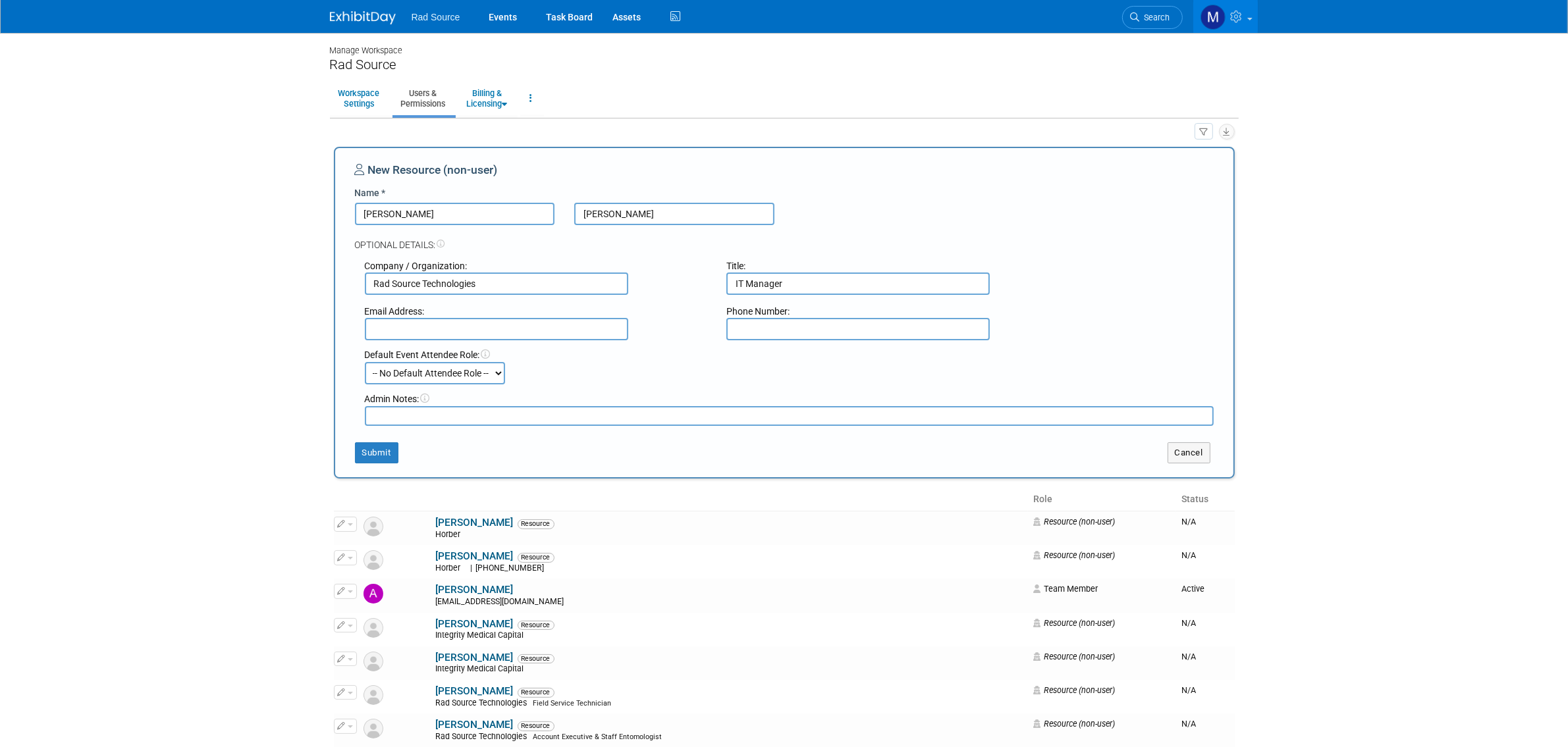
click at [823, 290] on input "IT Manager" at bounding box center [858, 284] width 264 height 23
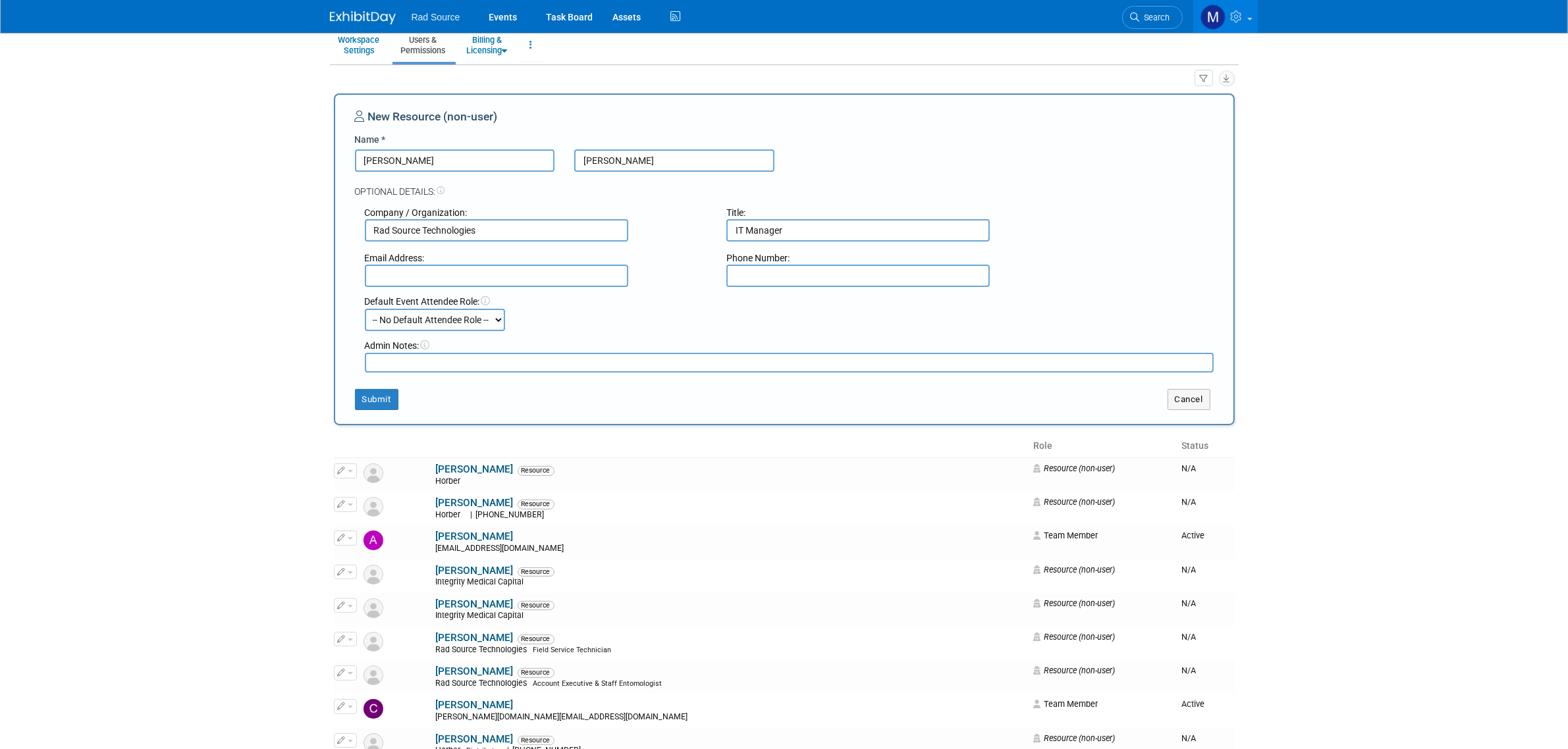
scroll to position [82, 0]
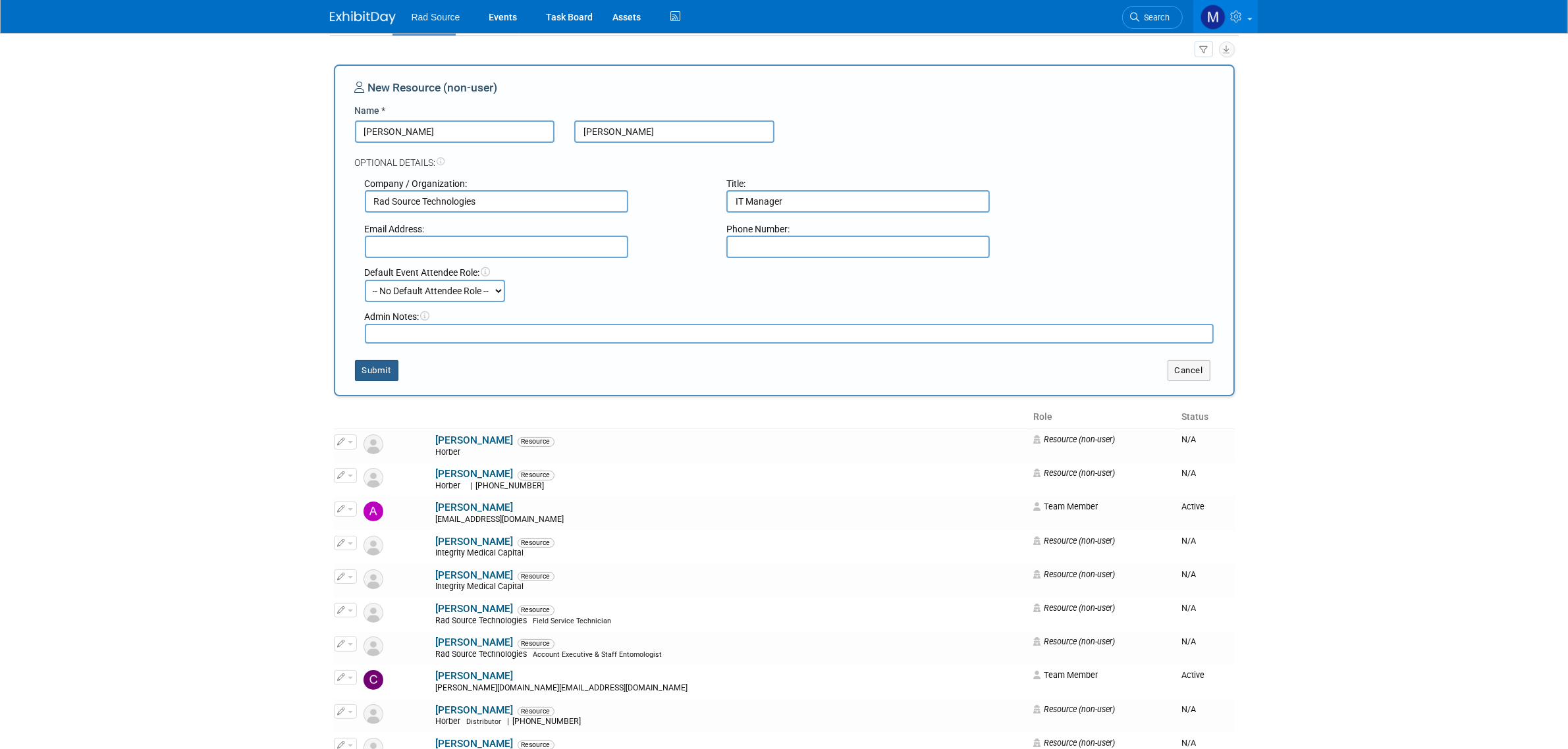
type input "IT Manager"
click at [390, 370] on button "Submit" at bounding box center [376, 371] width 43 height 21
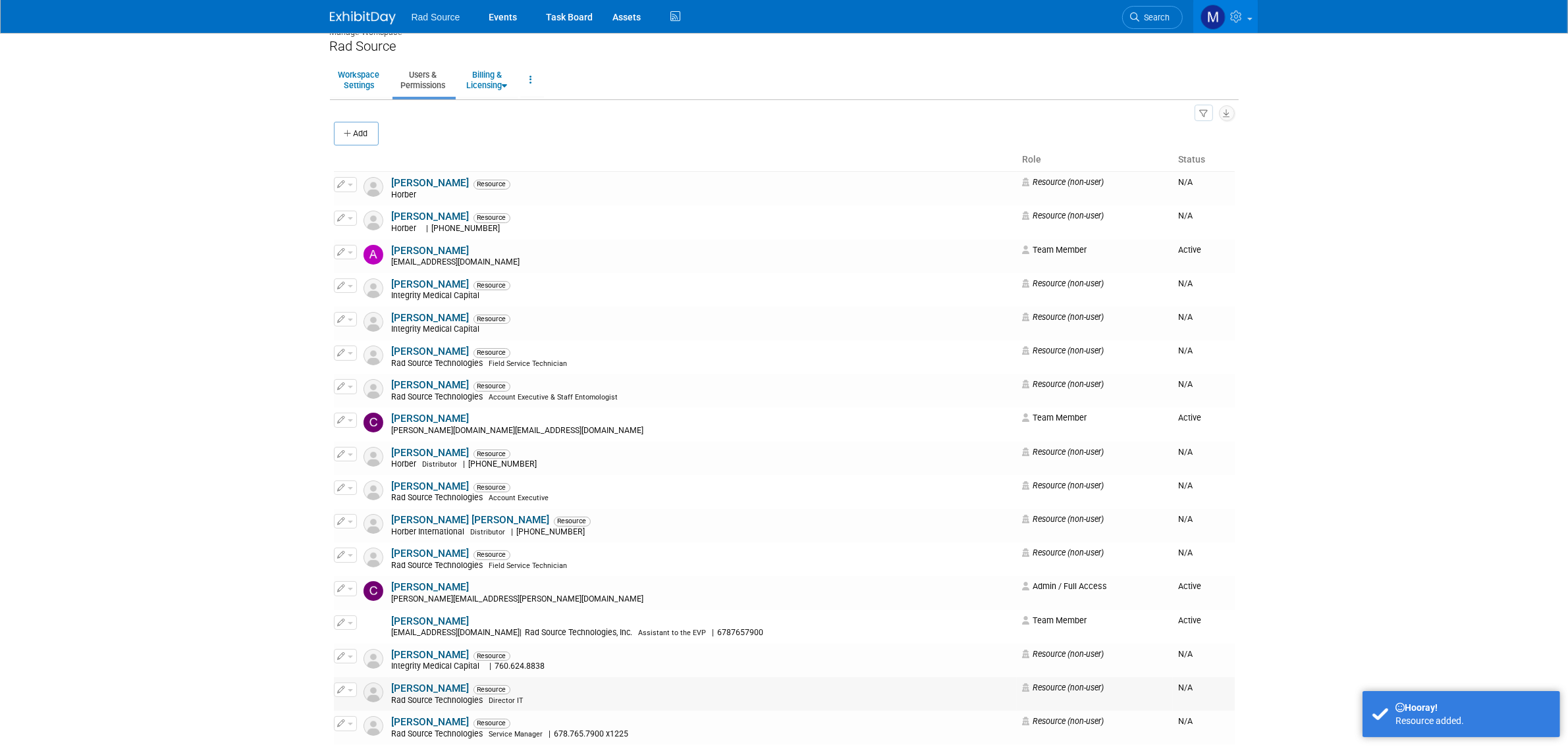
scroll to position [0, 0]
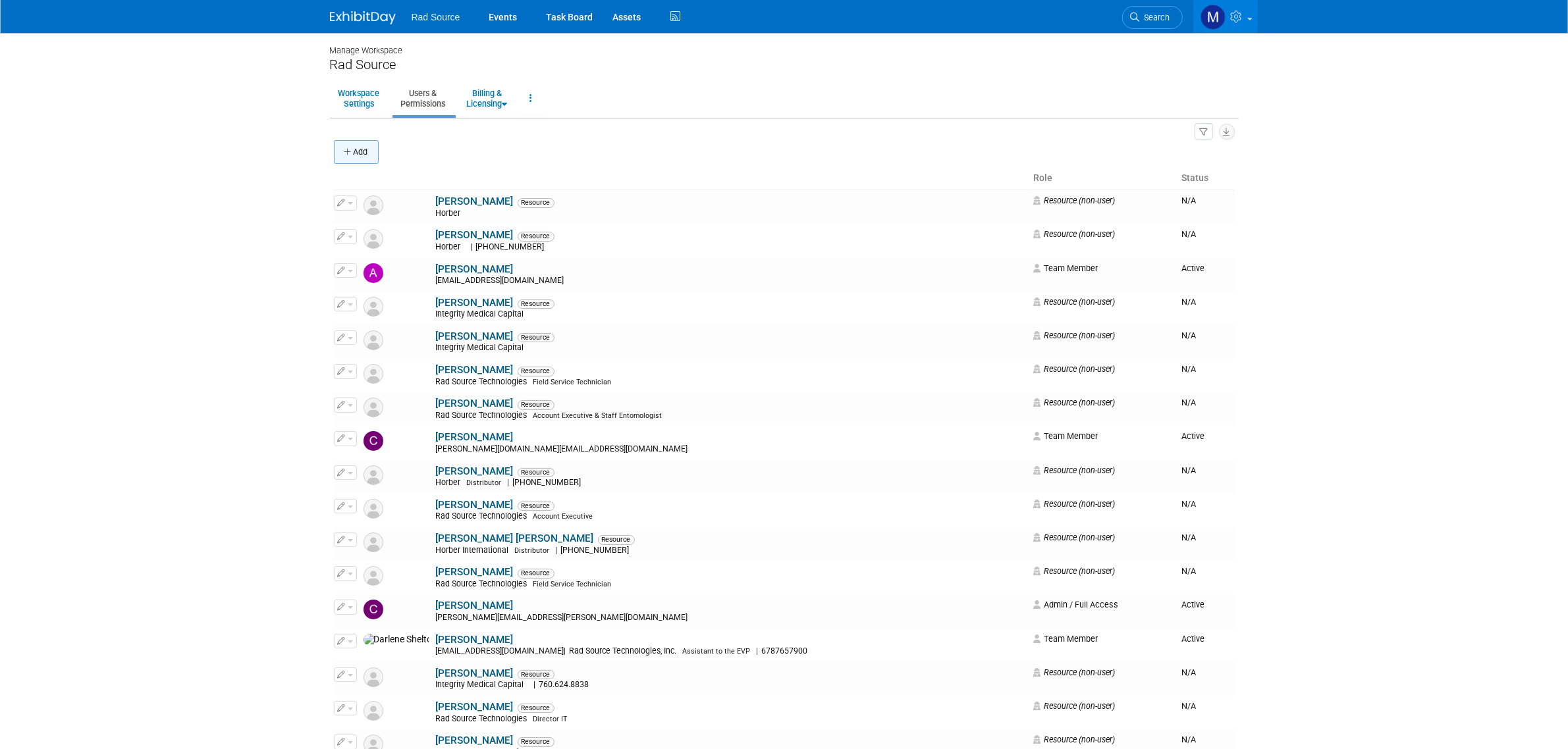
click at [365, 152] on button "Add" at bounding box center [356, 151] width 45 height 23
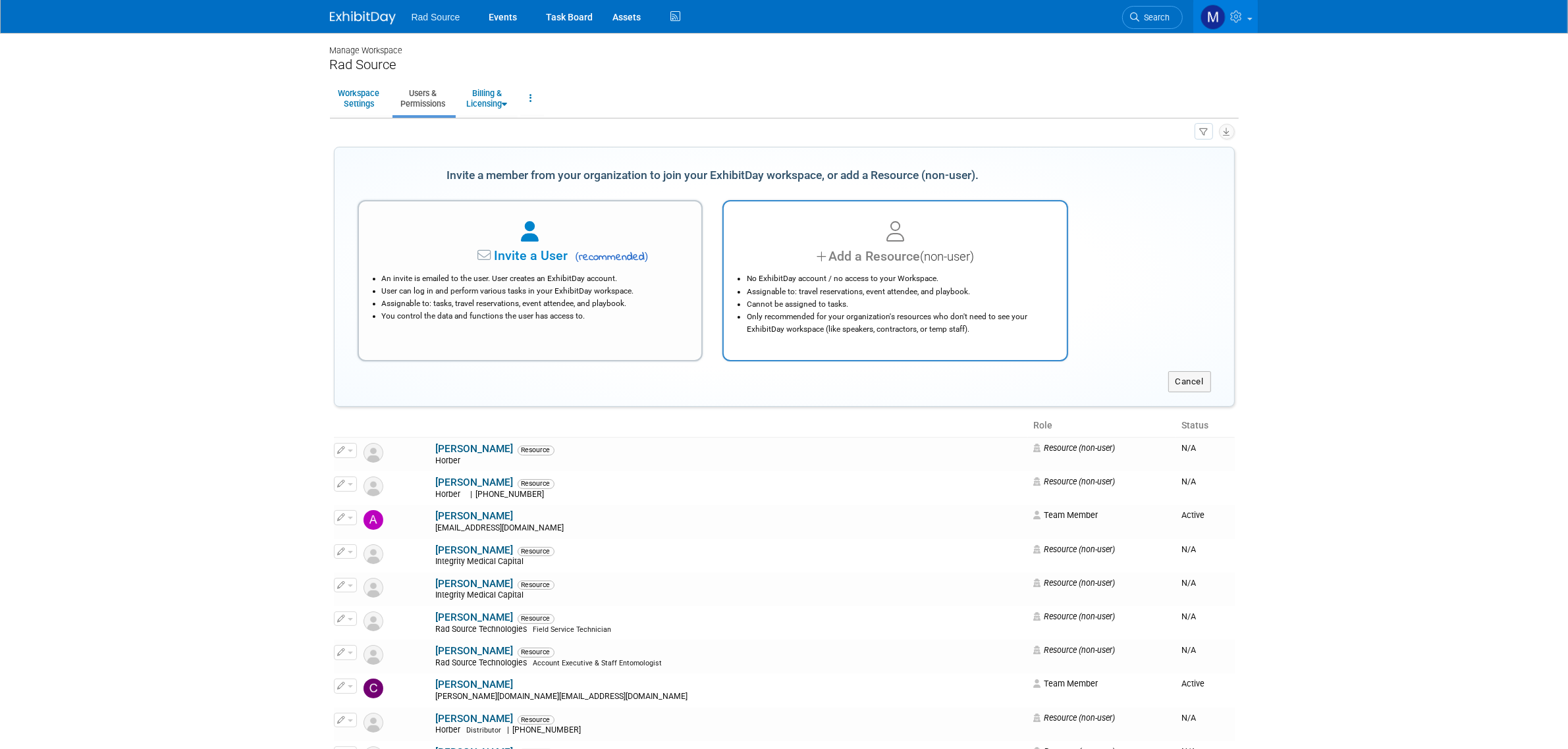
click at [813, 247] on div at bounding box center [895, 232] width 310 height 29
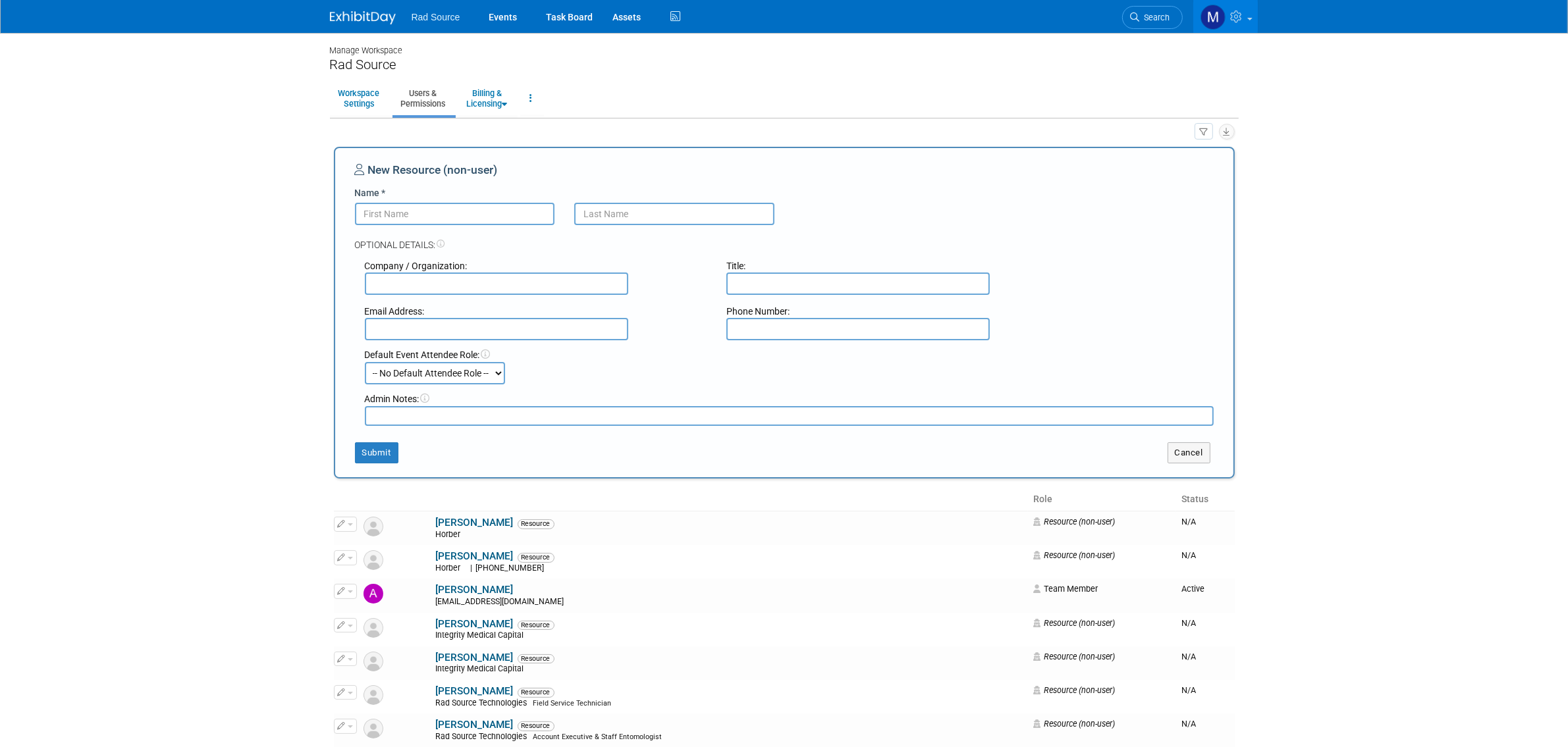
click at [479, 215] on input "Name *" at bounding box center [455, 214] width 200 height 23
type input "Celine"
click at [621, 217] on input "text" at bounding box center [675, 214] width 200 height 23
type input "Yang"
click at [541, 287] on input "text" at bounding box center [496, 284] width 264 height 23
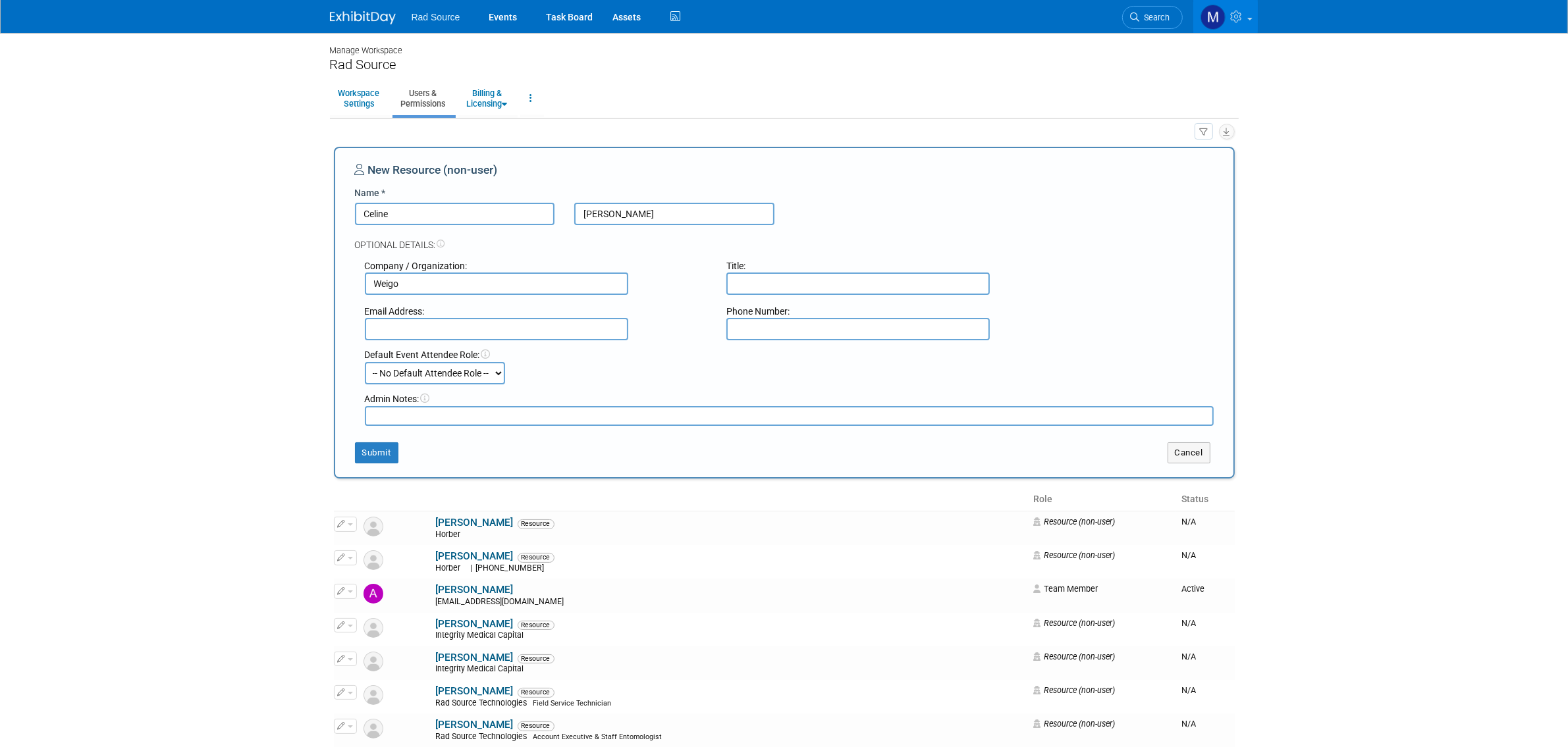
type input "Weigo"
click at [884, 290] on input "text" at bounding box center [858, 284] width 264 height 23
click at [789, 275] on input "text" at bounding box center [858, 284] width 264 height 23
paste input "QA Manager"
type input "QA Manager"
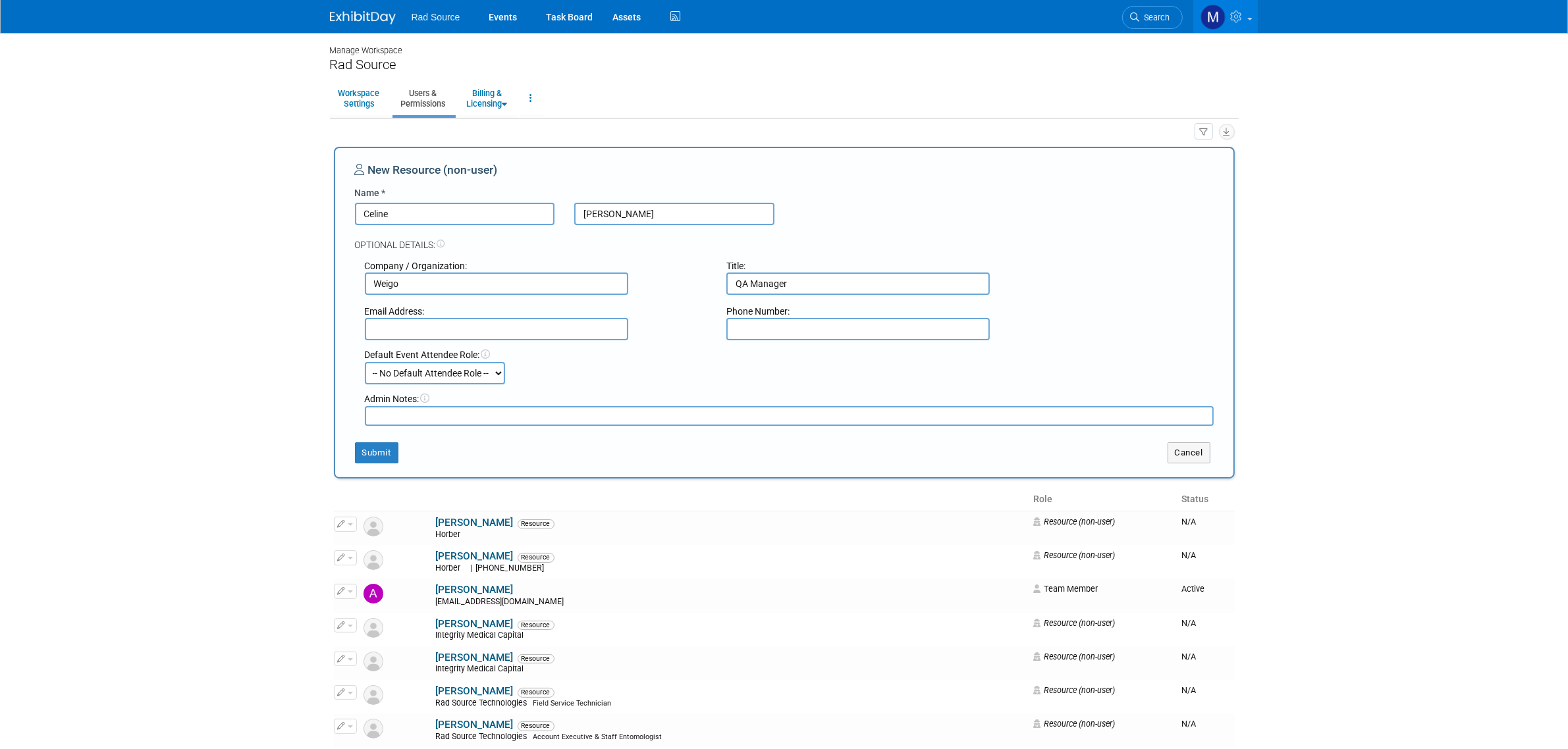
click at [606, 420] on textarea at bounding box center [789, 416] width 849 height 20
type textarea "Jackie's Assistant"
click at [426, 399] on icon at bounding box center [425, 398] width 9 height 9
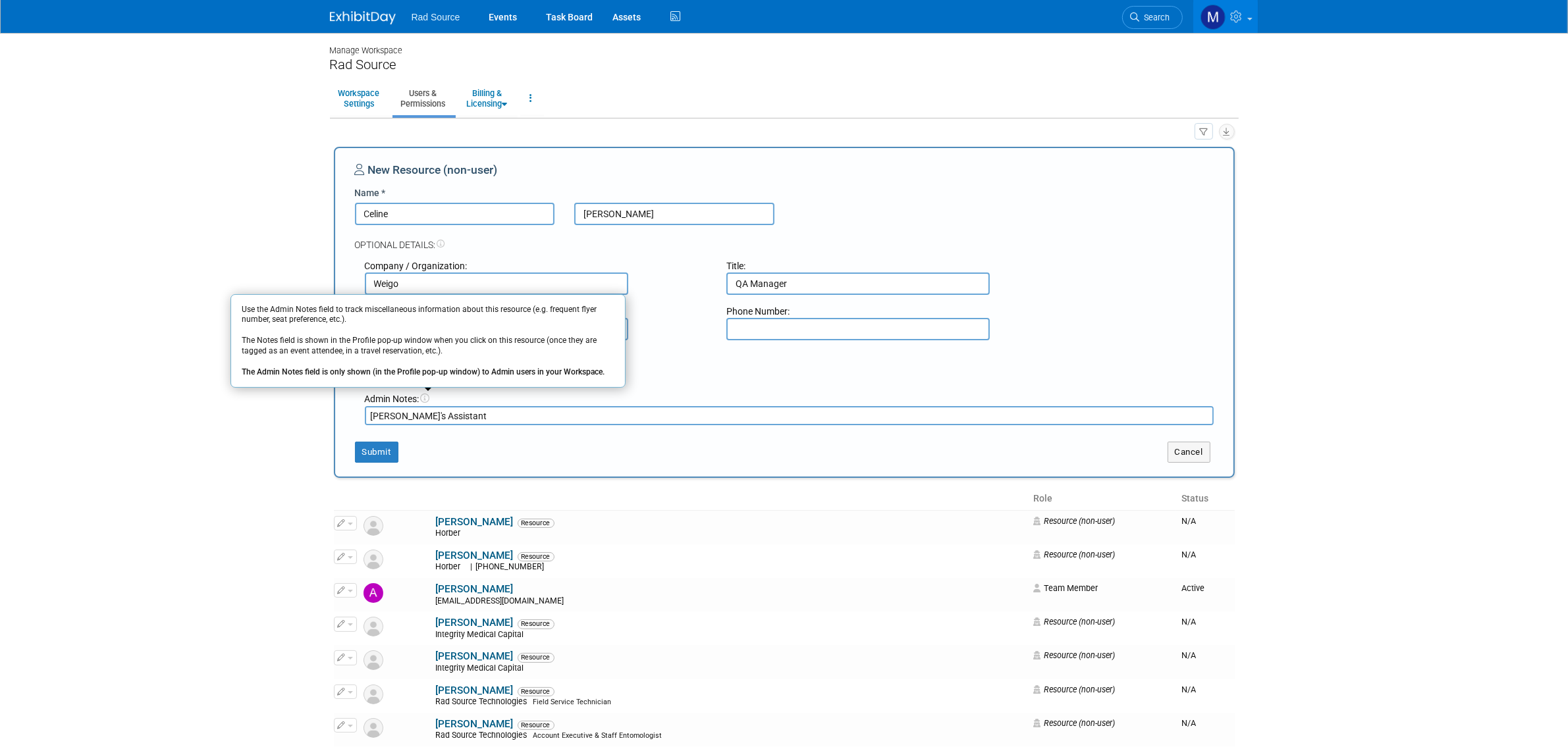
click at [501, 419] on textarea "Jackie's Assistant" at bounding box center [789, 416] width 849 height 19
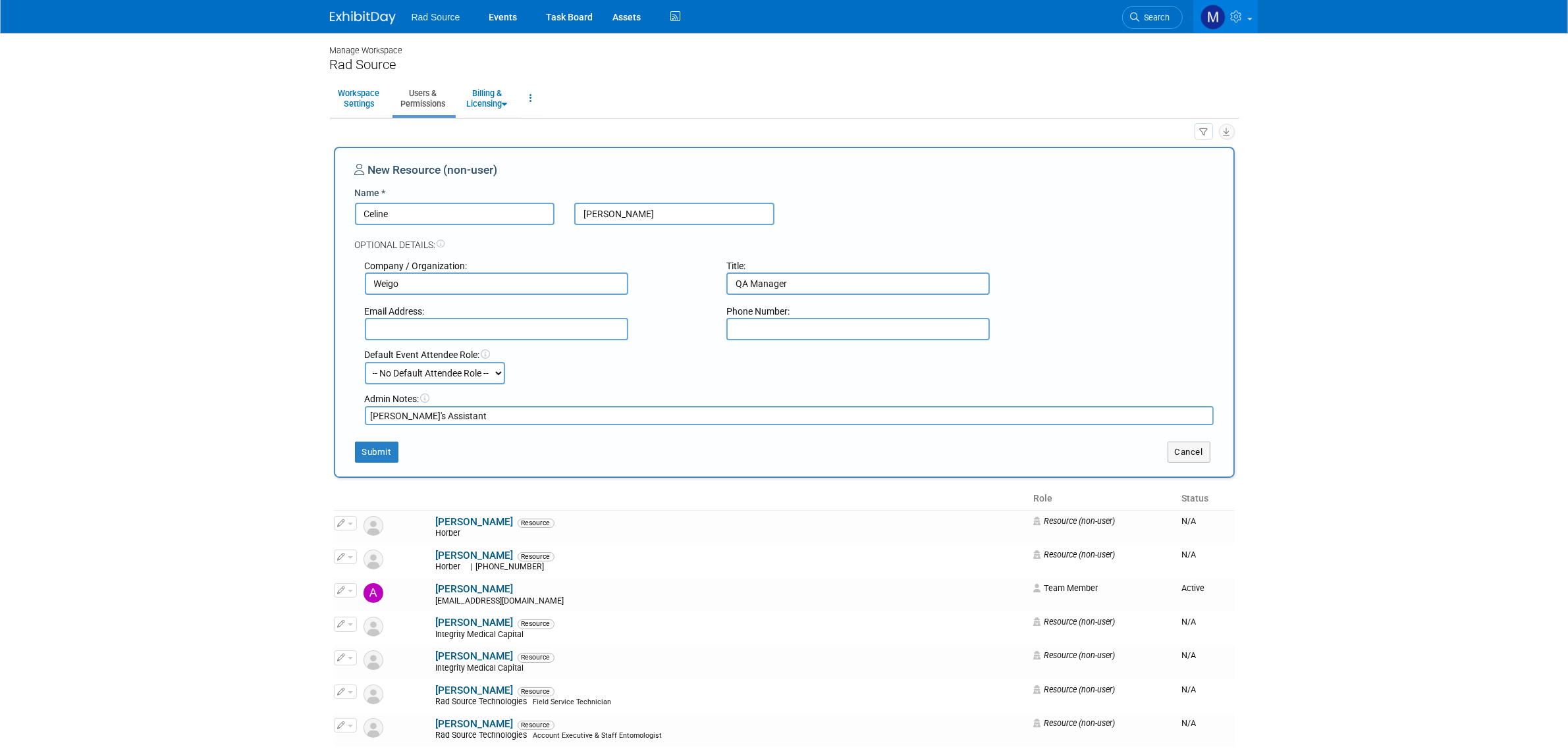
click at [458, 288] on input "Weigo" at bounding box center [496, 284] width 264 height 23
type input "Weigo Group"
click at [385, 449] on button "Submit" at bounding box center [376, 453] width 43 height 21
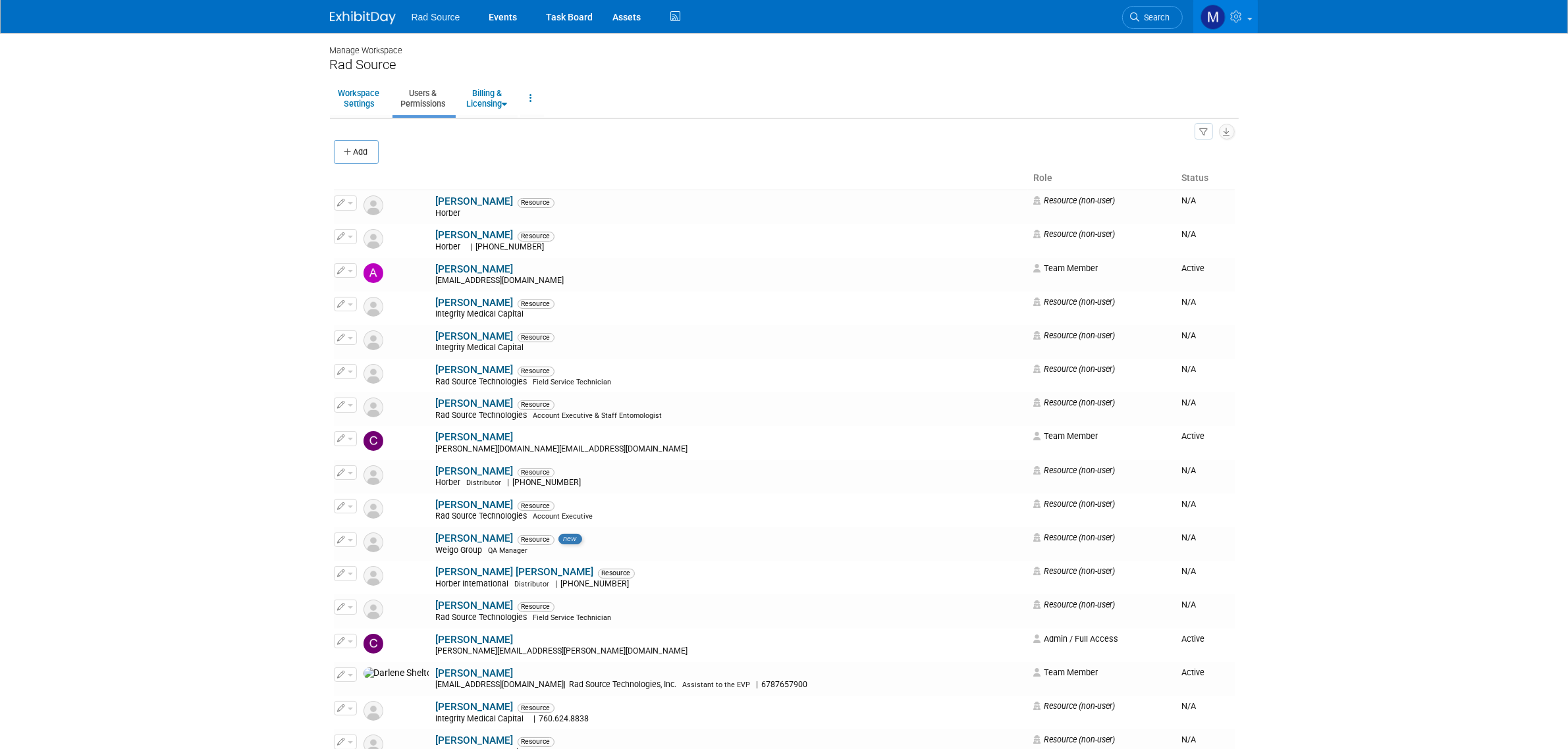
click at [372, 21] on img at bounding box center [363, 18] width 66 height 14
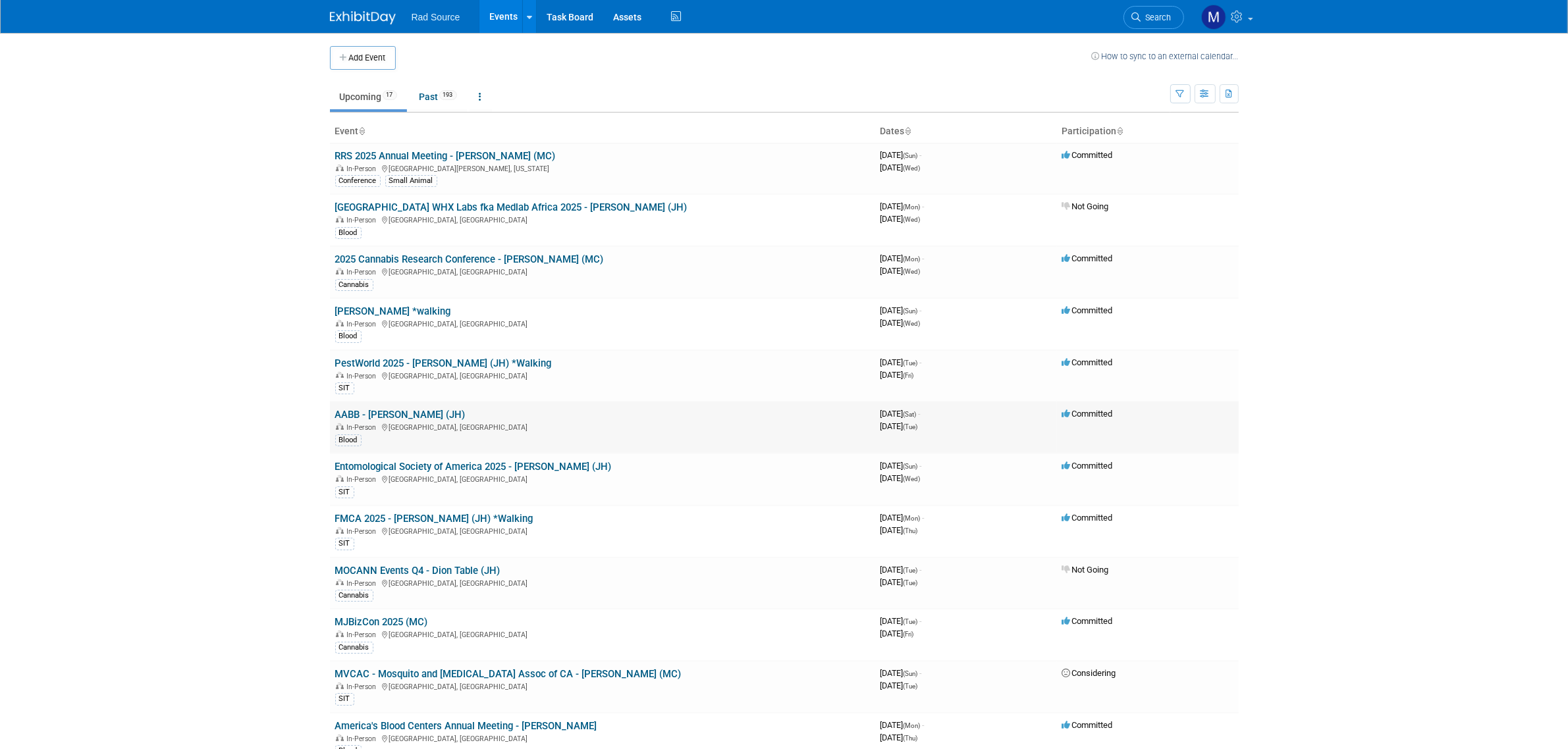
click at [417, 416] on link "AABB - [PERSON_NAME] (JH)" at bounding box center [400, 414] width 130 height 12
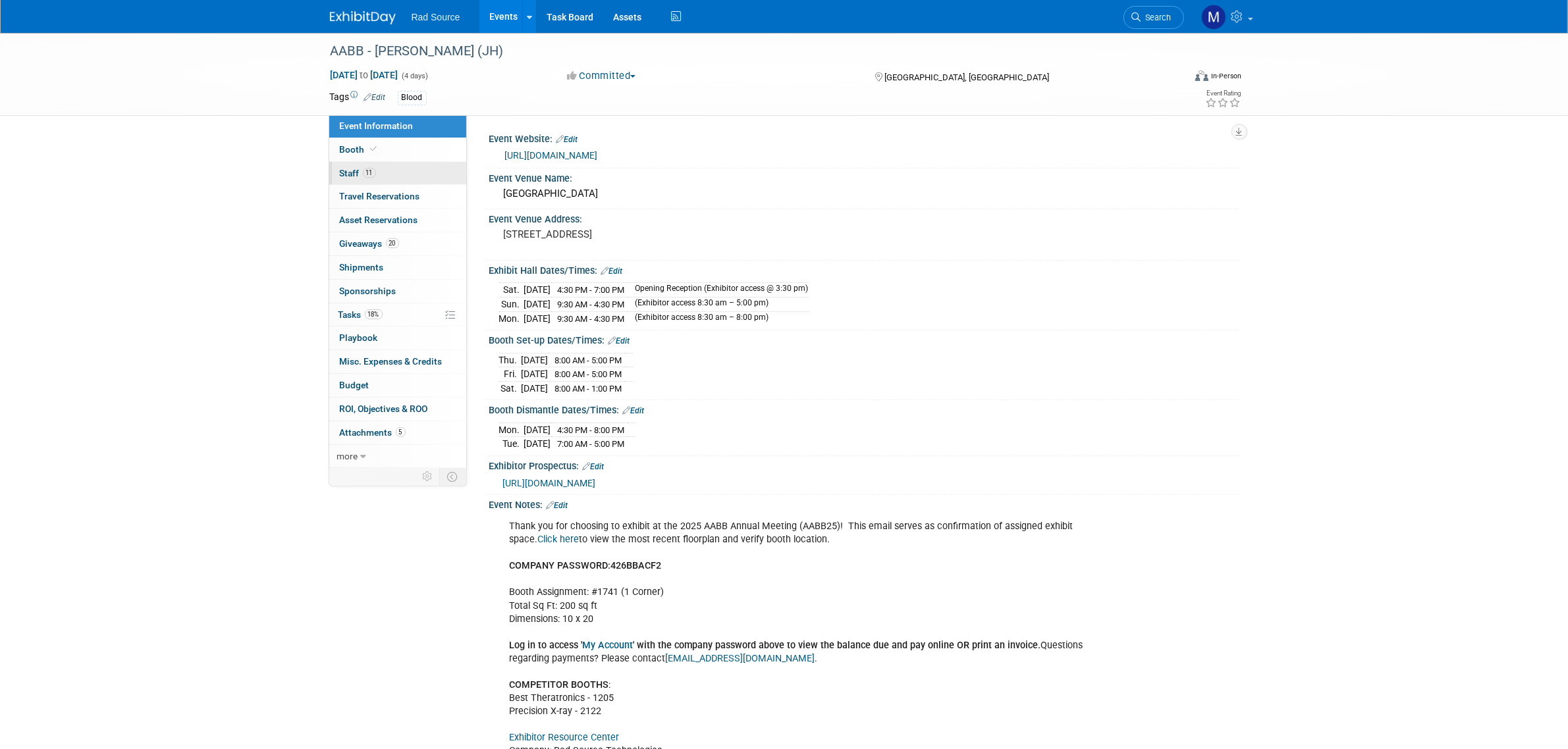
click at [392, 176] on link "11 Staff 11" at bounding box center [397, 173] width 137 height 23
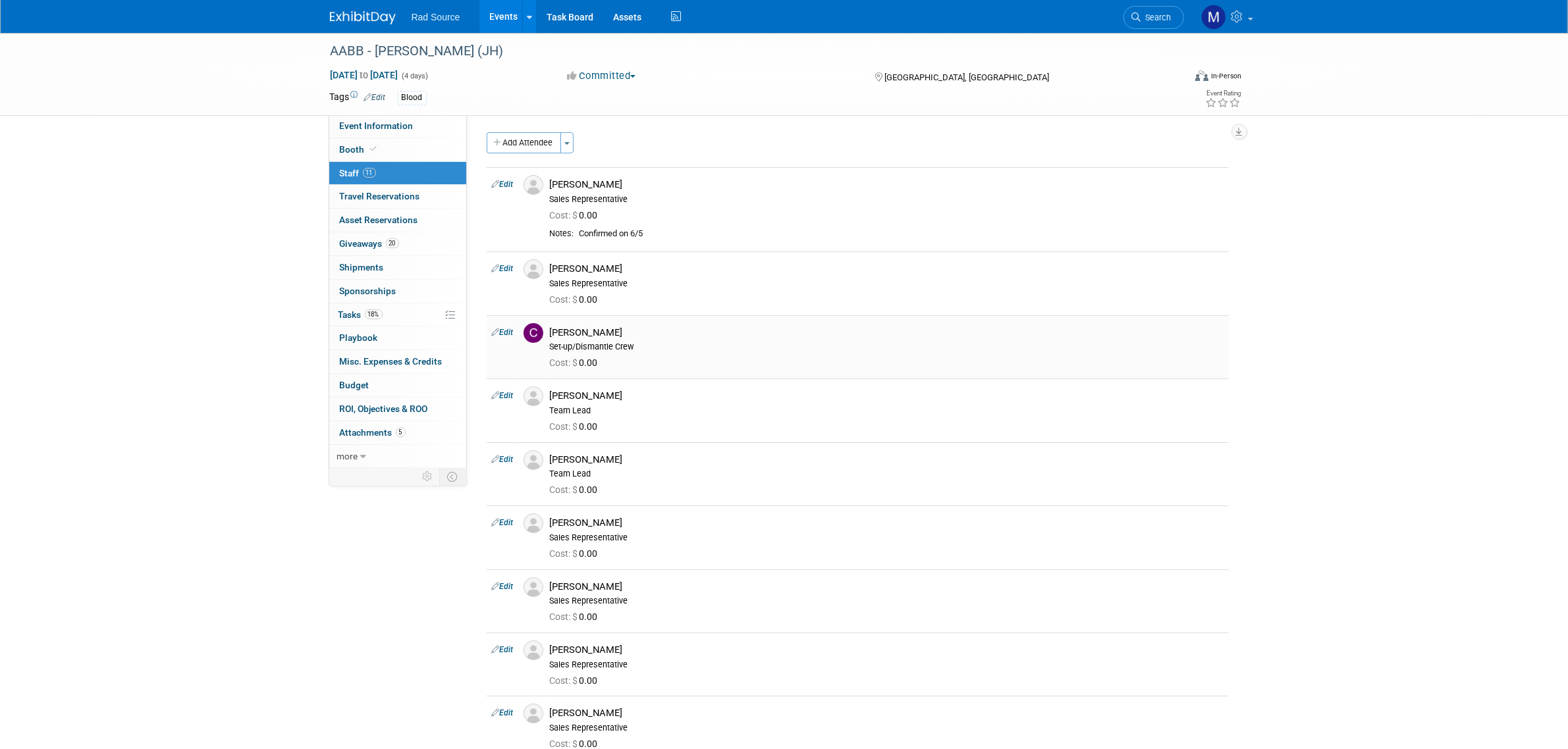
click at [508, 334] on link "Edit" at bounding box center [503, 332] width 22 height 9
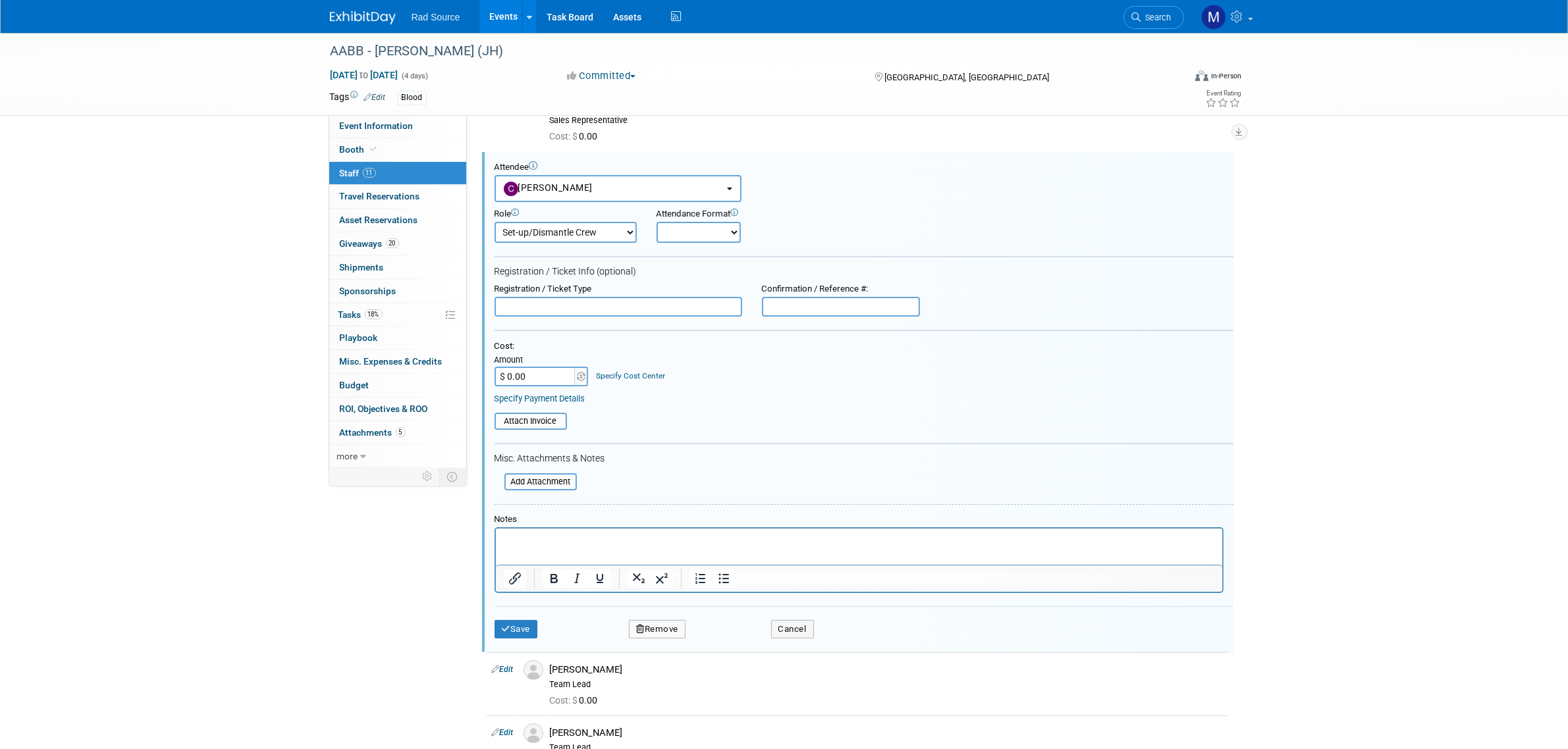
scroll to position [166, 0]
click at [732, 188] on button "[PERSON_NAME]" at bounding box center [618, 185] width 247 height 27
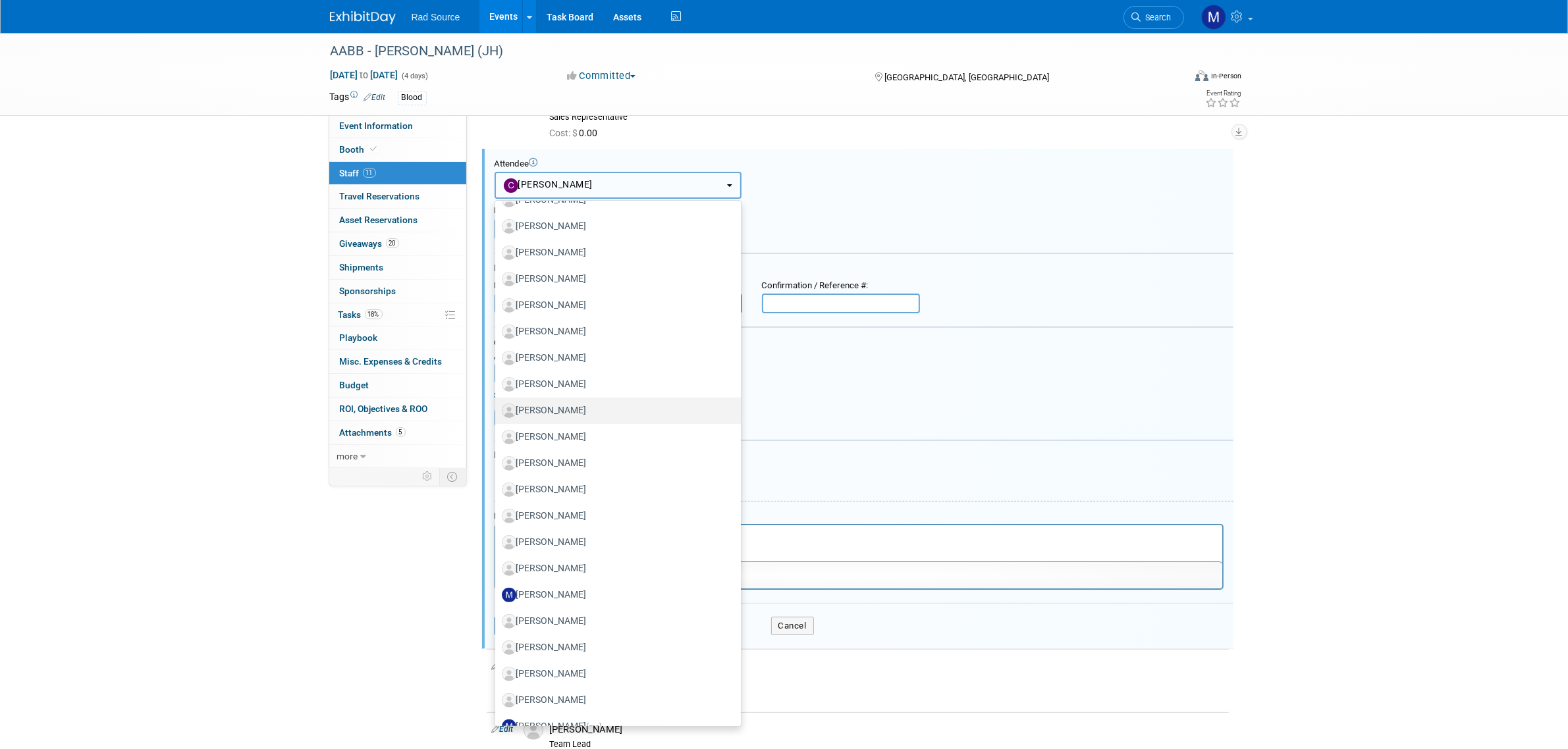
scroll to position [576, 0]
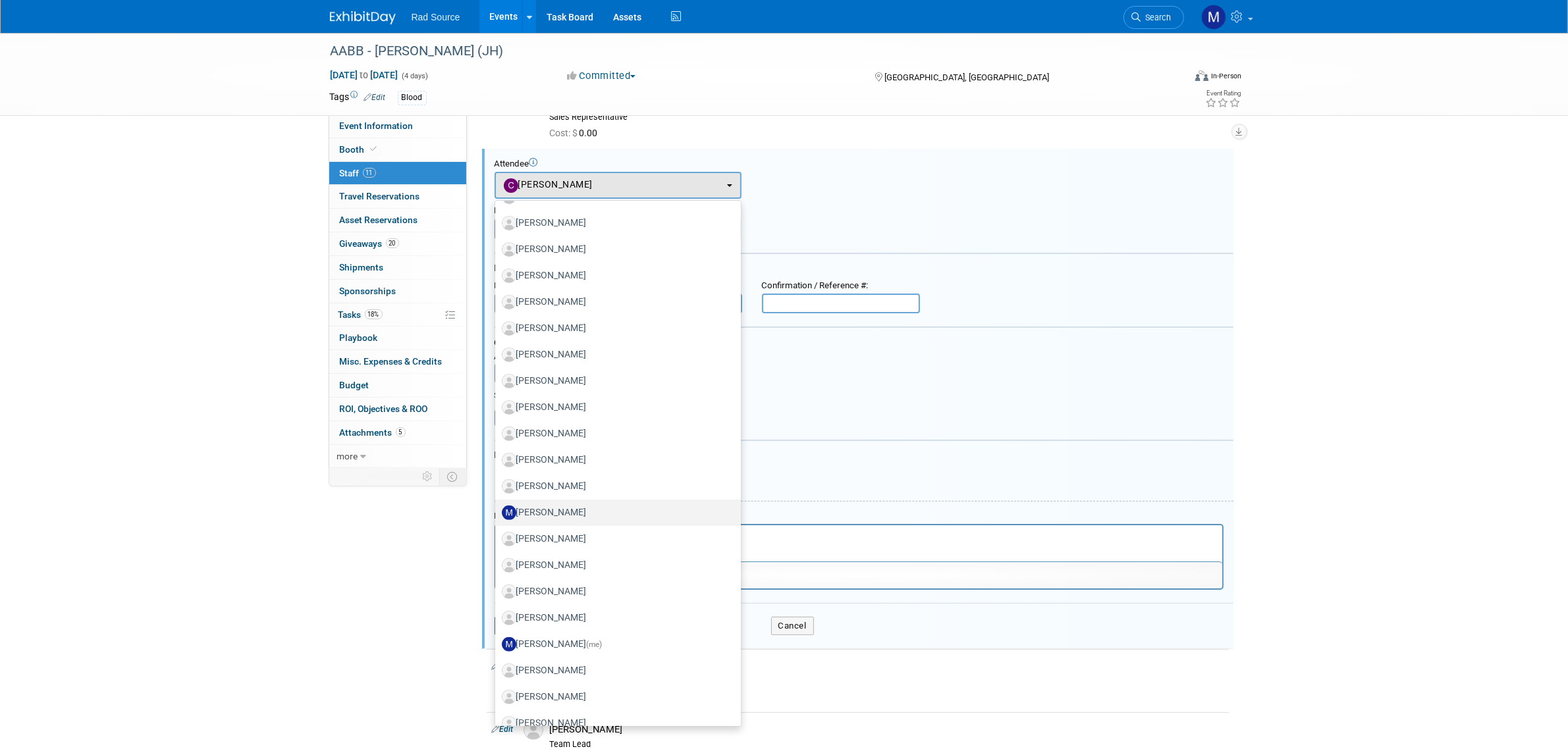
click at [601, 511] on label "[PERSON_NAME]" at bounding box center [615, 513] width 226 height 21
click at [498, 511] on input "[PERSON_NAME]" at bounding box center [493, 511] width 9 height 9
select select "488c129c-a55c-4c53-a55a-a83bdb8ee885"
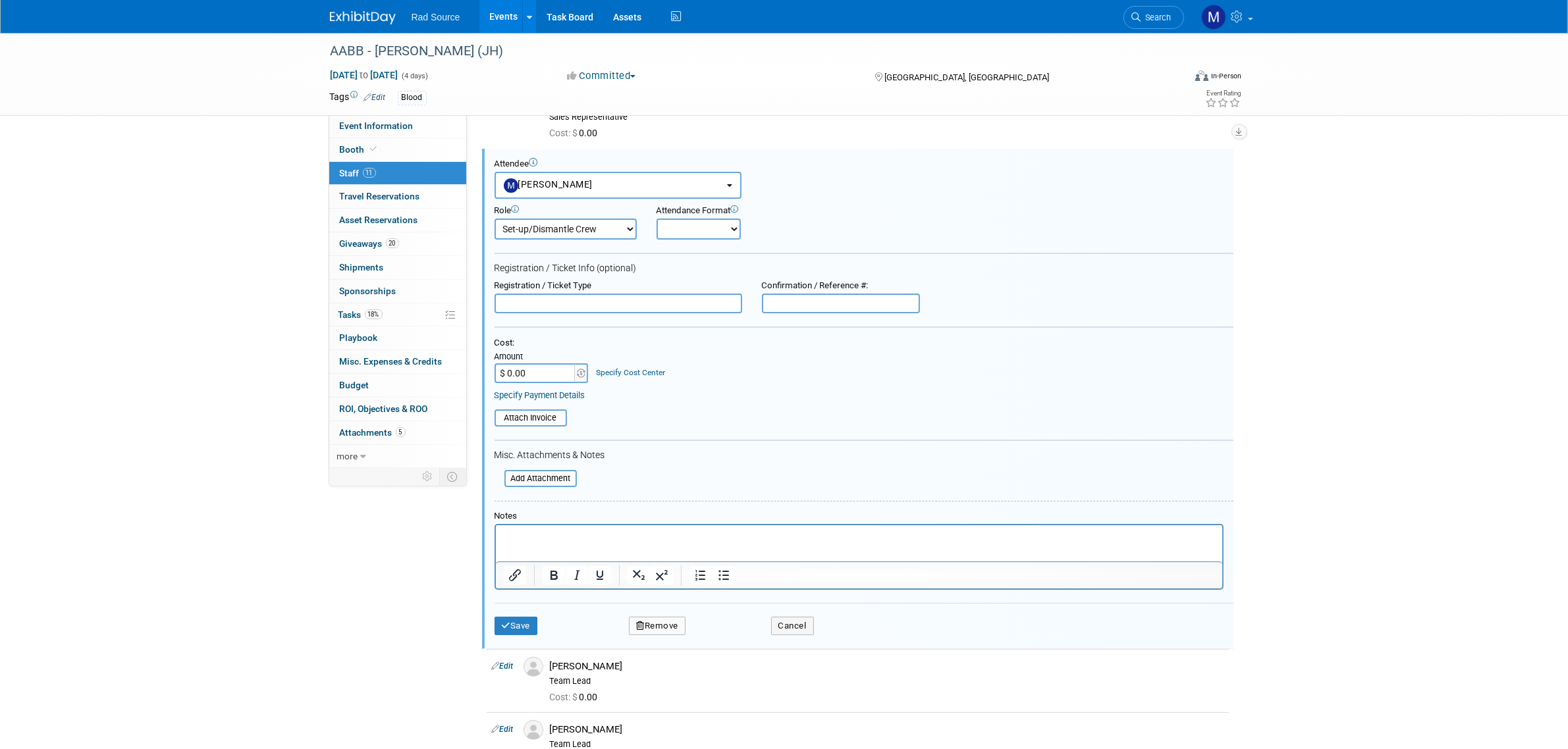
click at [573, 531] on p "Rich Text Area. Press ALT-0 for help." at bounding box center [859, 537] width 711 height 14
click at [662, 623] on button "Remove" at bounding box center [657, 626] width 57 height 18
click at [741, 632] on link "Yes" at bounding box center [729, 630] width 38 height 21
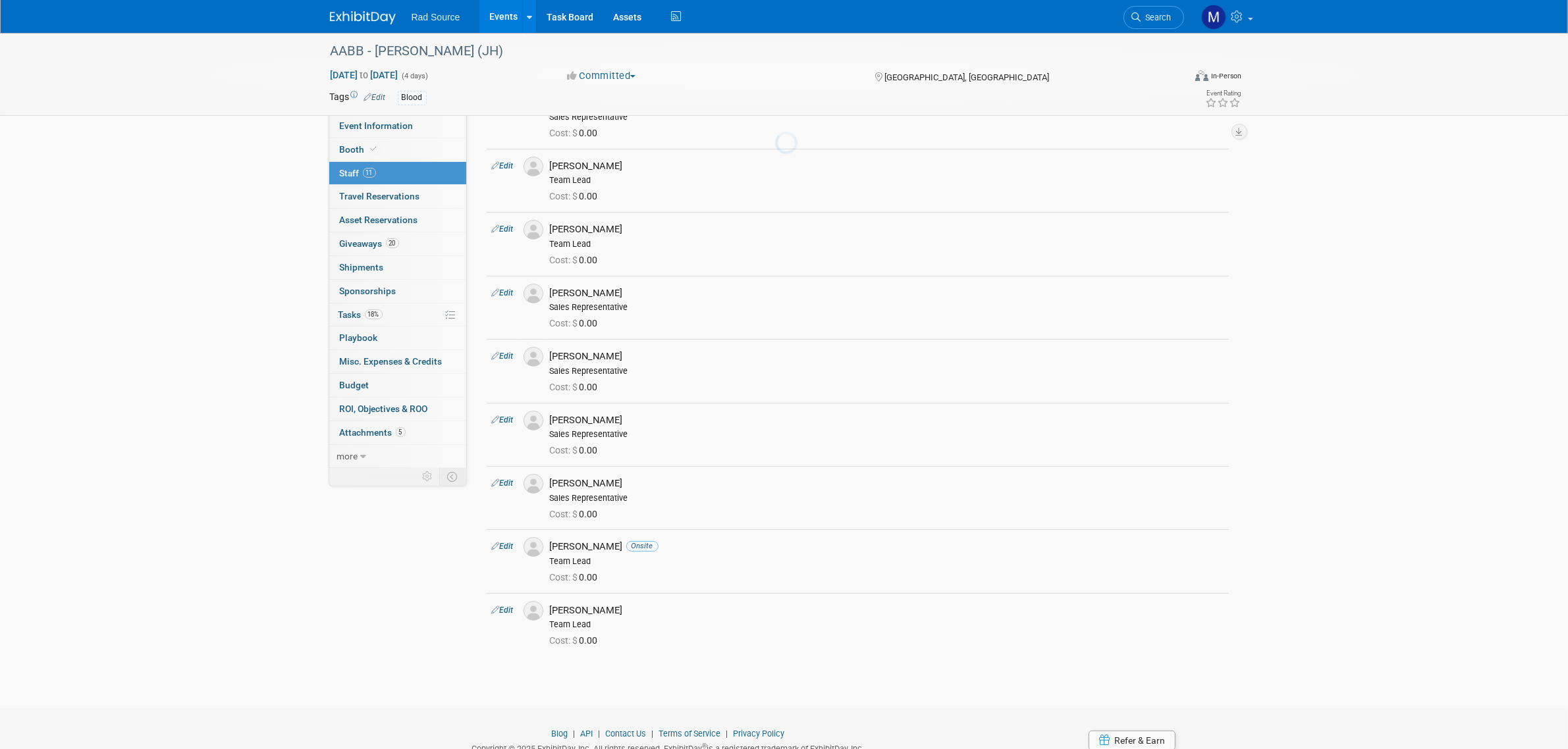
scroll to position [0, 0]
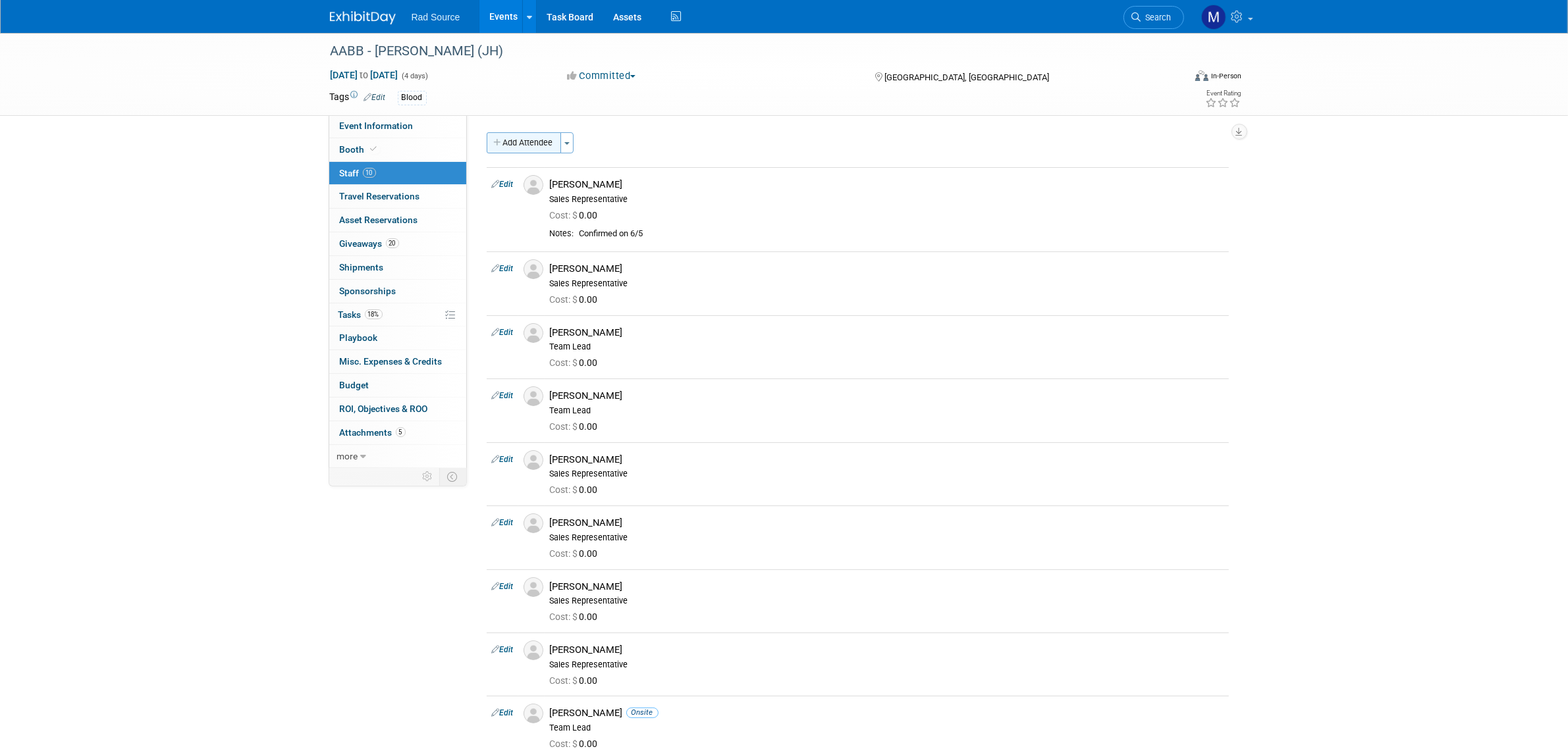
click at [535, 146] on button "Add Attendee" at bounding box center [524, 143] width 75 height 21
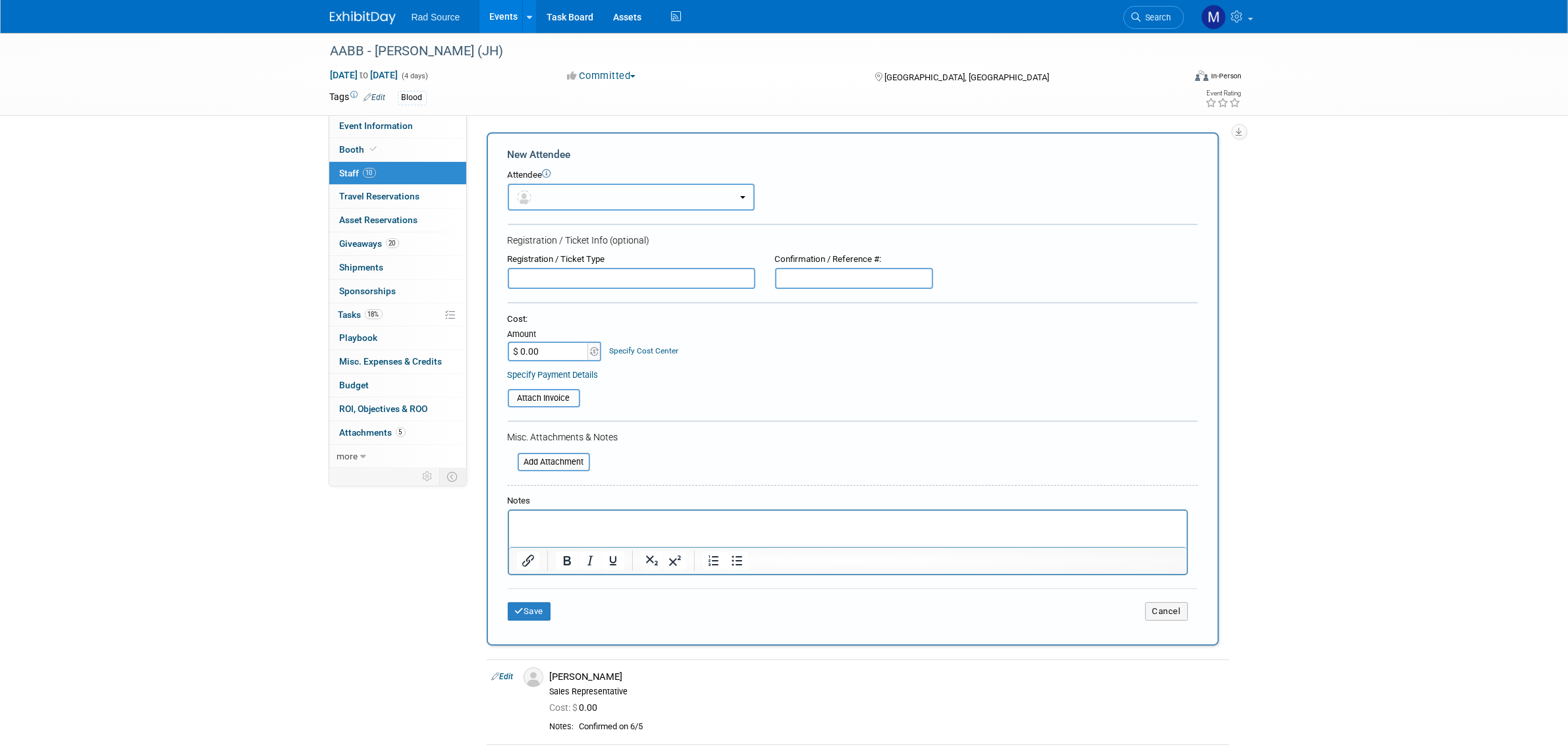
click at [584, 200] on button "button" at bounding box center [630, 197] width 247 height 27
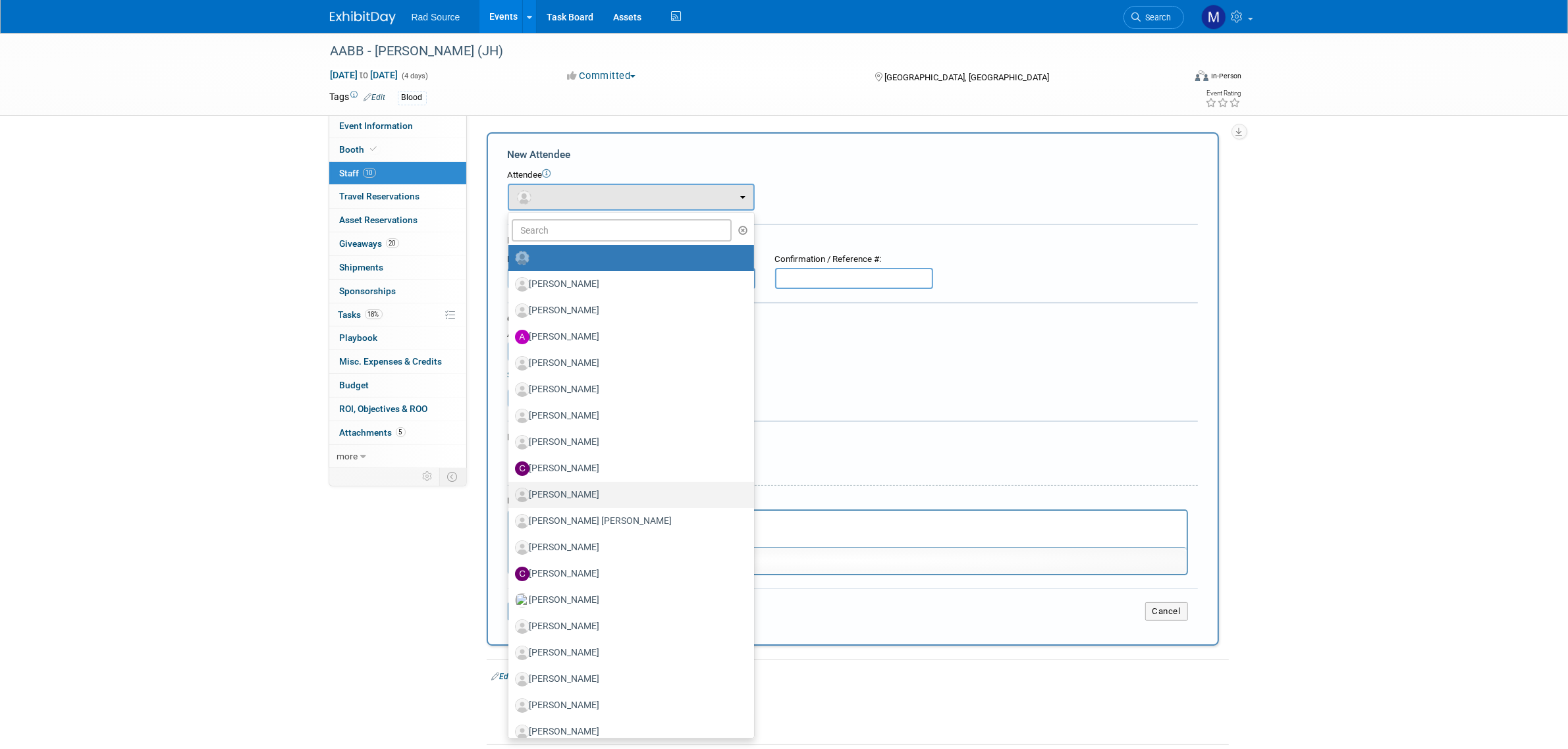
click at [621, 488] on label "[PERSON_NAME]" at bounding box center [628, 495] width 226 height 21
click at [510, 489] on input "[PERSON_NAME]" at bounding box center [506, 493] width 9 height 9
select select "c7392700-0942-434e-81cf-6d3e0dc51a0a"
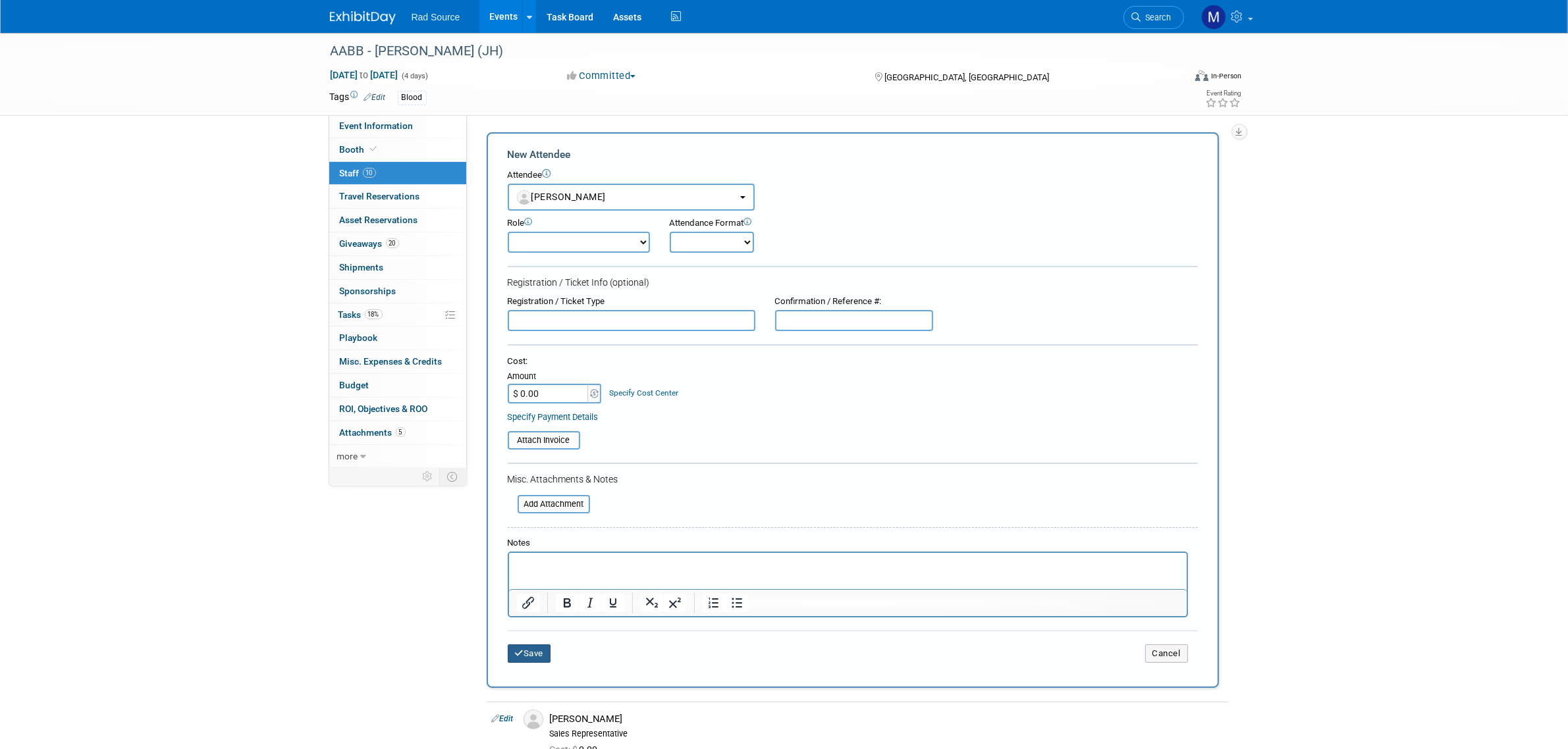
click at [537, 645] on button "Save" at bounding box center [529, 654] width 43 height 18
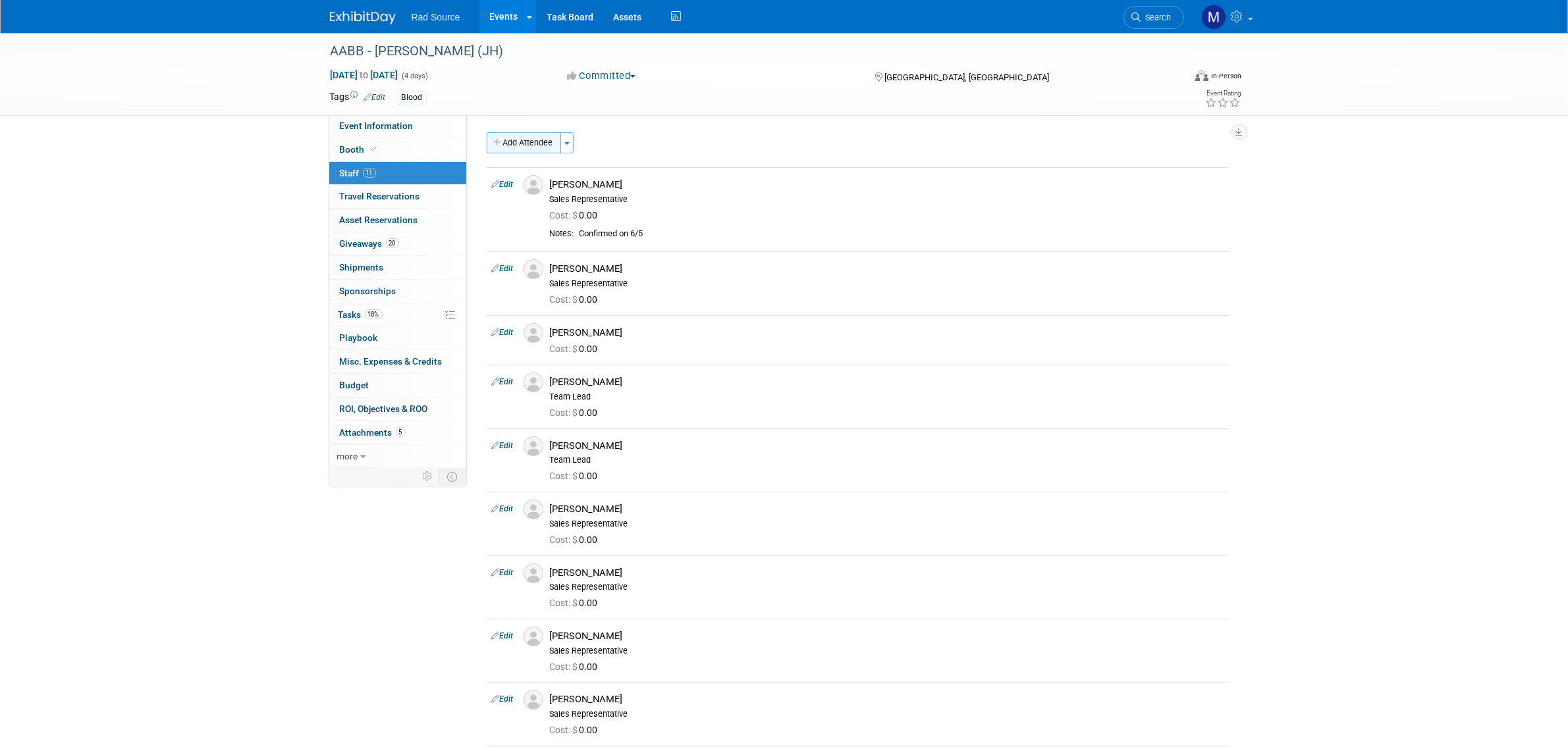
click at [547, 148] on button "Add Attendee" at bounding box center [524, 143] width 75 height 21
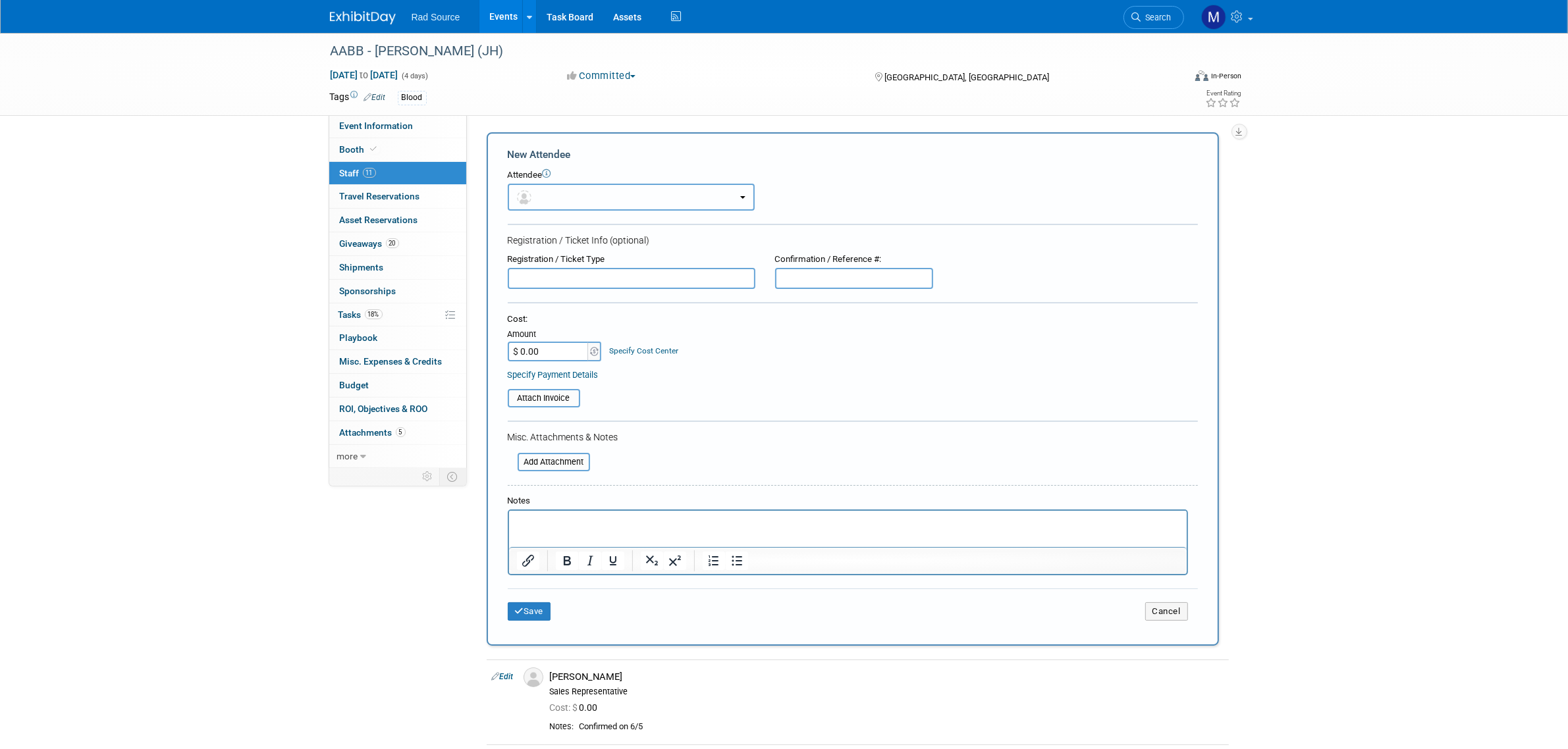
click at [700, 195] on button "button" at bounding box center [630, 197] width 247 height 27
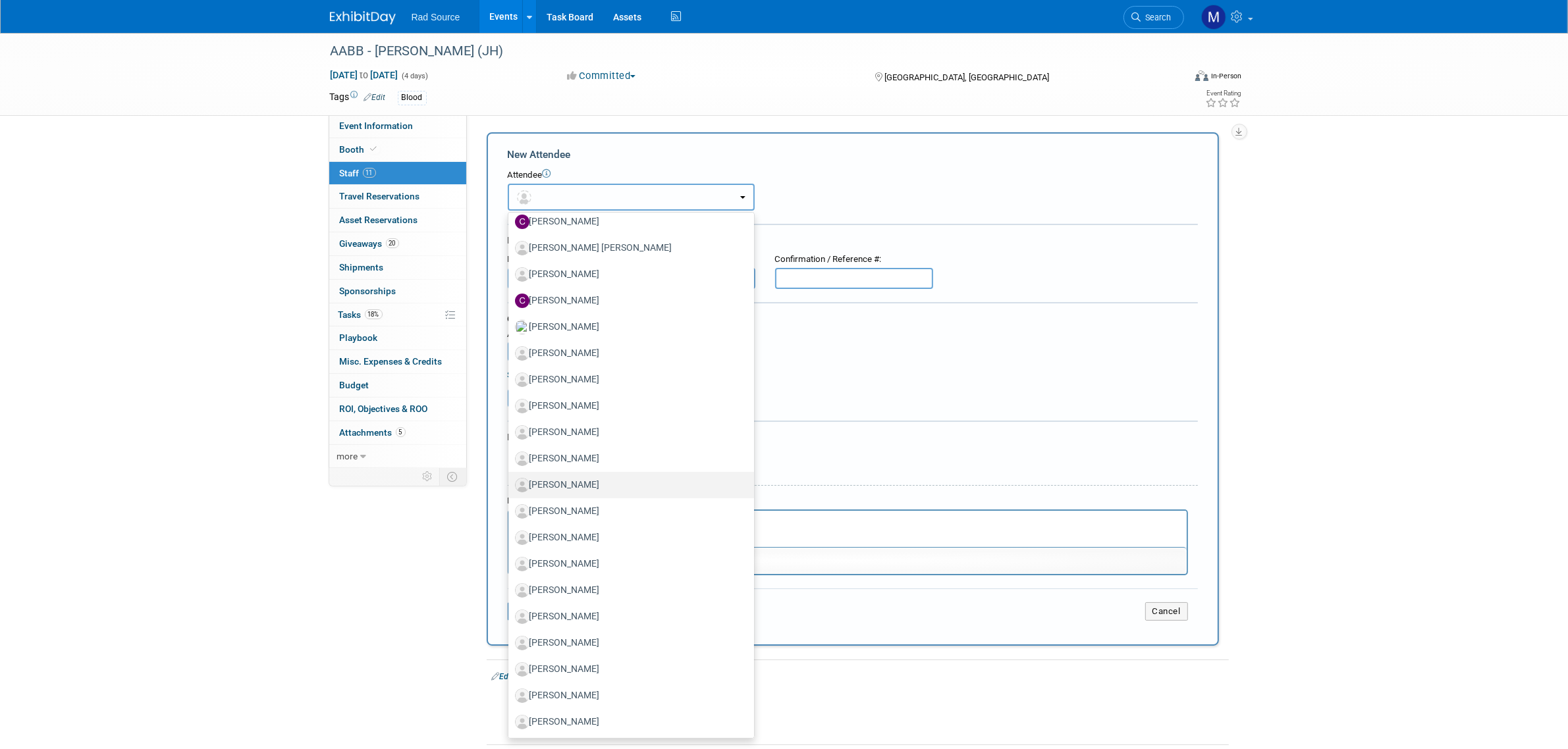
scroll to position [329, 0]
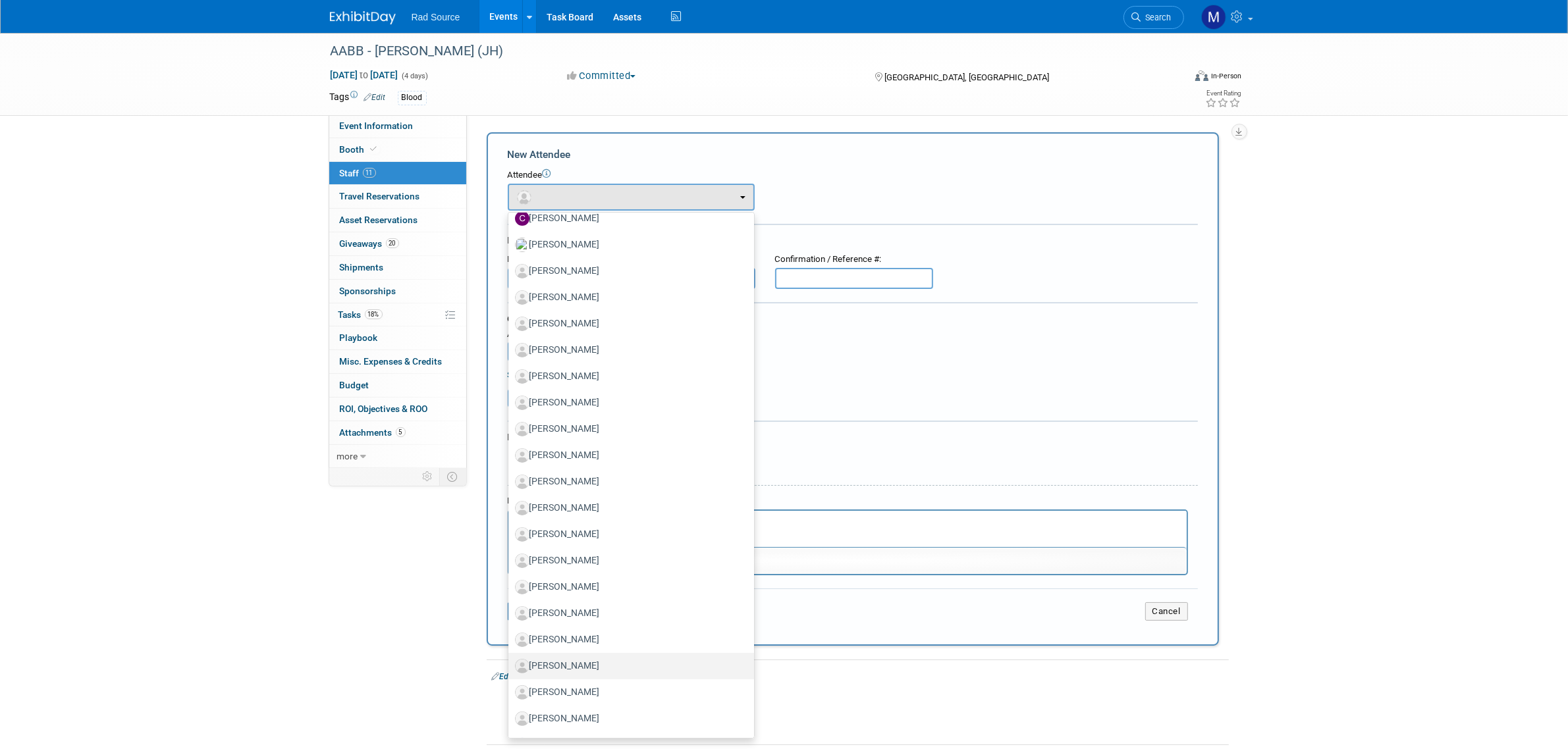
click at [633, 662] on label "[PERSON_NAME]" at bounding box center [628, 667] width 226 height 21
click at [510, 662] on input "[PERSON_NAME]" at bounding box center [506, 664] width 9 height 9
select select "18b70a1e-aea0-490a-9646-d942abc0fca5"
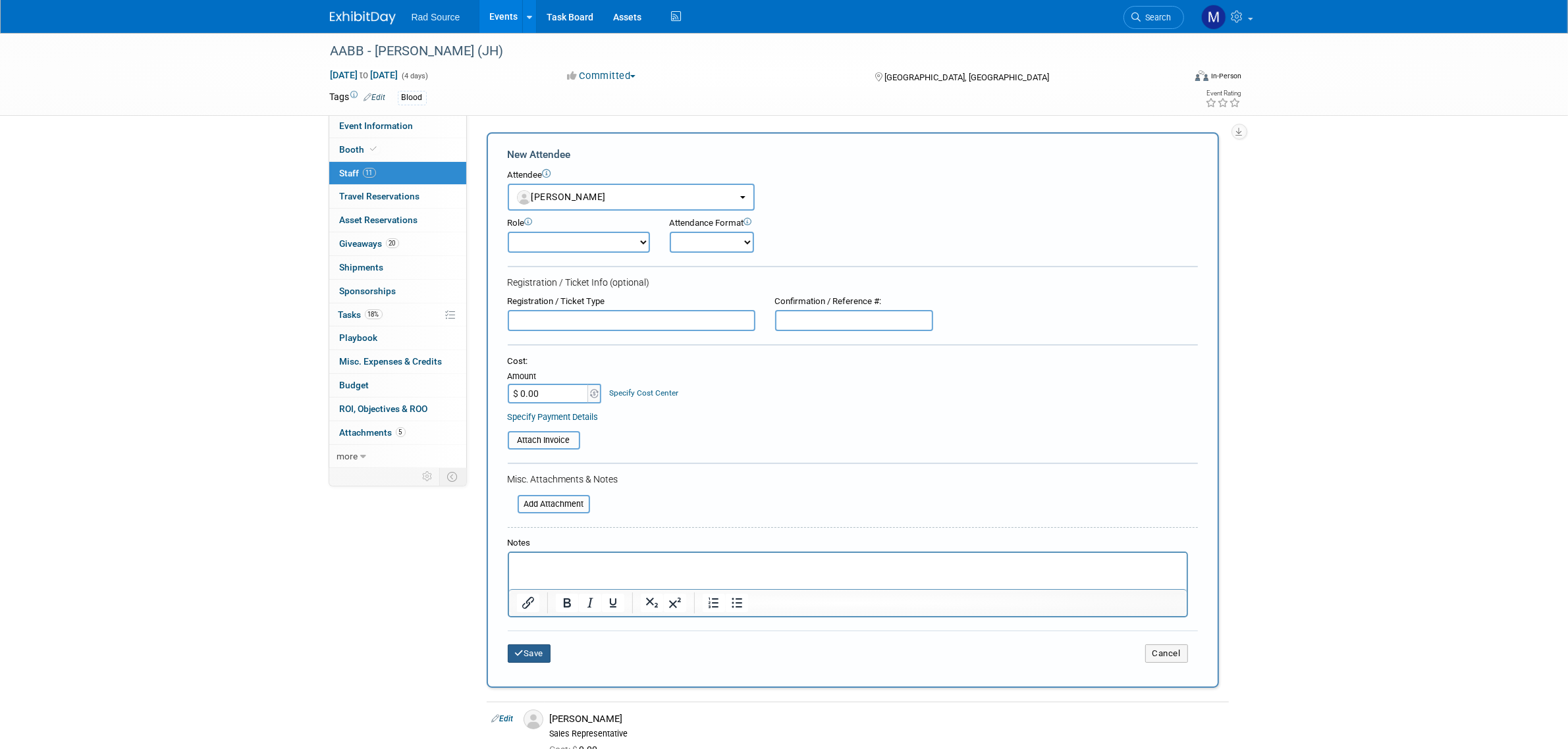
click at [532, 645] on button "Save" at bounding box center [529, 654] width 43 height 18
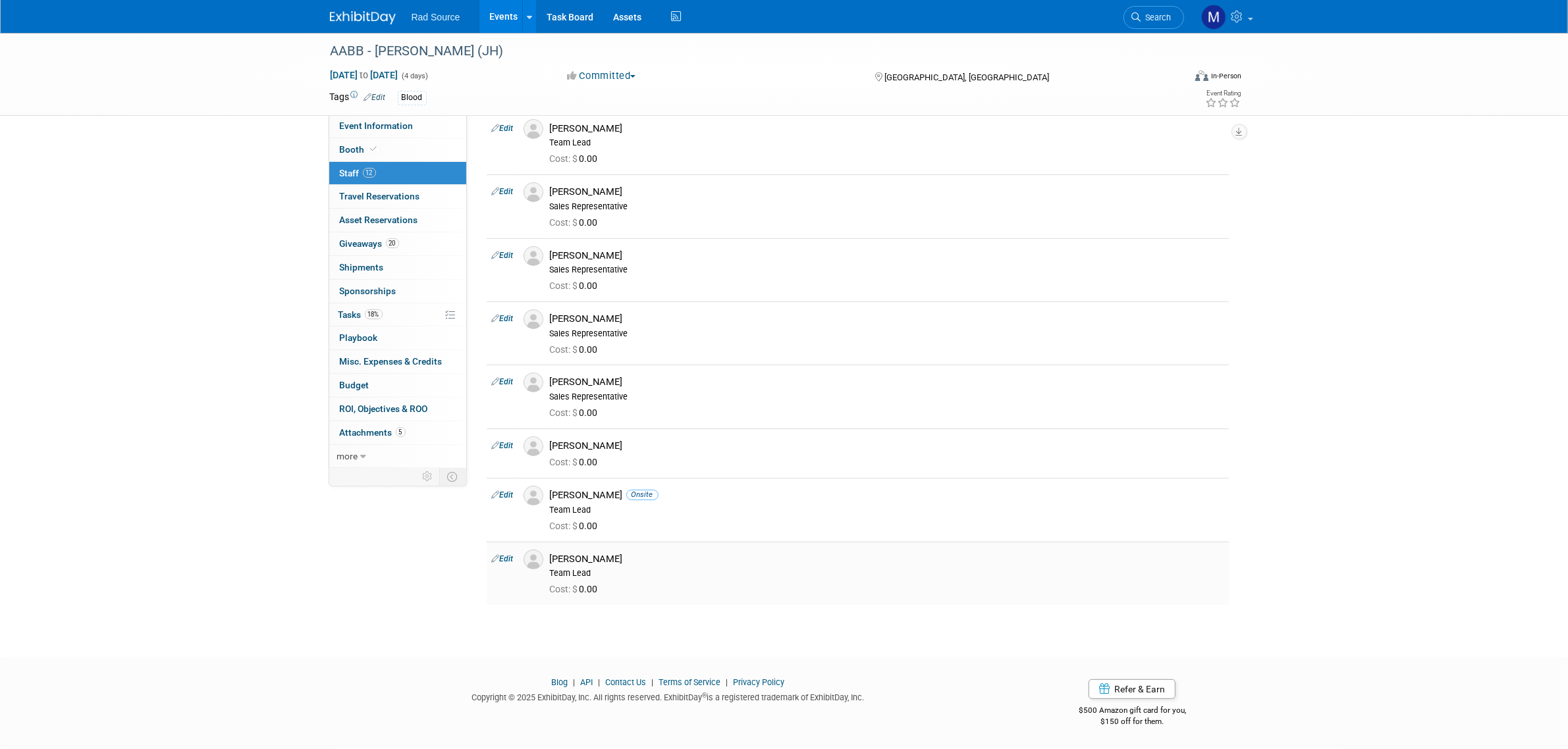
drag, startPoint x: 551, startPoint y: 179, endPoint x: 775, endPoint y: 543, distance: 427.4
click at [775, 543] on tbody "Edit Carlos Ventrillon Sales Representative Cost: $ 0.00" at bounding box center [858, 227] width 742 height 755
copy tbody "Carlos Ventrillon Sales Representative Cost: $ 0.00 Notes: Confirmed on 6/5 Edi…"
click at [374, 14] on img at bounding box center [363, 18] width 66 height 14
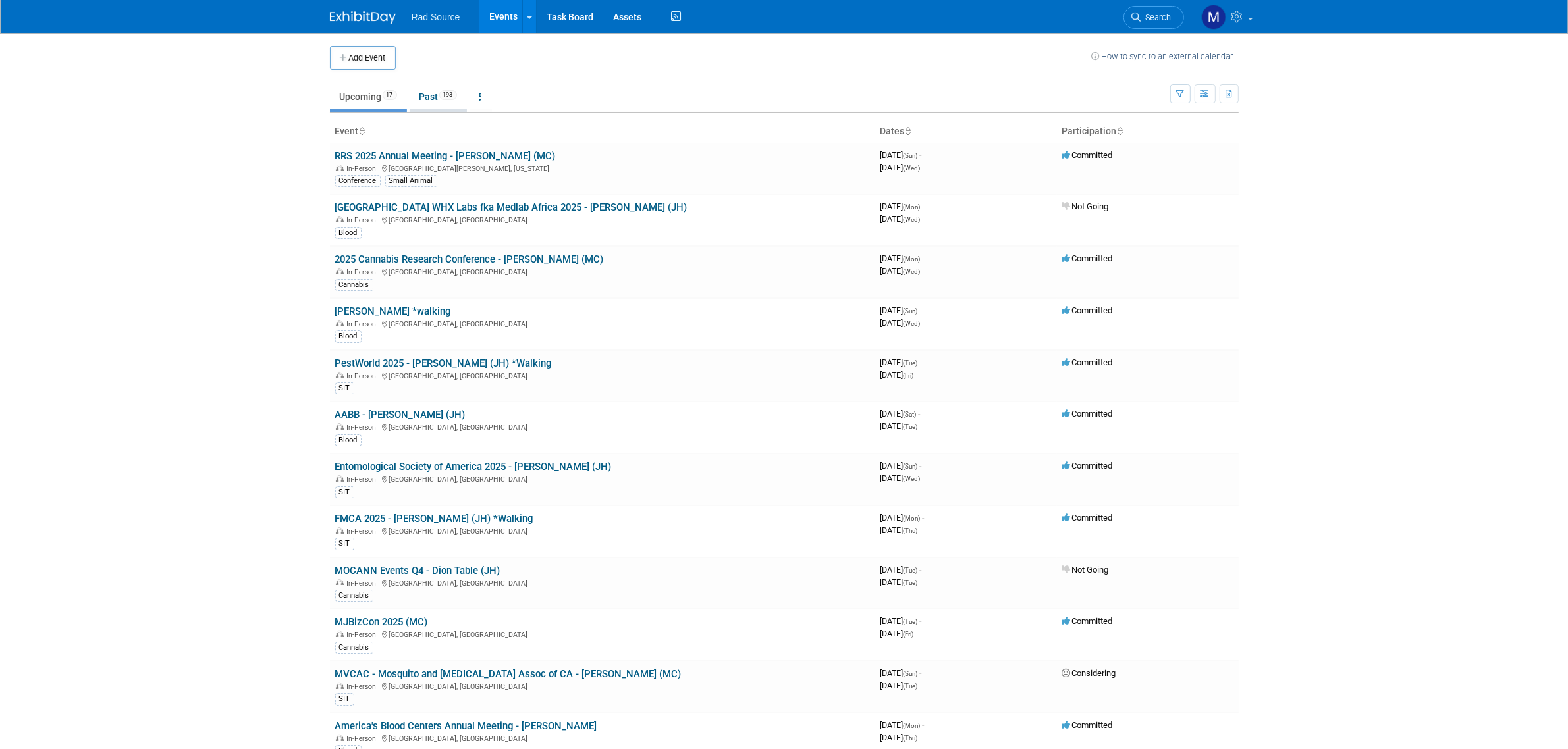
click at [445, 111] on li "Past 193" at bounding box center [438, 98] width 58 height 28
click at [433, 101] on link "Past 193" at bounding box center [438, 97] width 58 height 25
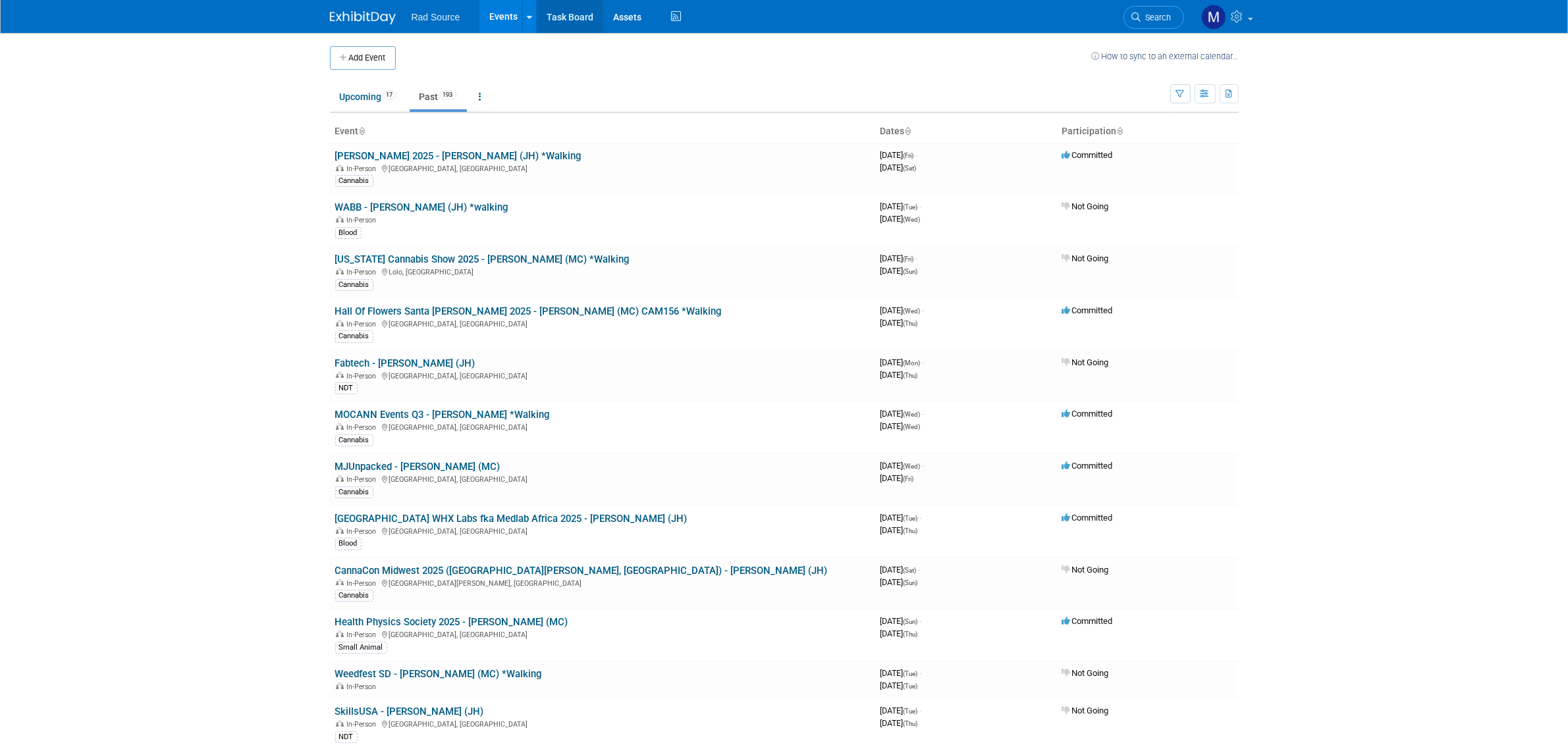
click at [570, 12] on link "Task Board" at bounding box center [570, 16] width 67 height 33
click at [456, 313] on link "Hall Of Flowers Santa [PERSON_NAME] 2025 - [PERSON_NAME] (MC) CAM156 *Walking" at bounding box center [529, 311] width 387 height 12
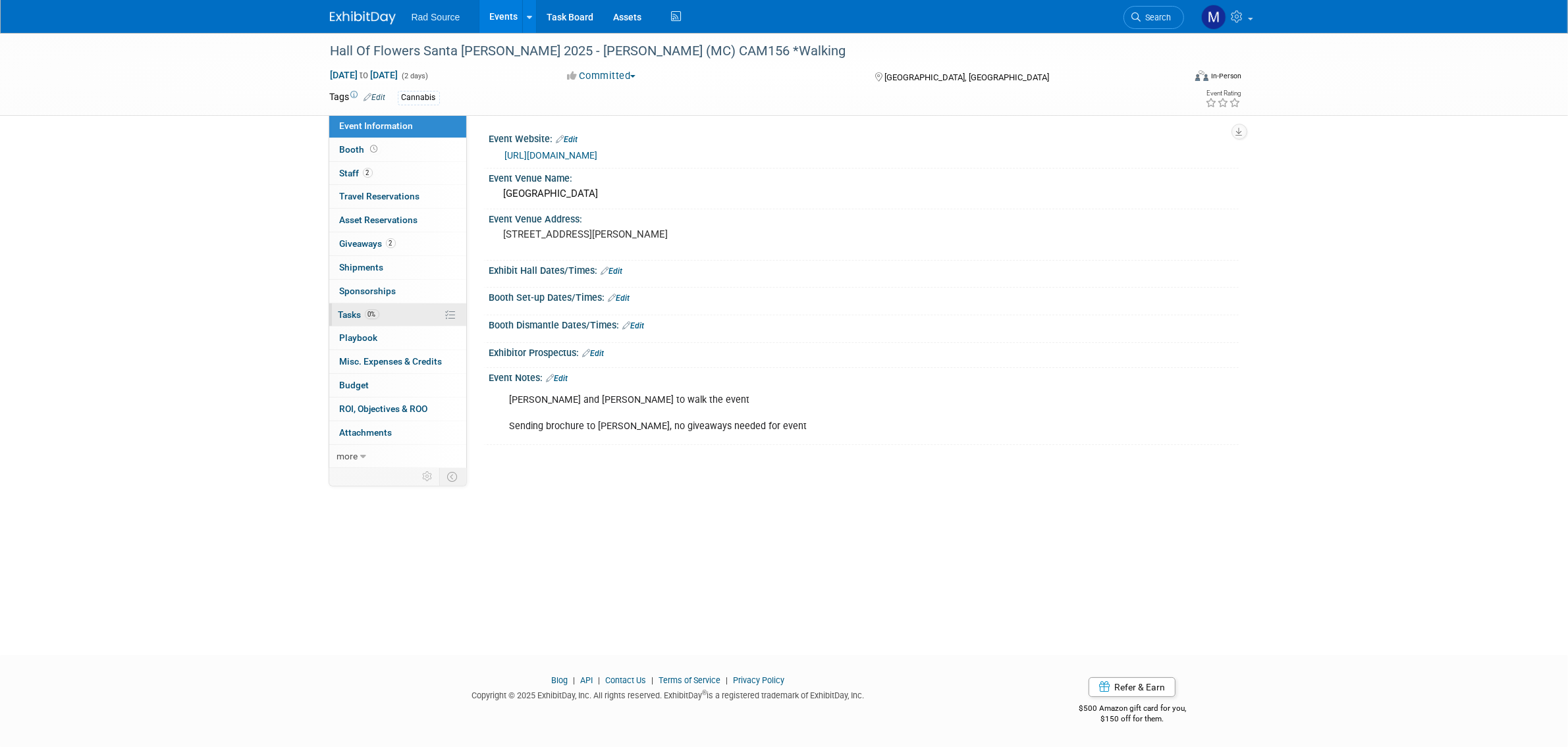
click at [392, 323] on link "0% Tasks 0%" at bounding box center [397, 315] width 137 height 23
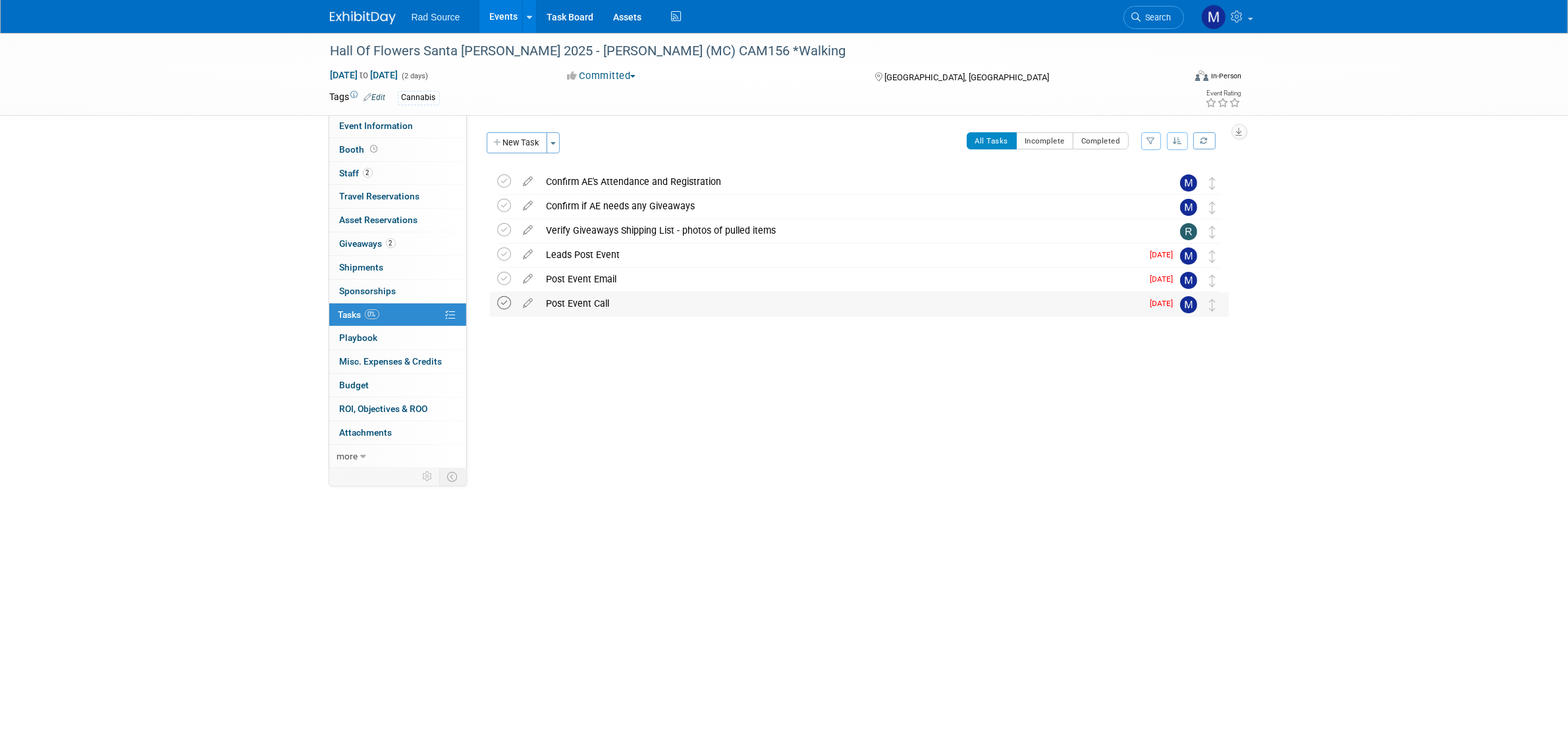
click at [508, 301] on icon at bounding box center [504, 303] width 14 height 14
click at [505, 276] on icon at bounding box center [504, 279] width 14 height 14
click at [502, 209] on icon at bounding box center [504, 205] width 14 height 14
click at [501, 176] on icon at bounding box center [504, 181] width 14 height 14
click at [357, 28] on div "Rad Source Events Add Event Bulk Upload Events Shareable Event Boards Recently …" at bounding box center [784, 16] width 909 height 33
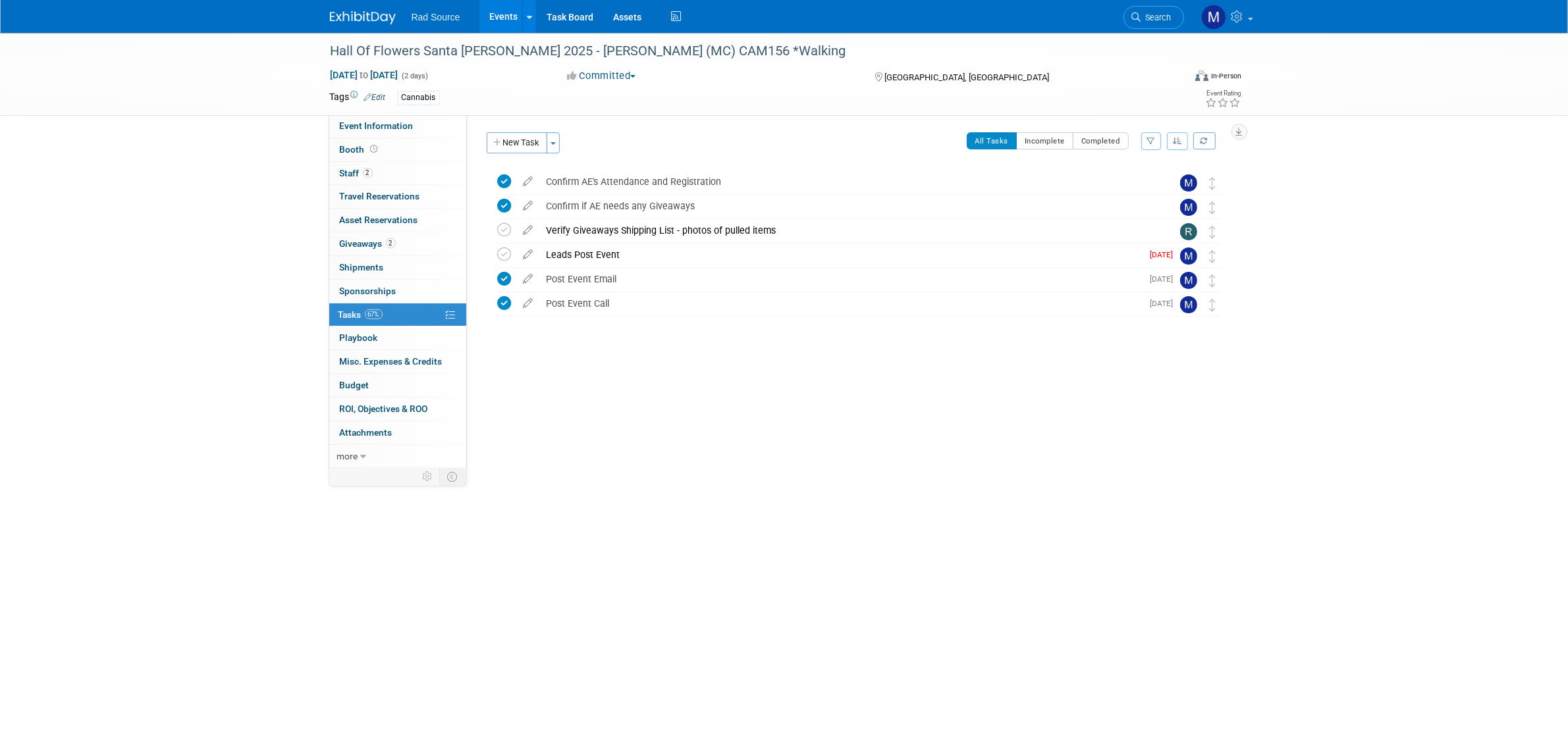
click at [364, 23] on img at bounding box center [363, 18] width 66 height 14
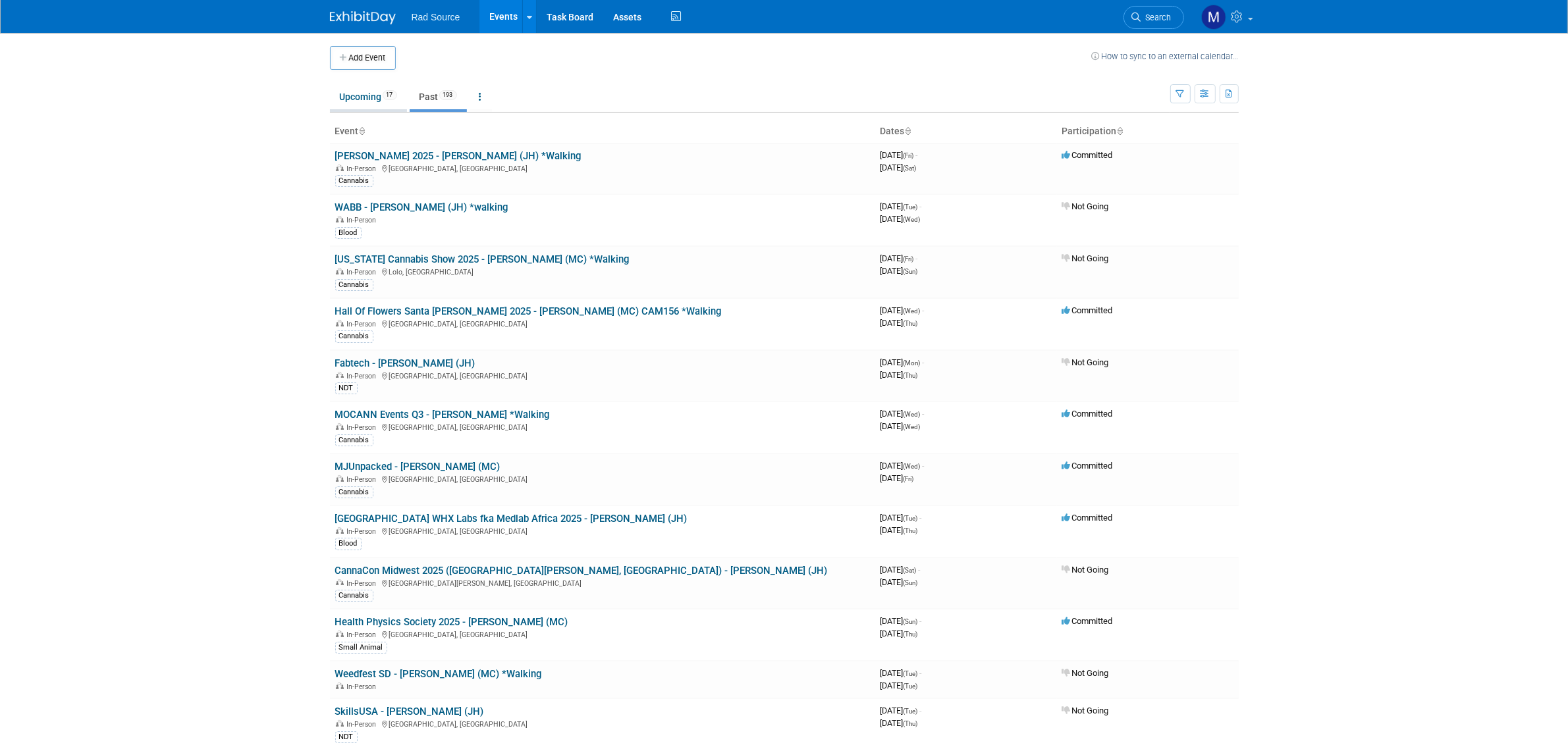
click at [360, 99] on link "Upcoming 17" at bounding box center [368, 97] width 77 height 25
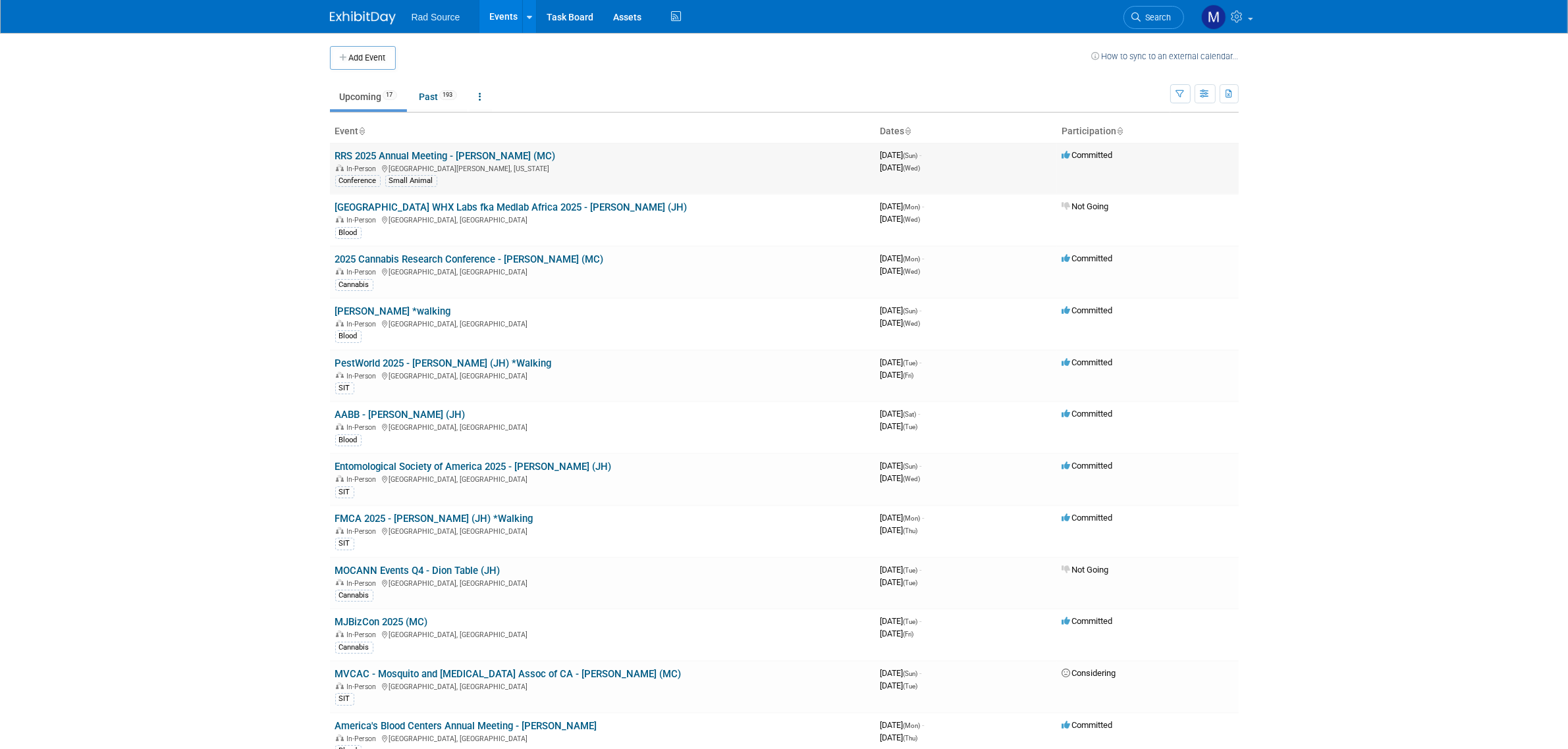
click at [451, 152] on link "RRS 2025 Annual Meeting - [PERSON_NAME] (MC)" at bounding box center [446, 156] width 220 height 12
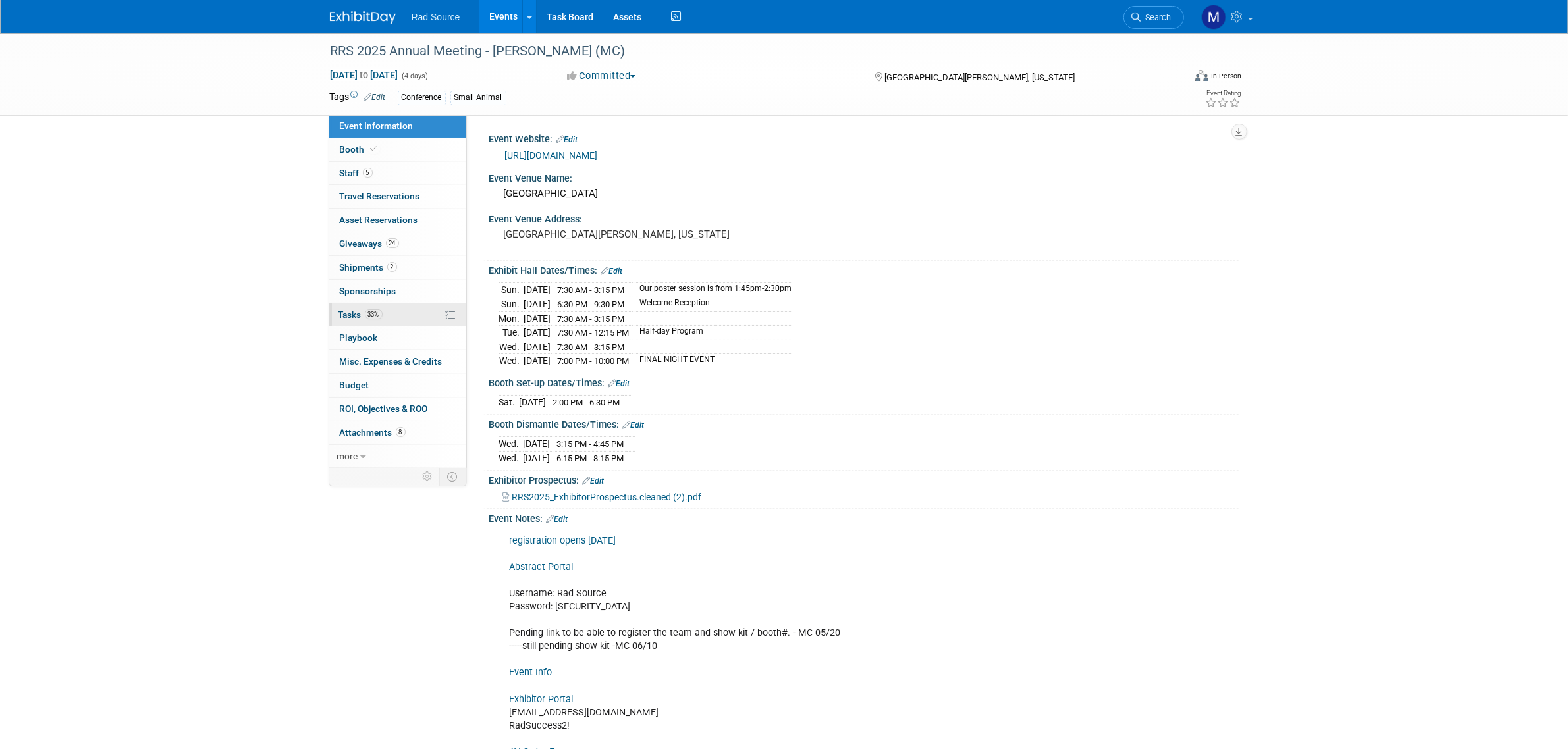
click at [400, 311] on link "33% Tasks 33%" at bounding box center [397, 315] width 137 height 23
